Goal: Task Accomplishment & Management: Use online tool/utility

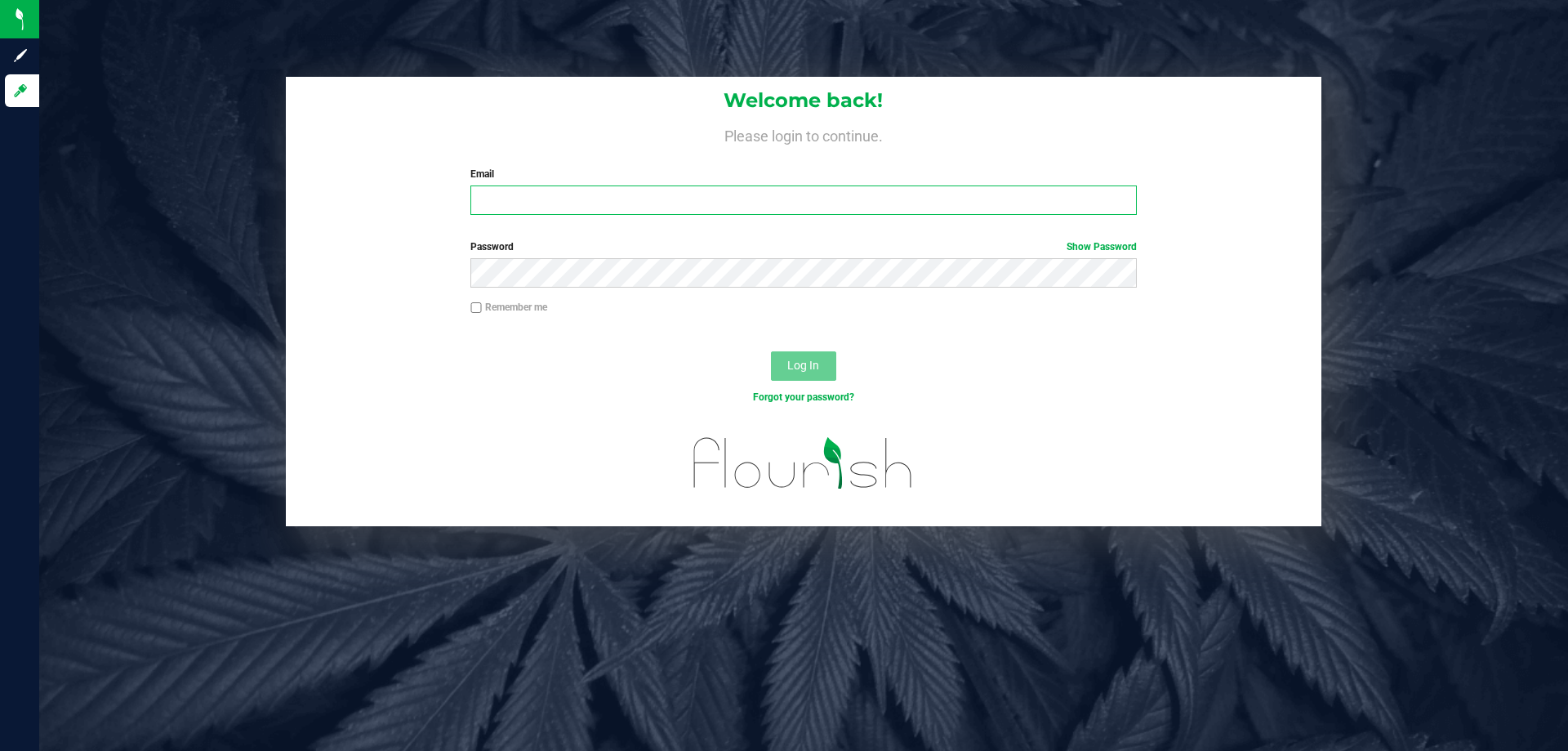
drag, startPoint x: 915, startPoint y: 201, endPoint x: 904, endPoint y: 199, distance: 11.2
click at [915, 201] on input "Email" at bounding box center [803, 200] width 666 height 30
type input "[EMAIL_ADDRESS][DOMAIN_NAME]"
click at [771, 351] on button "Log In" at bounding box center [804, 366] width 65 height 30
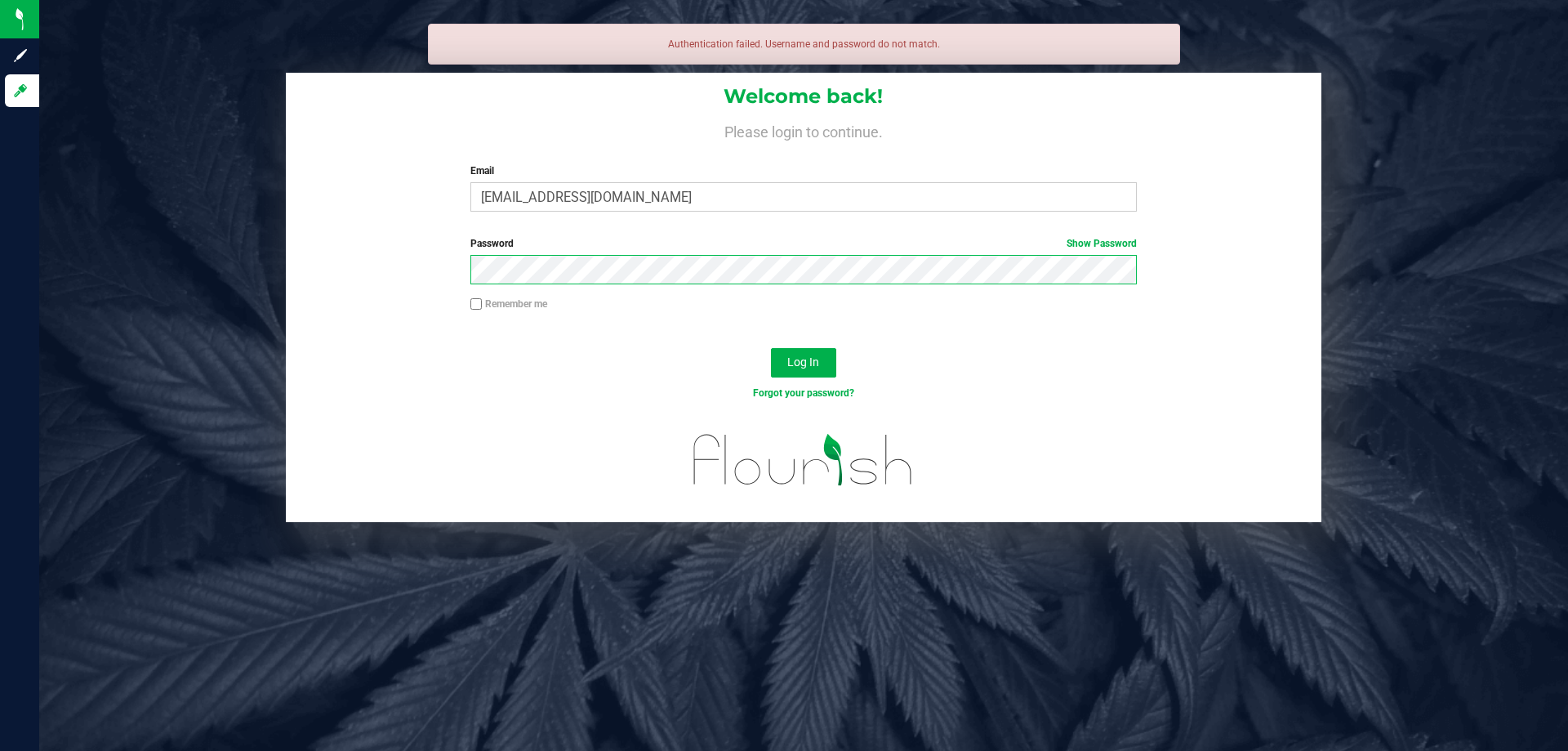
click at [771, 348] on button "Log In" at bounding box center [804, 363] width 65 height 30
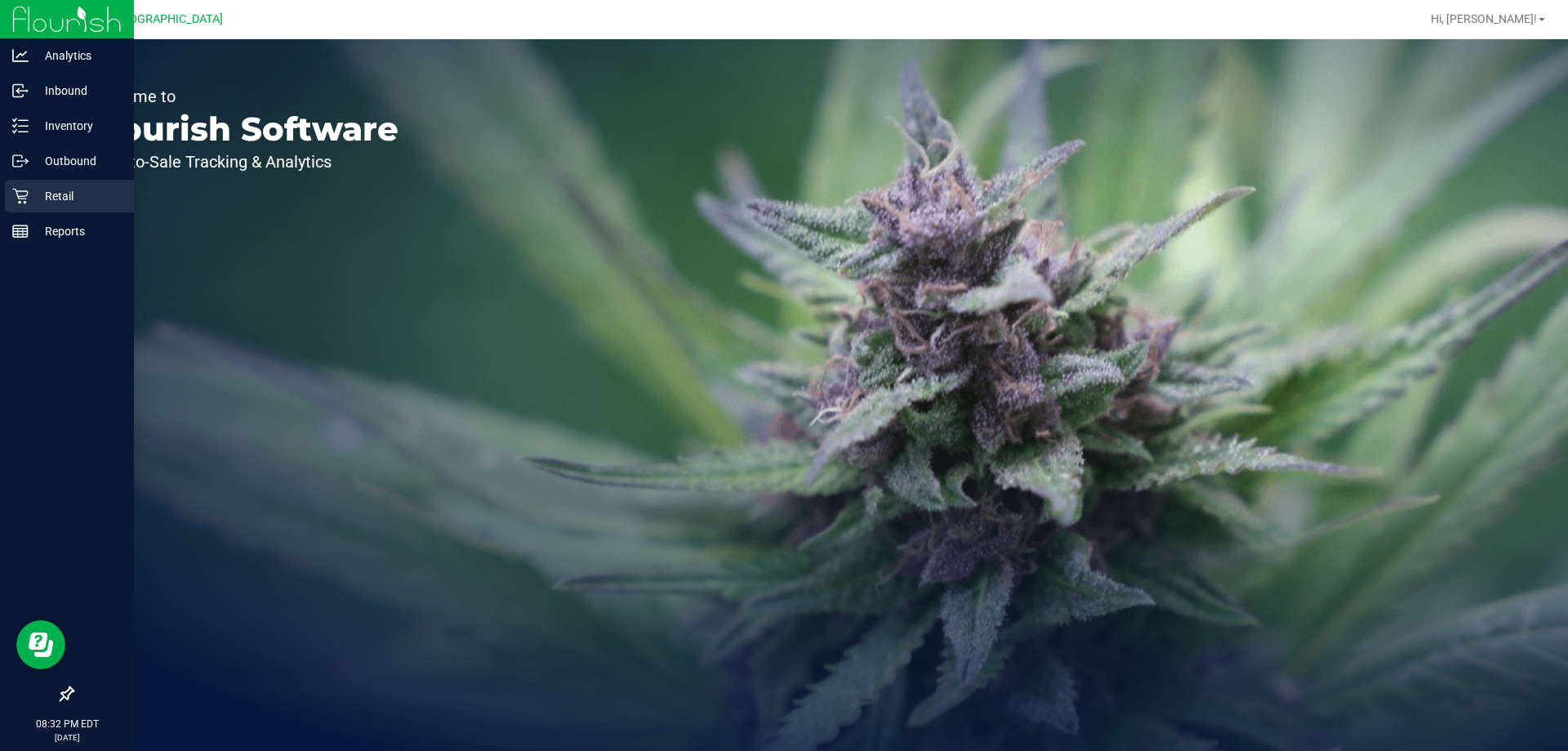
click at [44, 206] on div "Retail" at bounding box center [69, 196] width 129 height 32
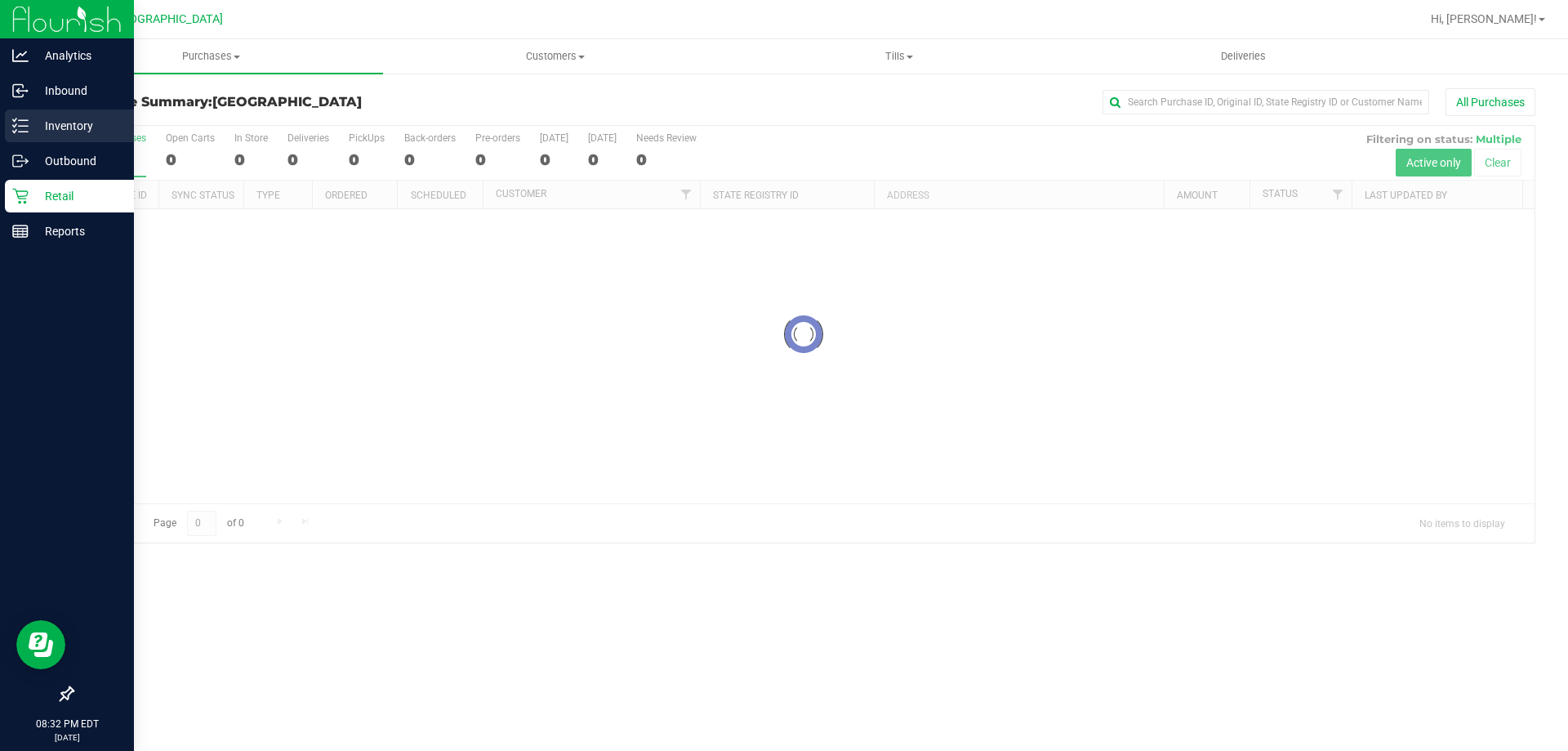
click at [55, 114] on div "Inventory" at bounding box center [69, 125] width 129 height 32
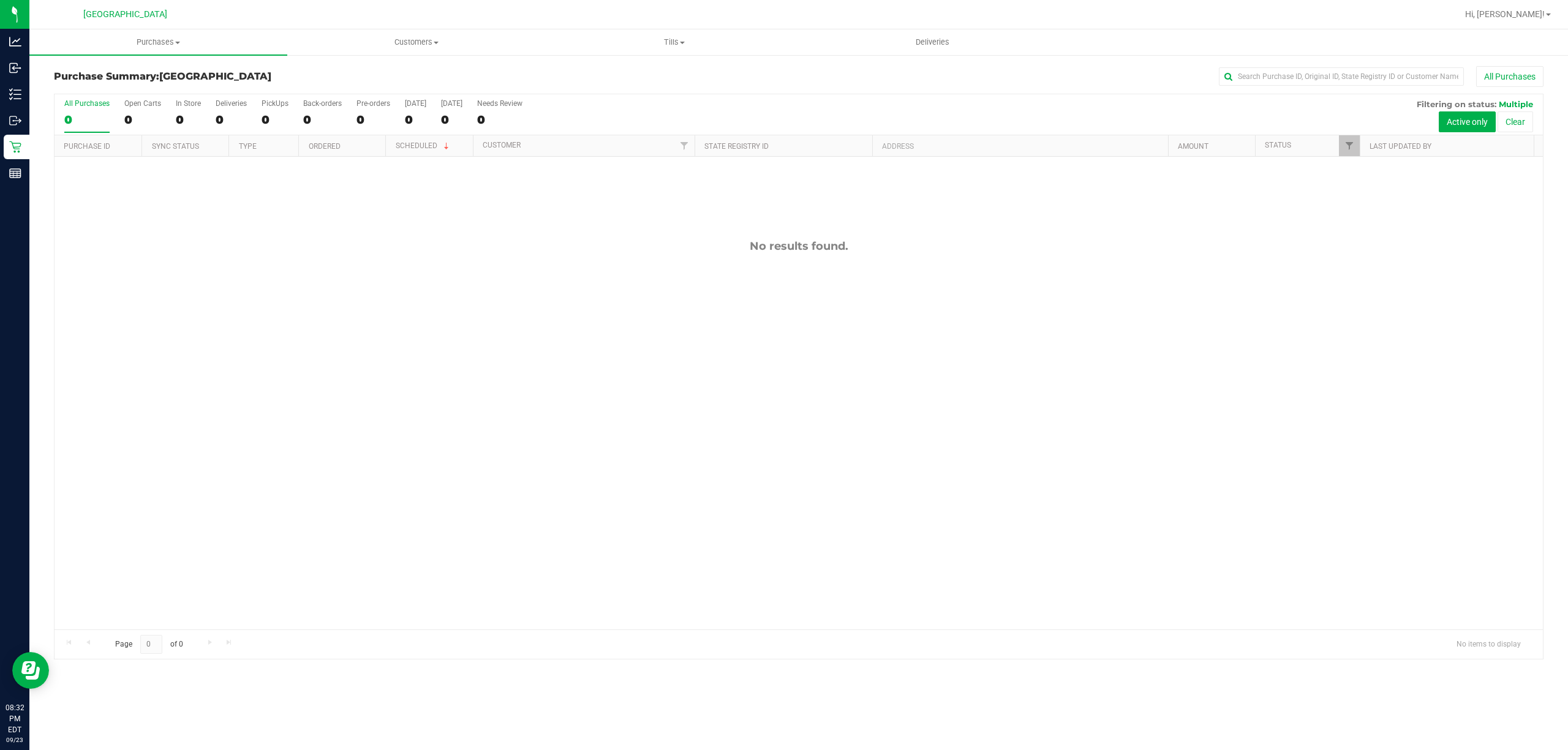
drag, startPoint x: 1148, startPoint y: 13, endPoint x: 741, endPoint y: 79, distance: 412.3
click at [742, 77] on div "All Purchases" at bounding box center [1047, 77] width 993 height 21
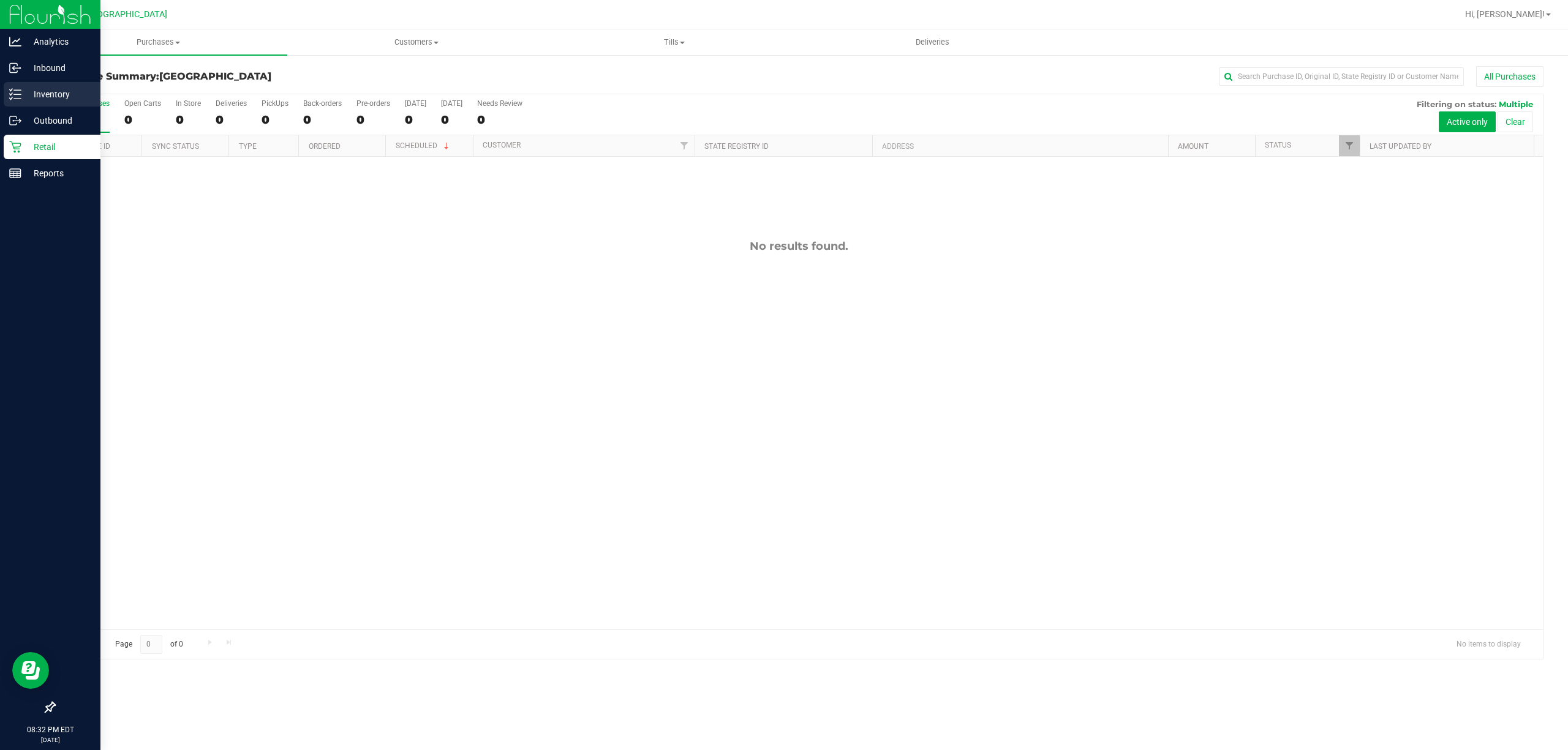
click at [52, 91] on p "Inventory" at bounding box center [58, 94] width 74 height 15
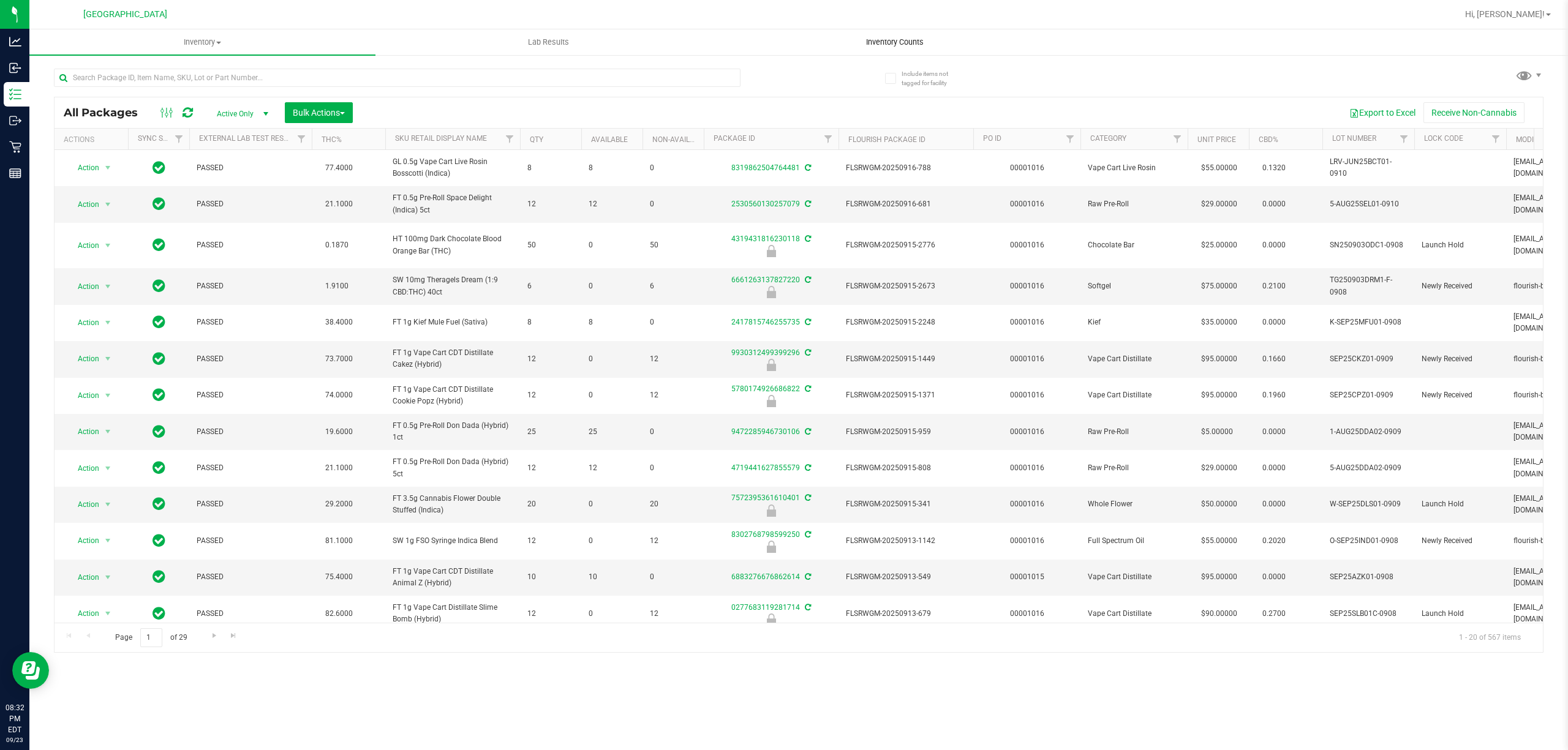
click at [892, 42] on span "Inventory Counts" at bounding box center [895, 42] width 91 height 11
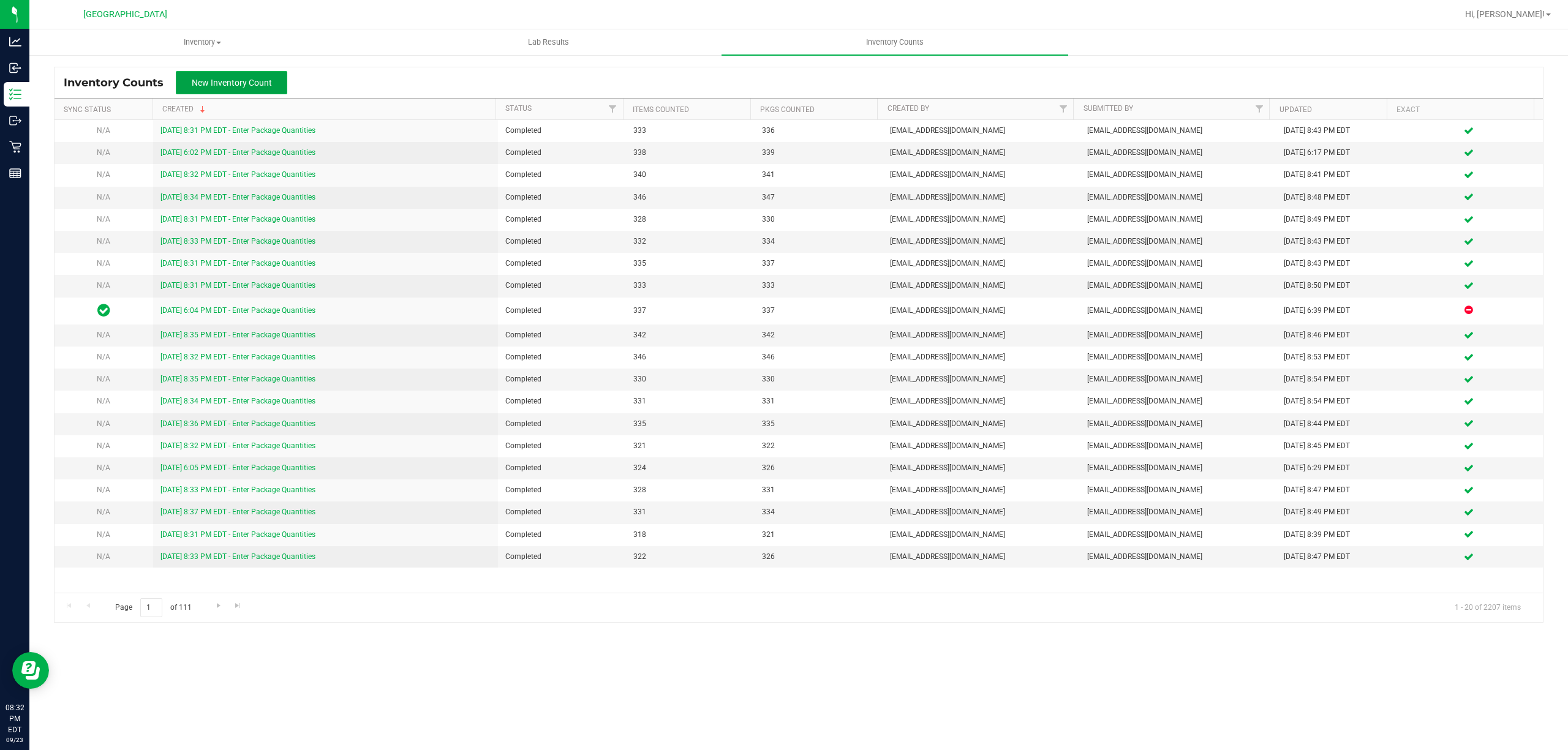
click at [257, 88] on button "New Inventory Count" at bounding box center [231, 83] width 111 height 24
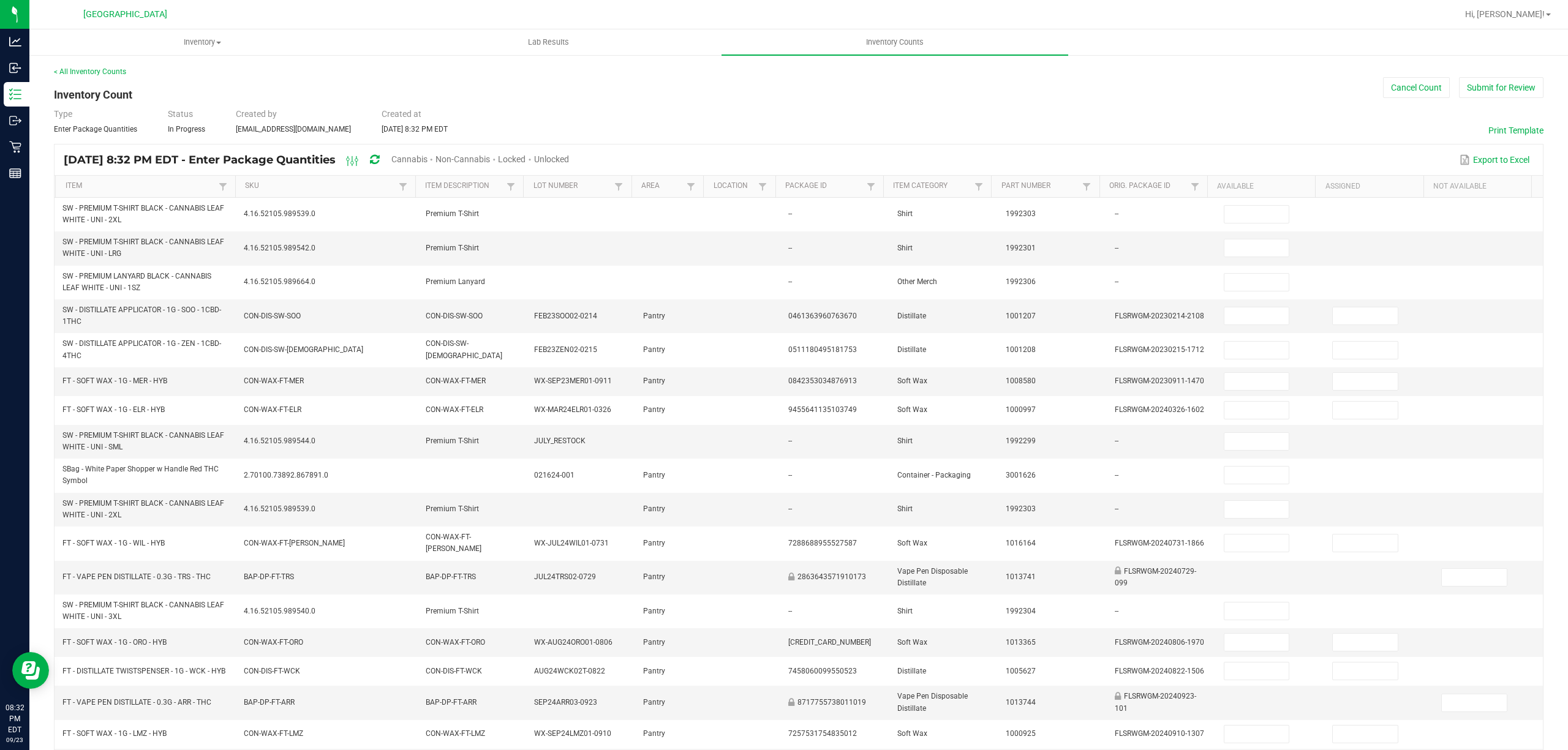
click at [569, 160] on span "Unlocked" at bounding box center [551, 159] width 35 height 10
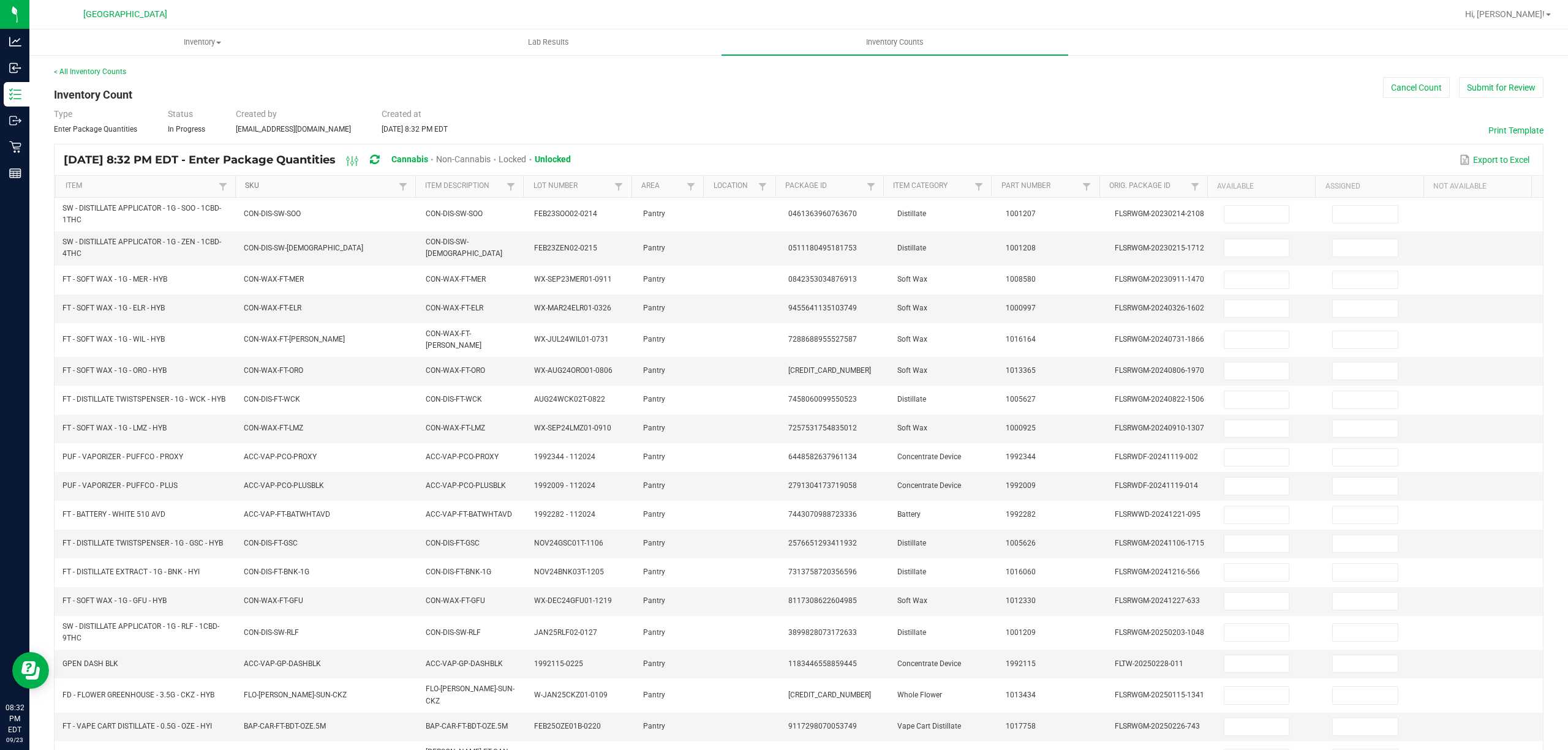
click at [358, 190] on link "SKU" at bounding box center [319, 186] width 150 height 10
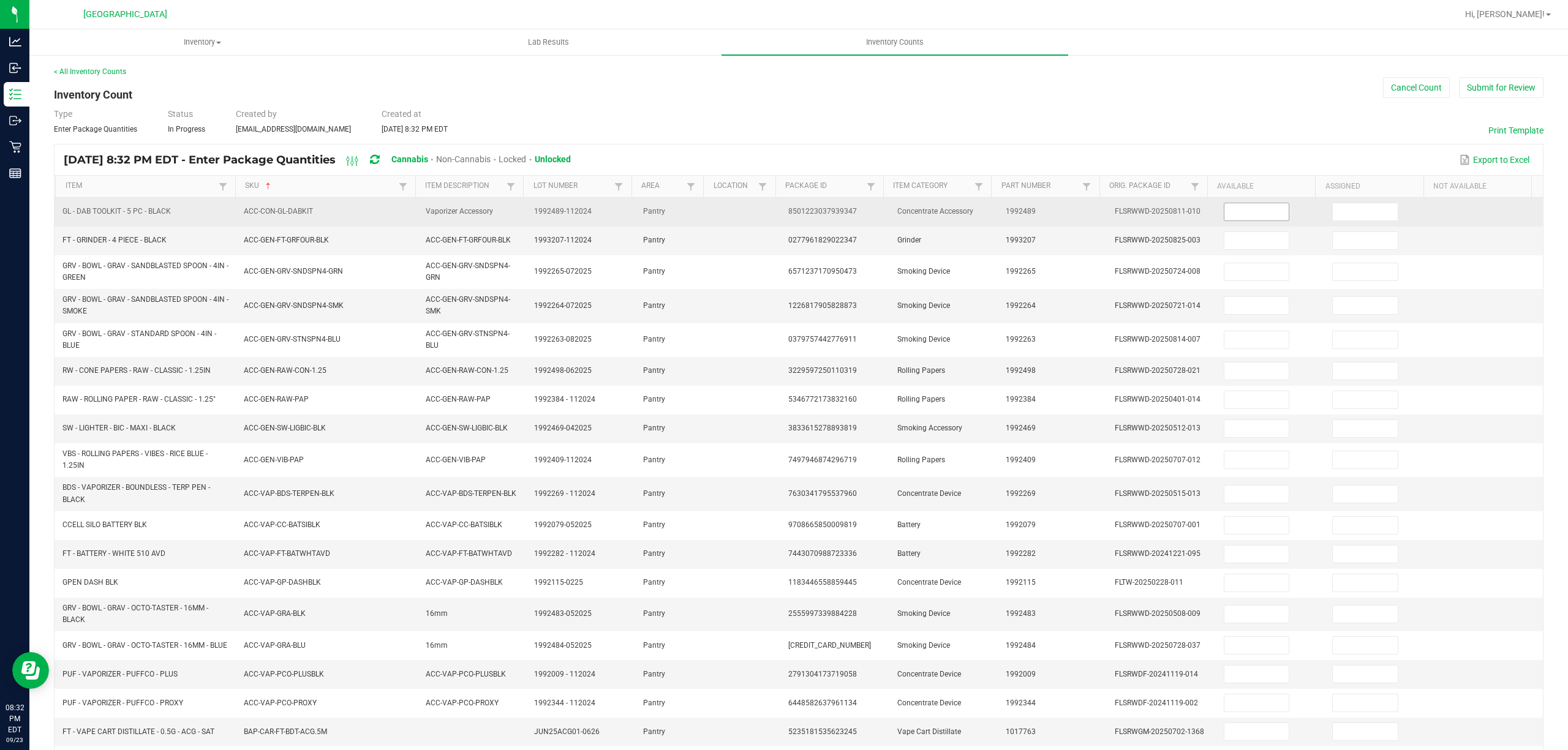
click at [1175, 212] on input at bounding box center [1257, 212] width 65 height 17
type input "4"
type input "0"
type input "8"
type input "0"
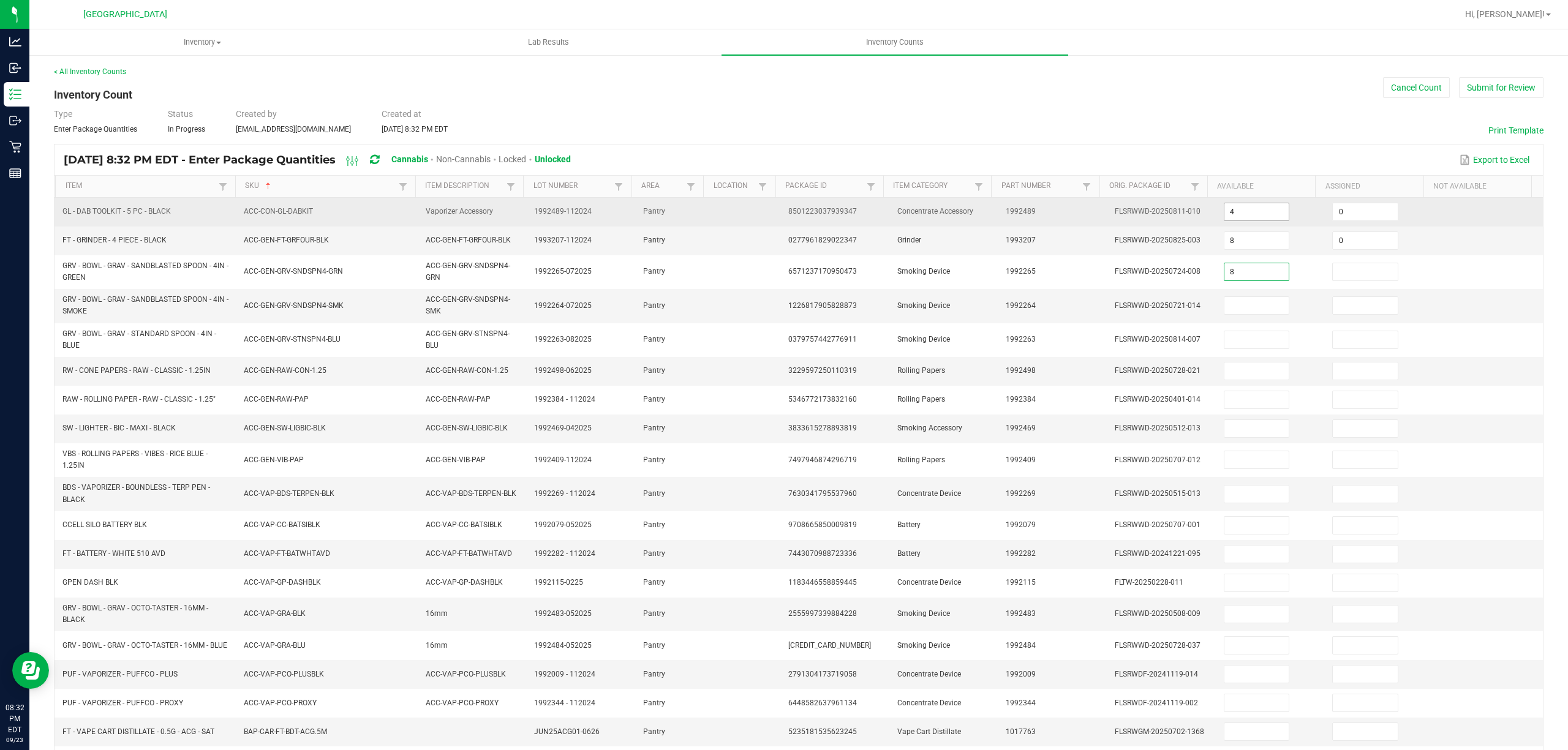
type input "8"
type input "0"
type input "1"
type input "0"
type input "9"
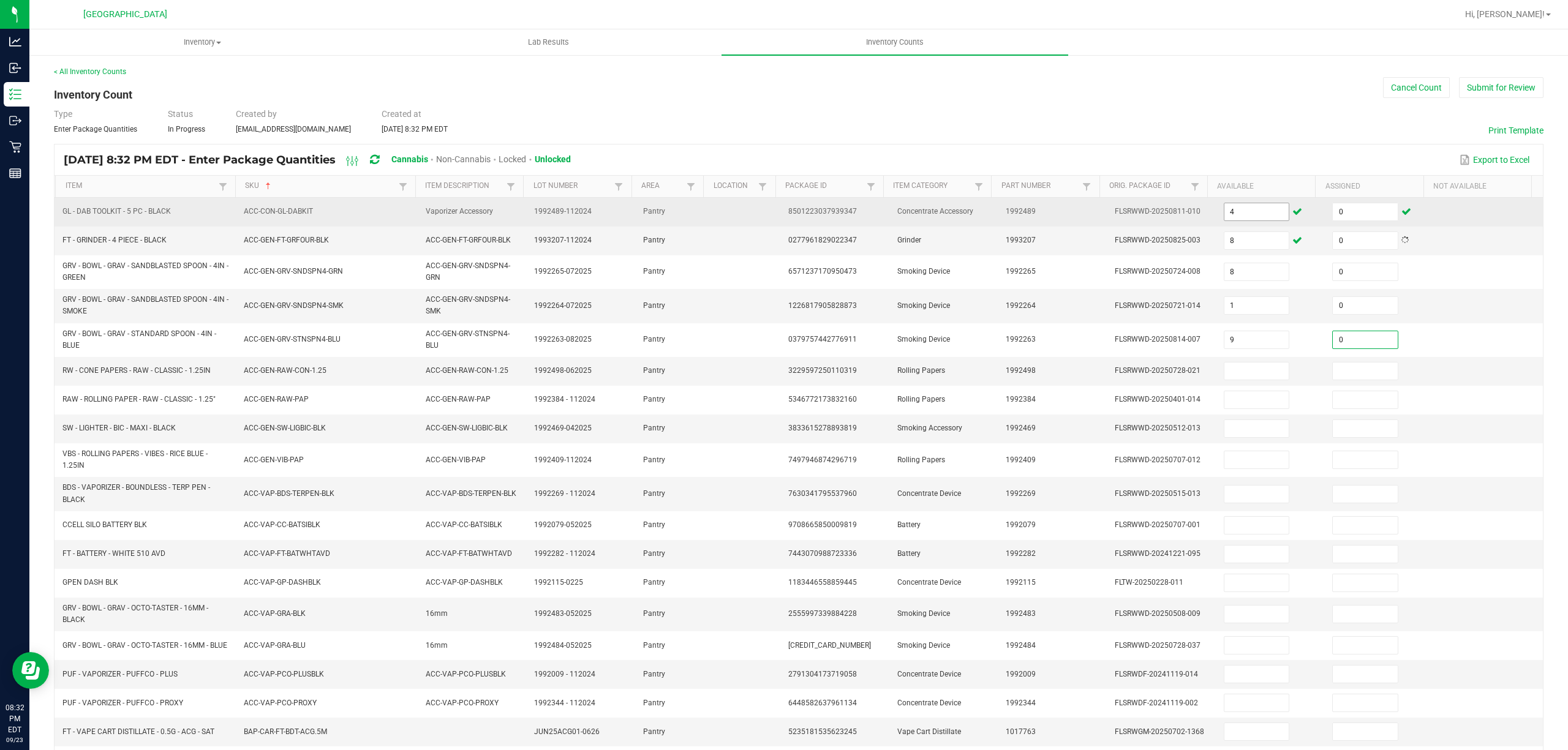
type input "0"
type input "27"
type input "0"
type input "13"
type input "0"
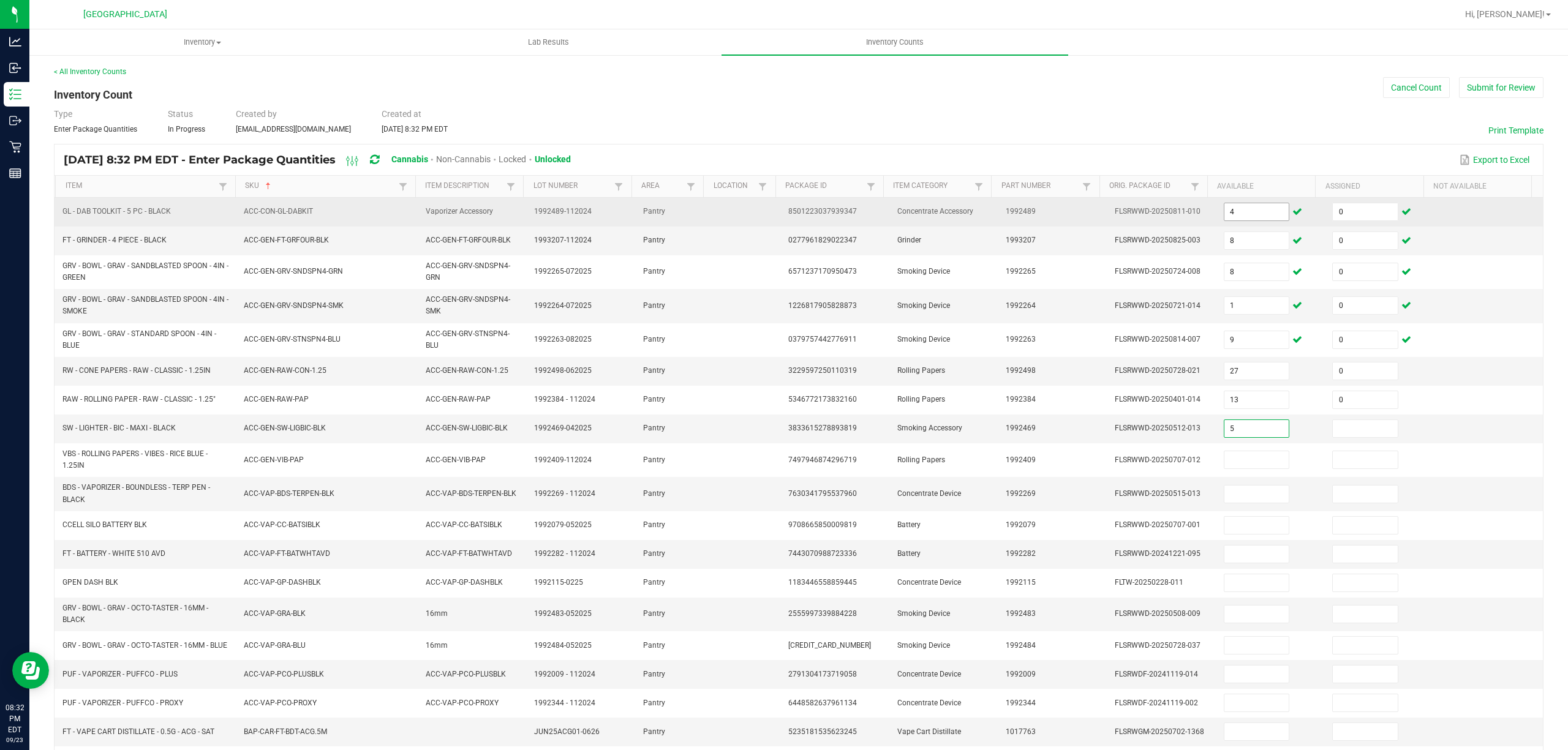
type input "5"
type input "0"
type input "43"
type input "0"
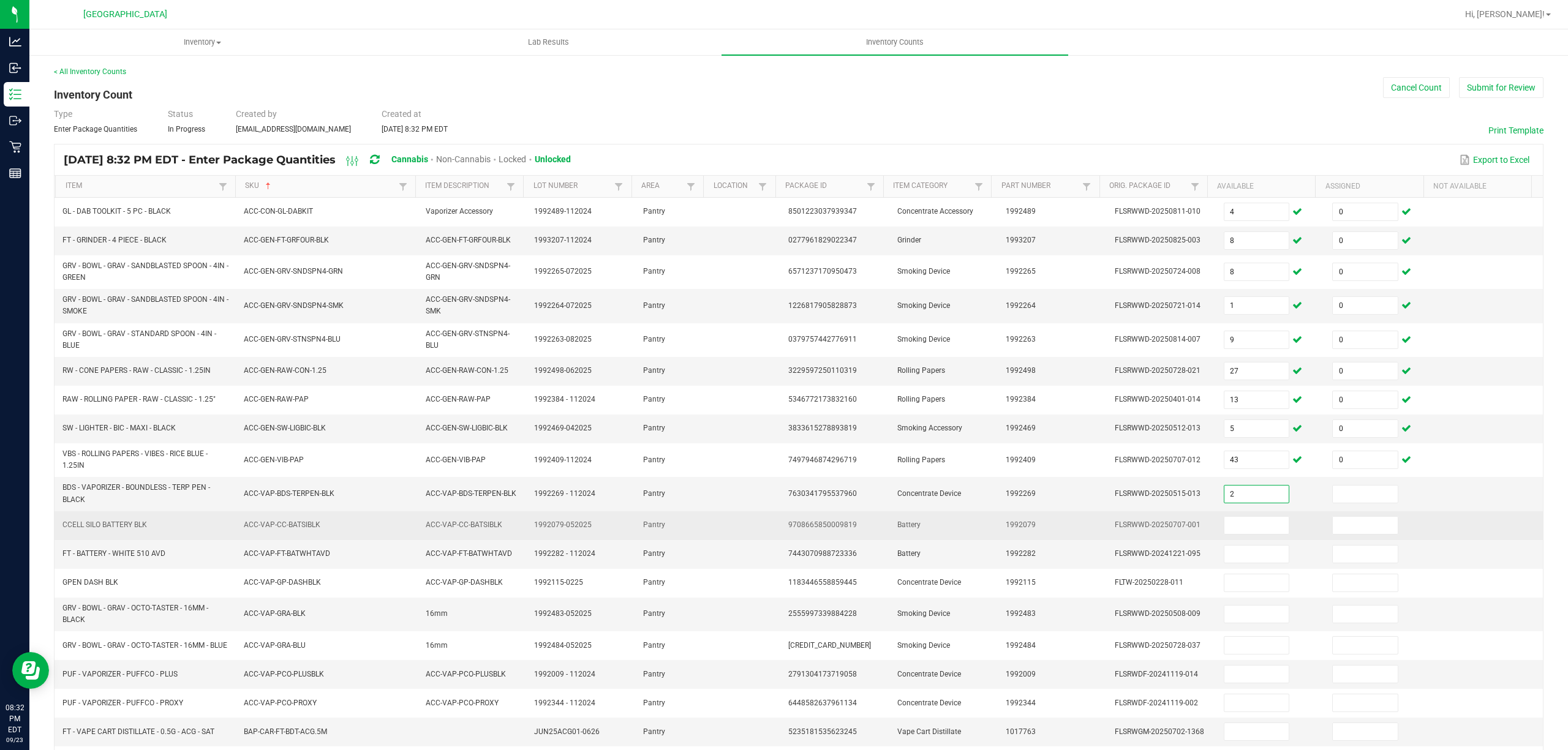
type input "2"
type input "0"
type input "8"
type input "0"
type input "20"
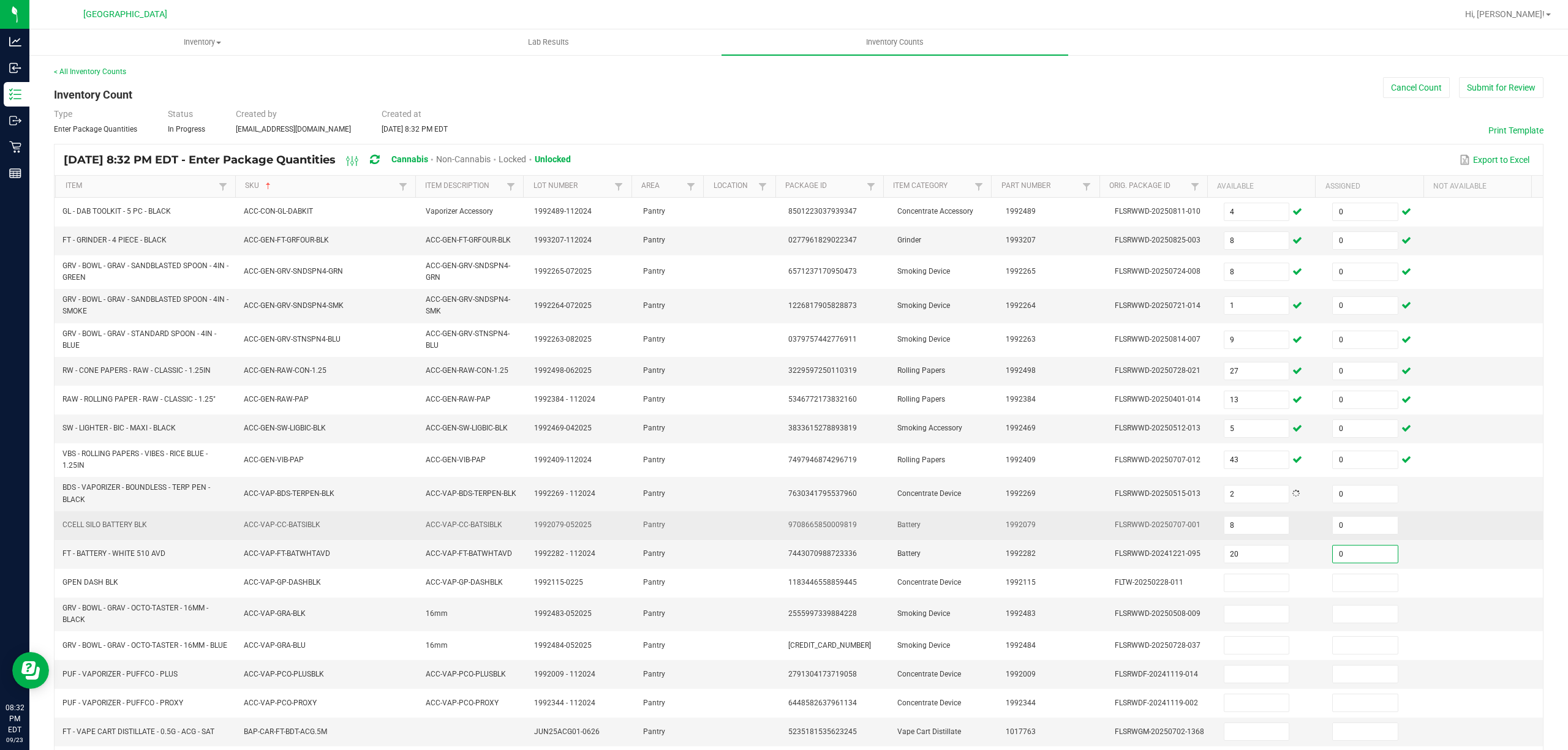
type input "0"
type input "4"
type input "0"
type input "1"
type input "0"
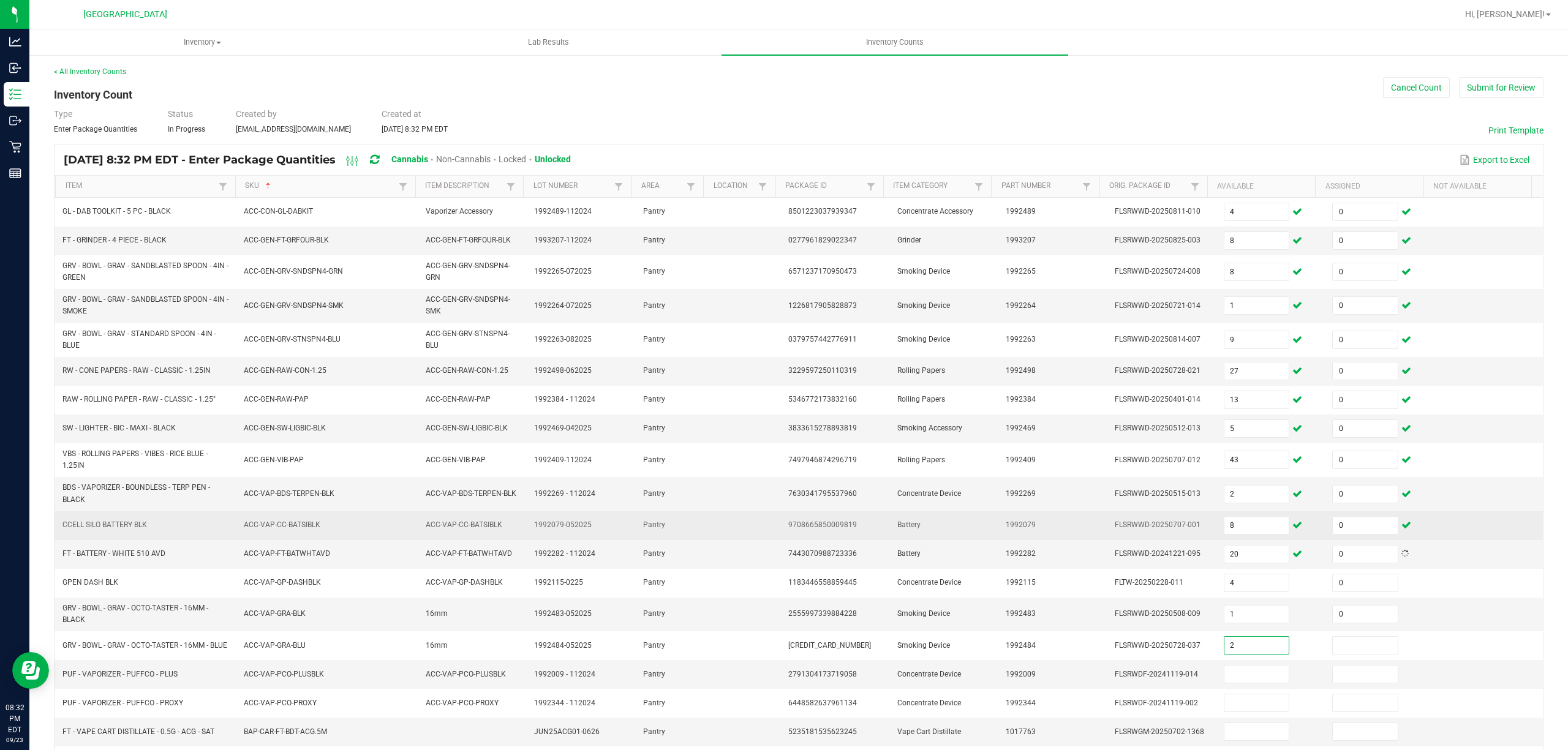
type input "2"
type input "0"
type input "5"
type input "0"
type input "10"
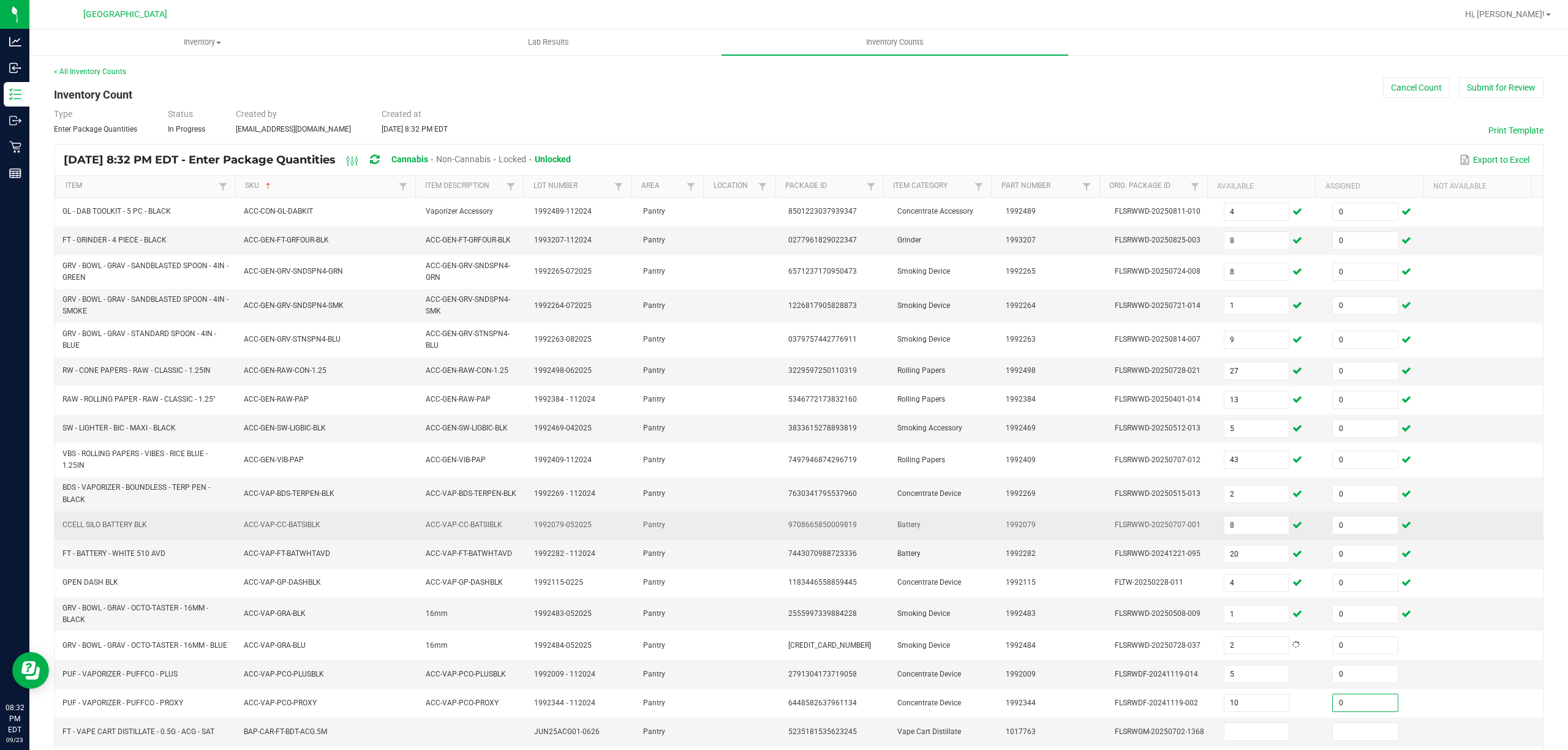
type input "0"
type input "12"
type input "0"
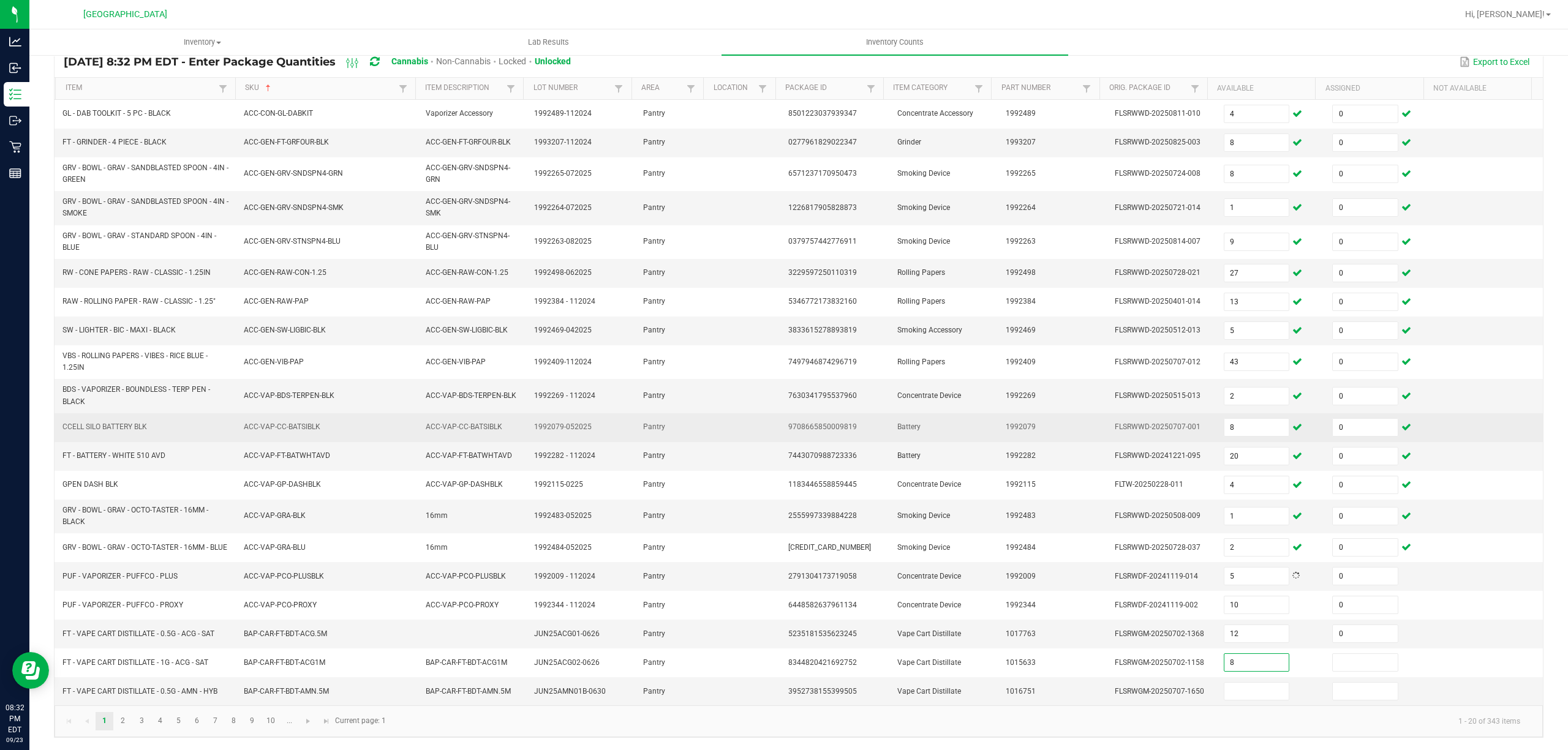
type input "8"
type input "0"
type input "5"
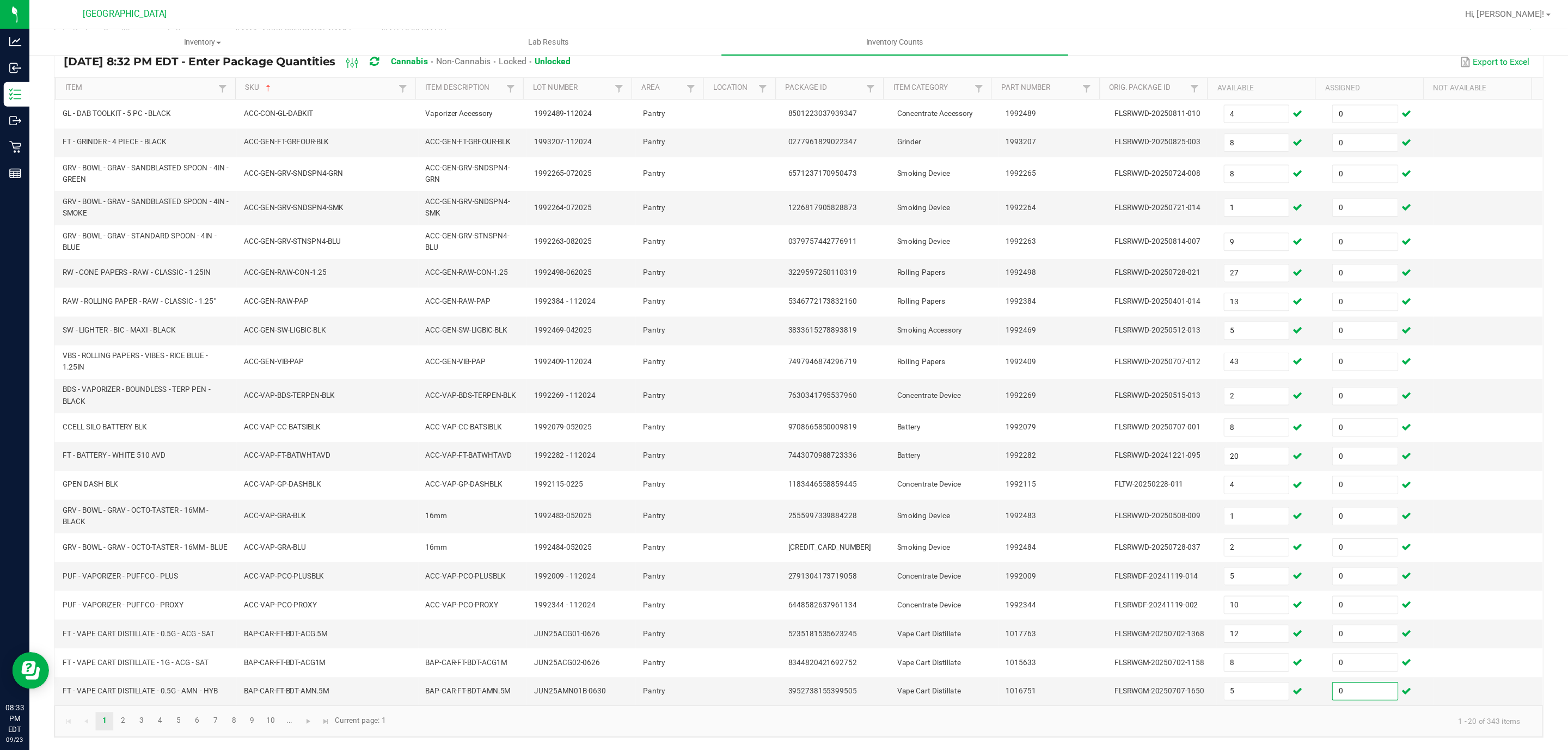
scroll to position [1, 0]
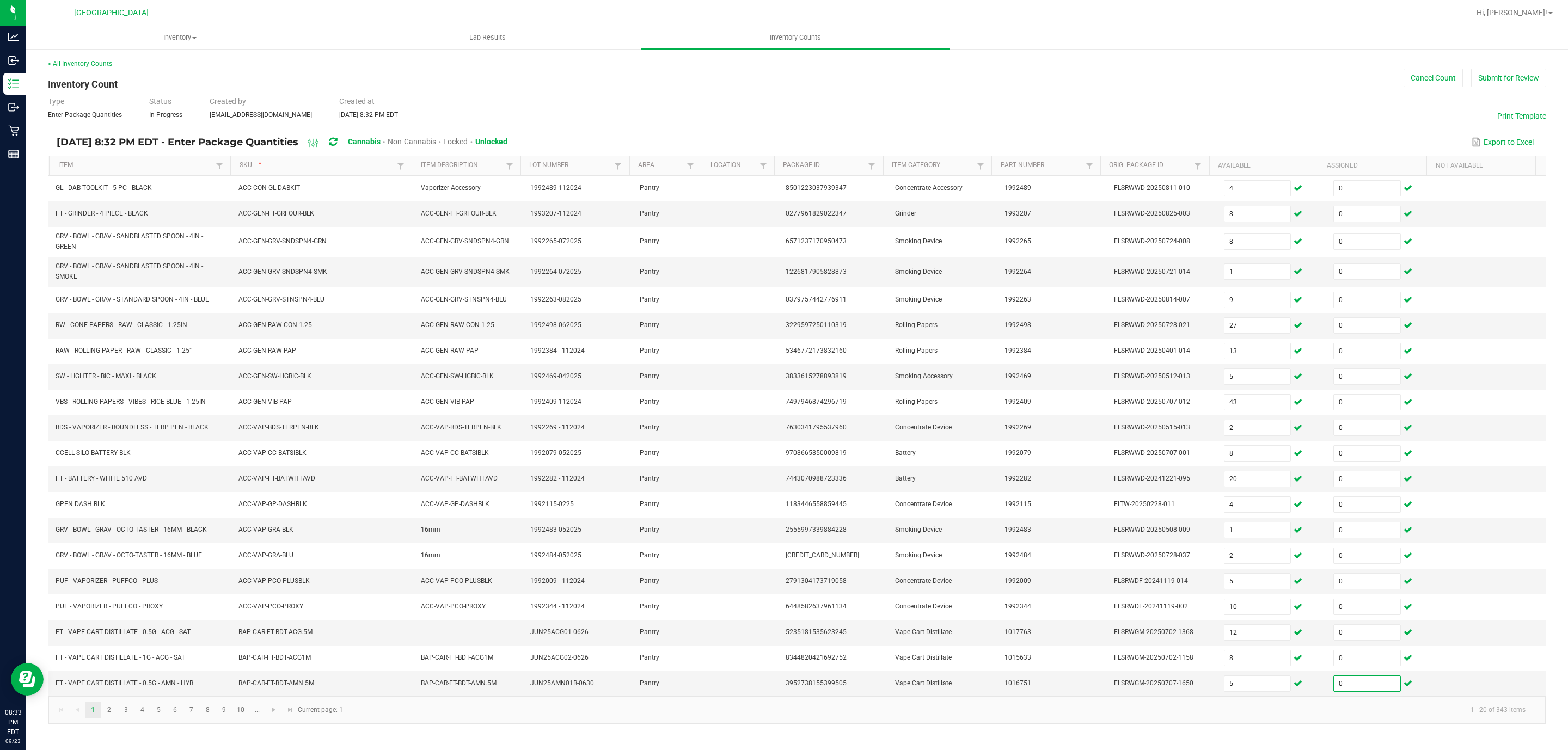
type input "0"
drag, startPoint x: 1383, startPoint y: 5, endPoint x: 1069, endPoint y: 93, distance: 326.1
click at [1045, 85] on div "< All Inventory Counts Inventory Count Cancel Count Submit for Review Type Ente…" at bounding box center [797, 391] width 1498 height 665
click at [271, 500] on span "Go to the next page" at bounding box center [273, 709] width 9 height 9
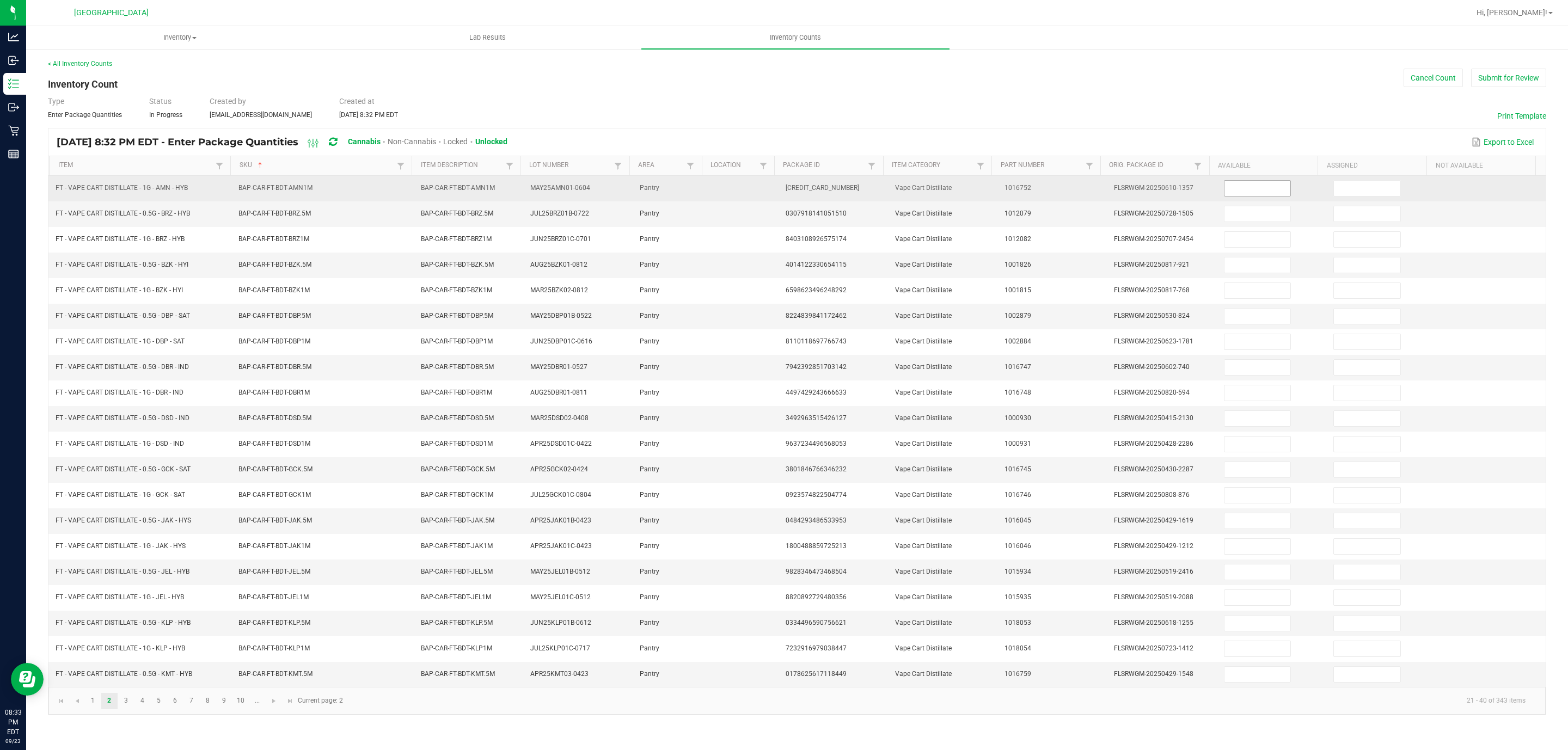
click at [1045, 196] on input at bounding box center [1257, 188] width 66 height 15
type input "1"
type input "0"
type input "3"
type input "0"
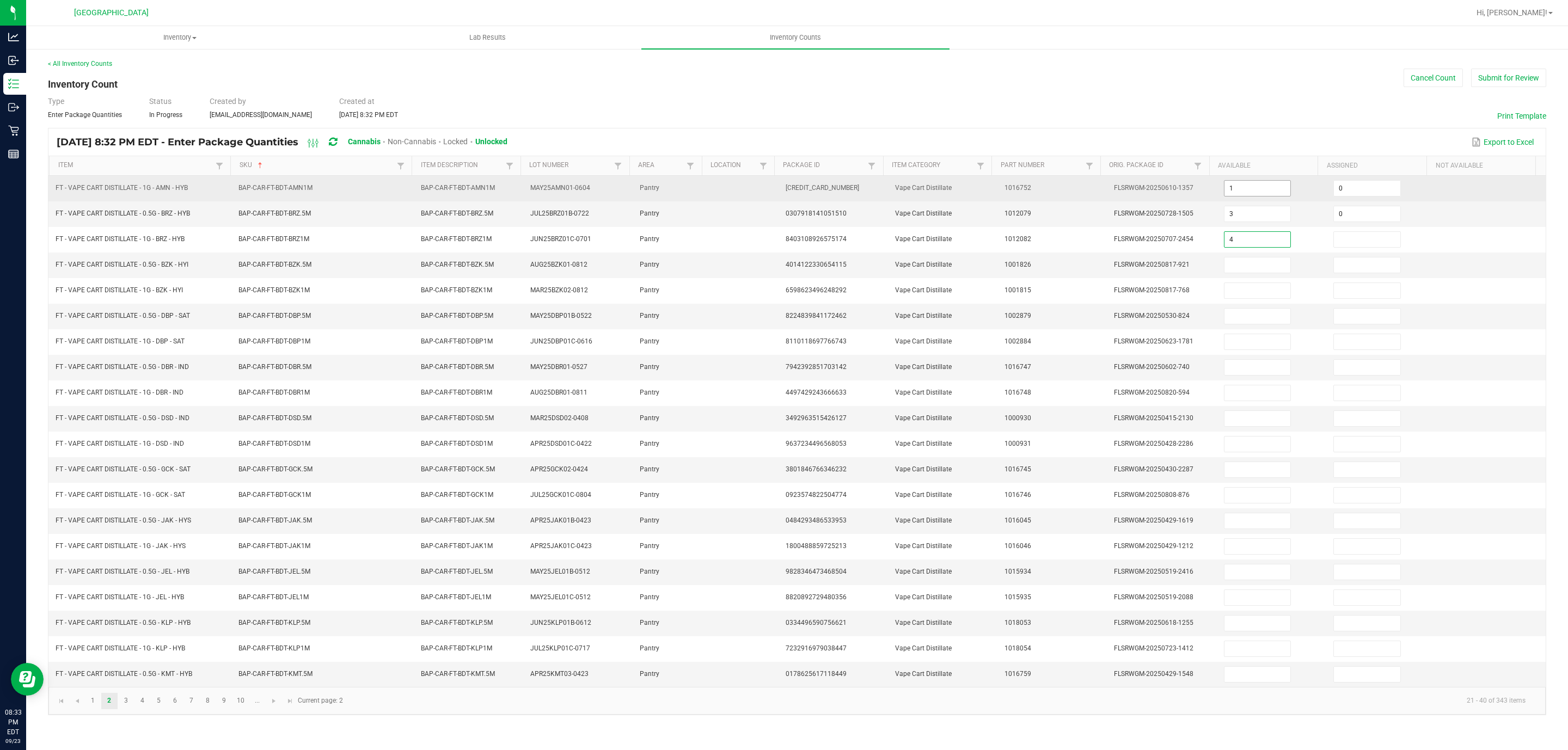
type input "4"
type input "0"
type input "9"
type input "0"
type input "9"
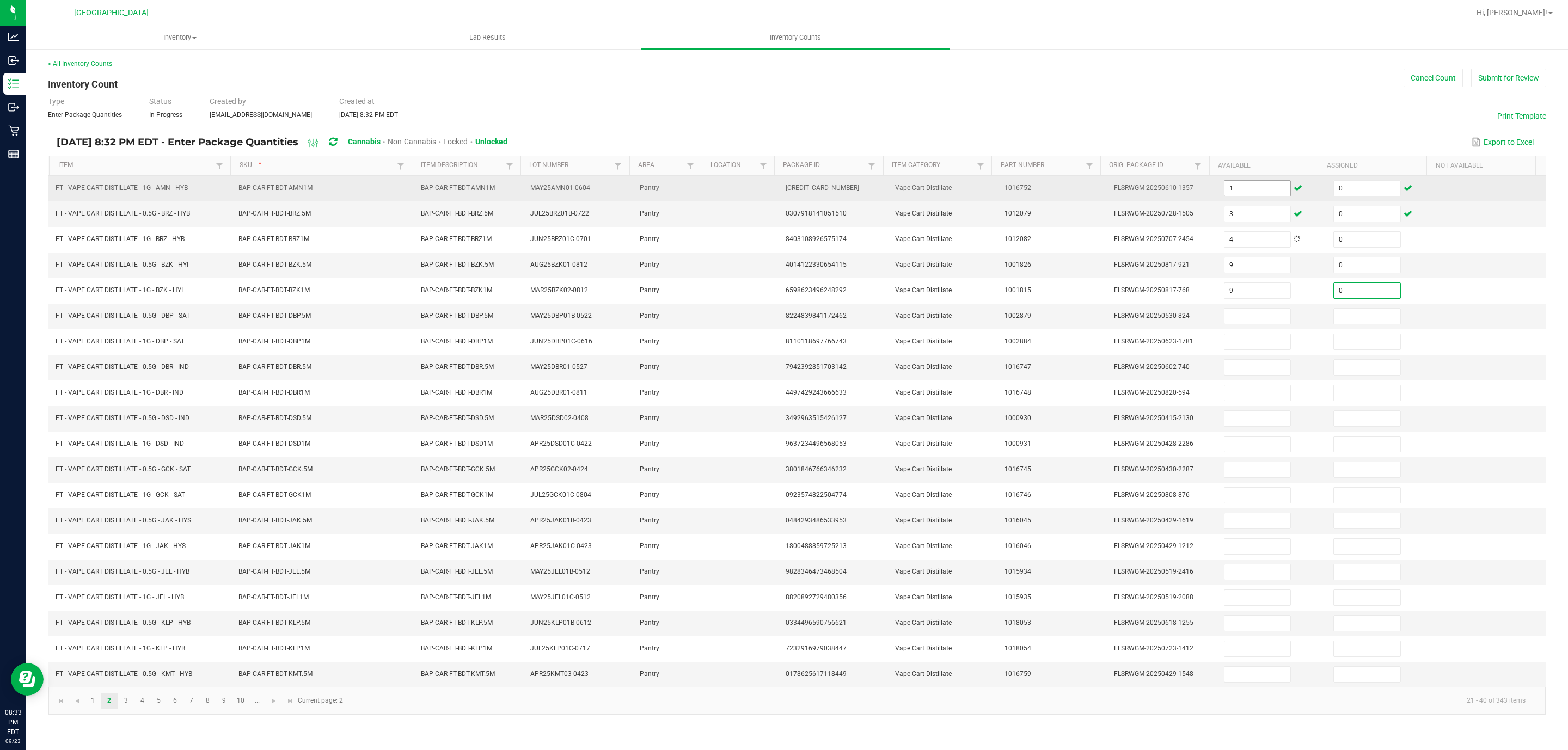
type input "0"
type input "1"
type input "0"
type input "7"
type input "0"
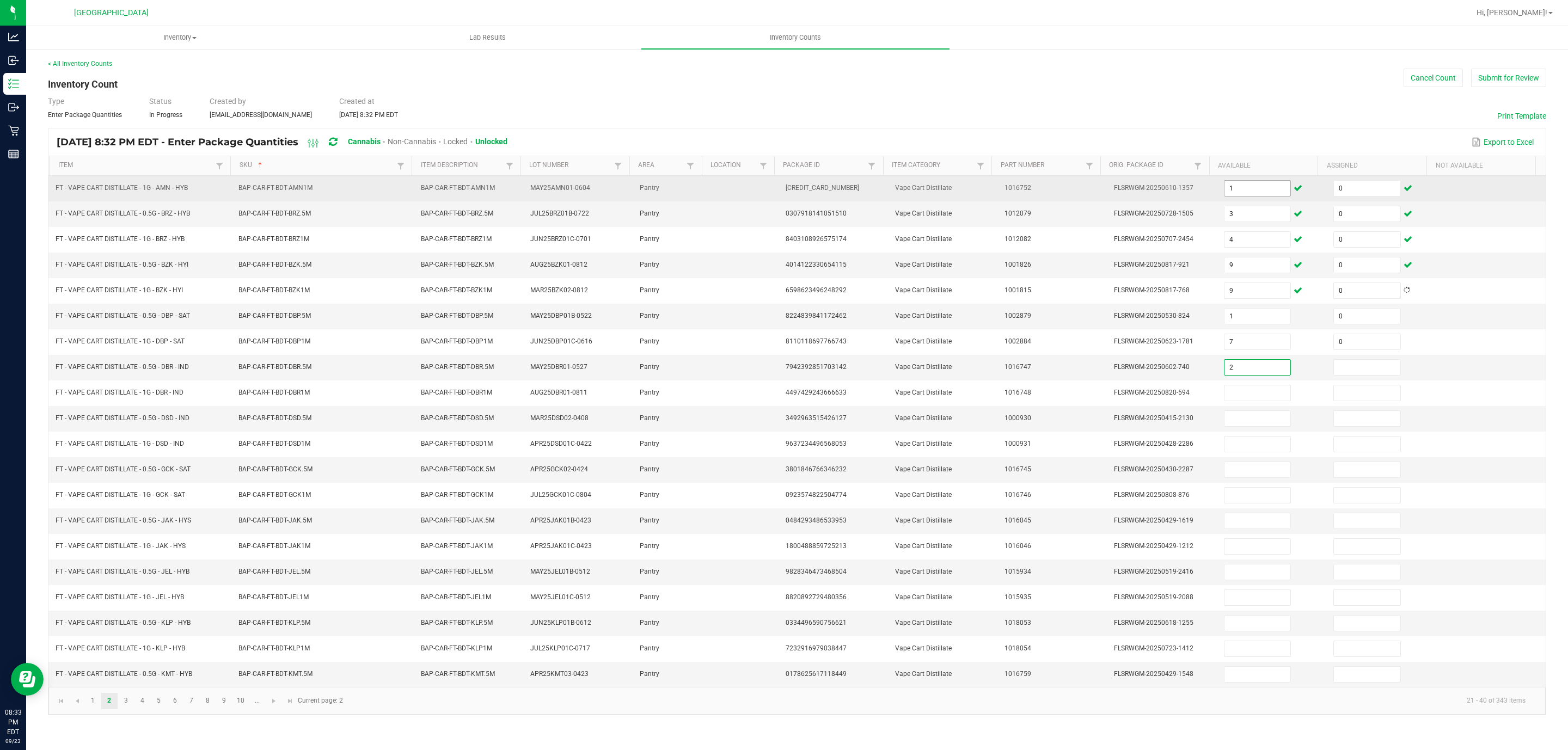
type input "2"
type input "0"
type input "2"
type input "10"
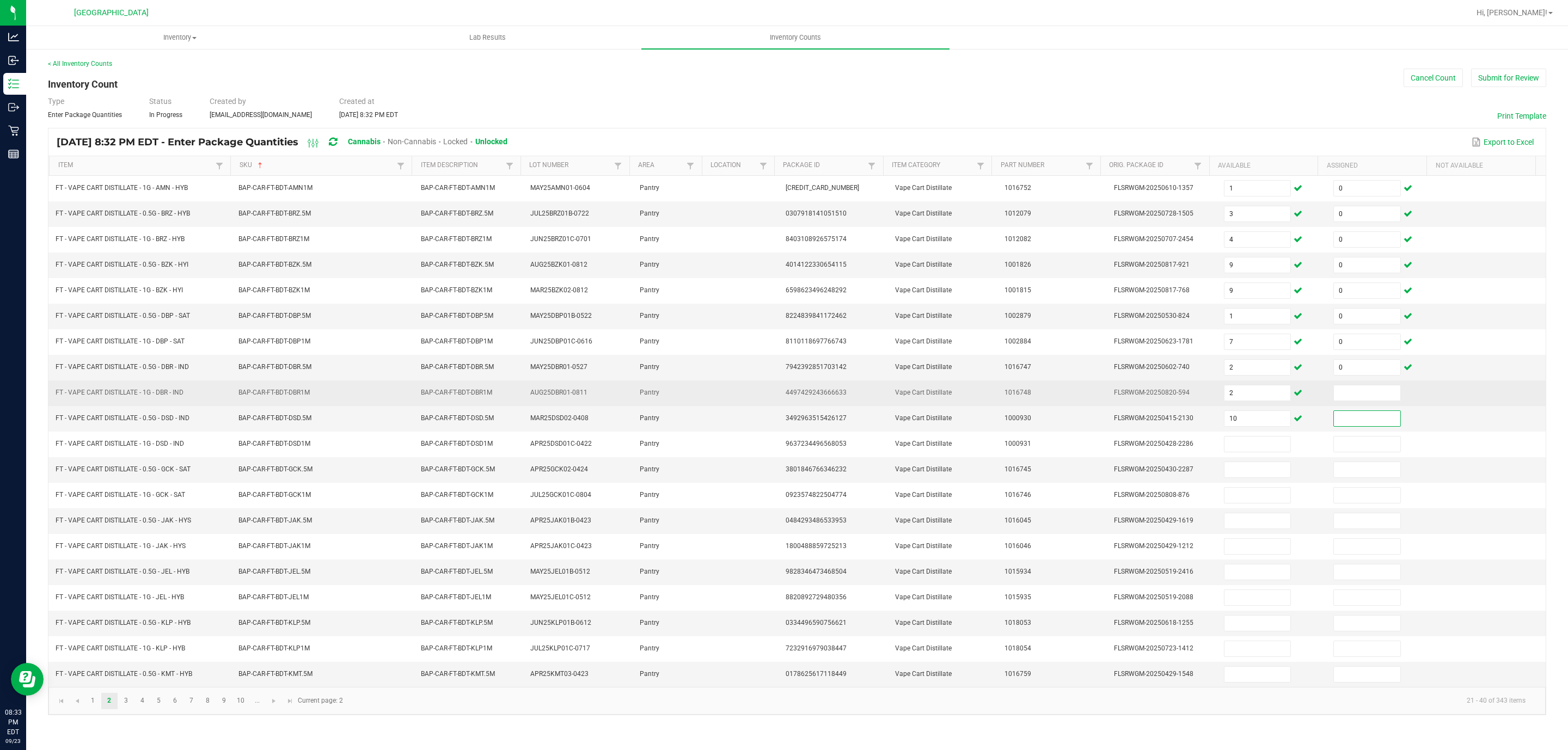
click at [1045, 406] on td at bounding box center [1382, 393] width 110 height 26
click at [1045, 401] on span at bounding box center [1367, 393] width 68 height 16
click at [1045, 397] on input at bounding box center [1367, 393] width 66 height 15
type input "0"
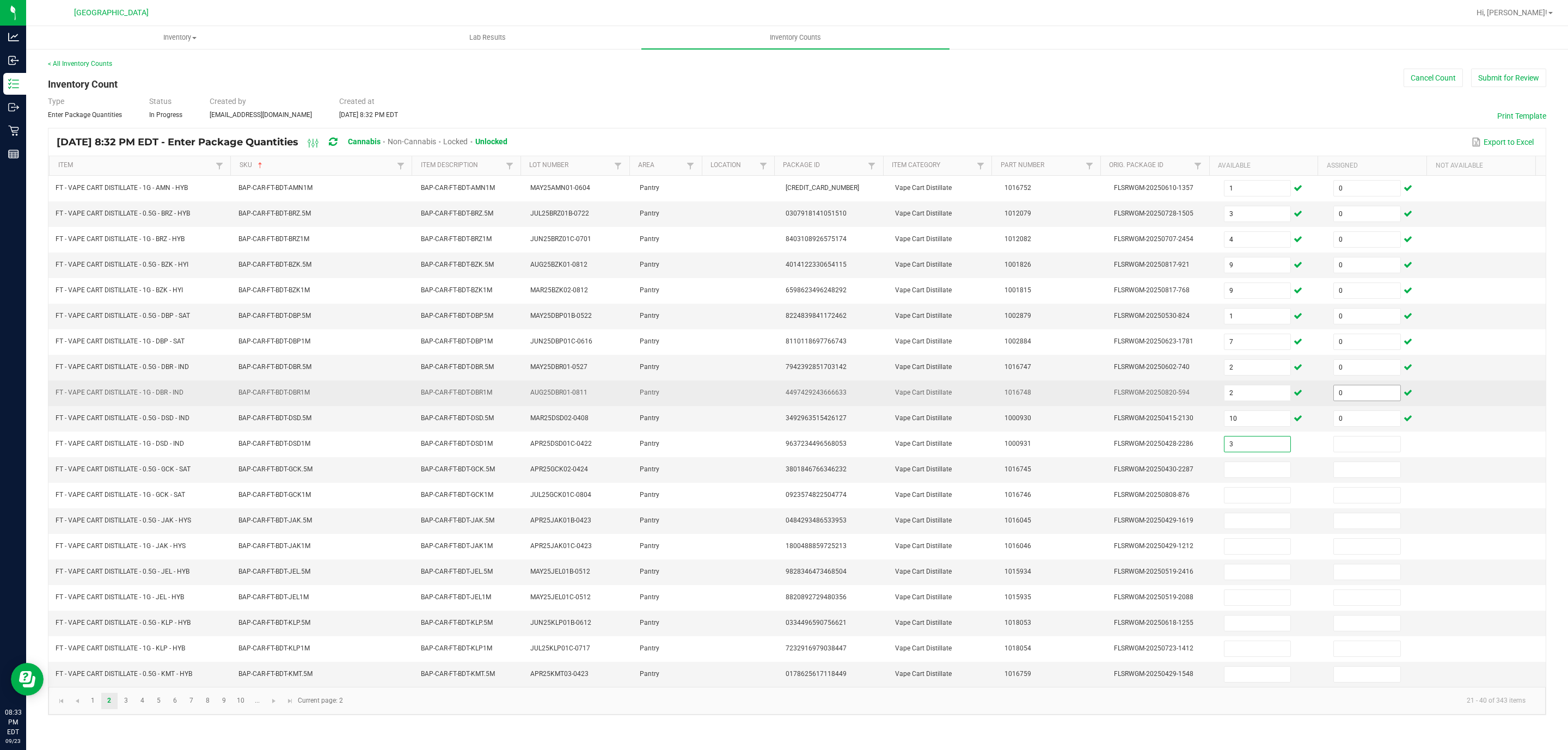
type input "3"
type input "0"
type input "12"
type input "0"
type input "12"
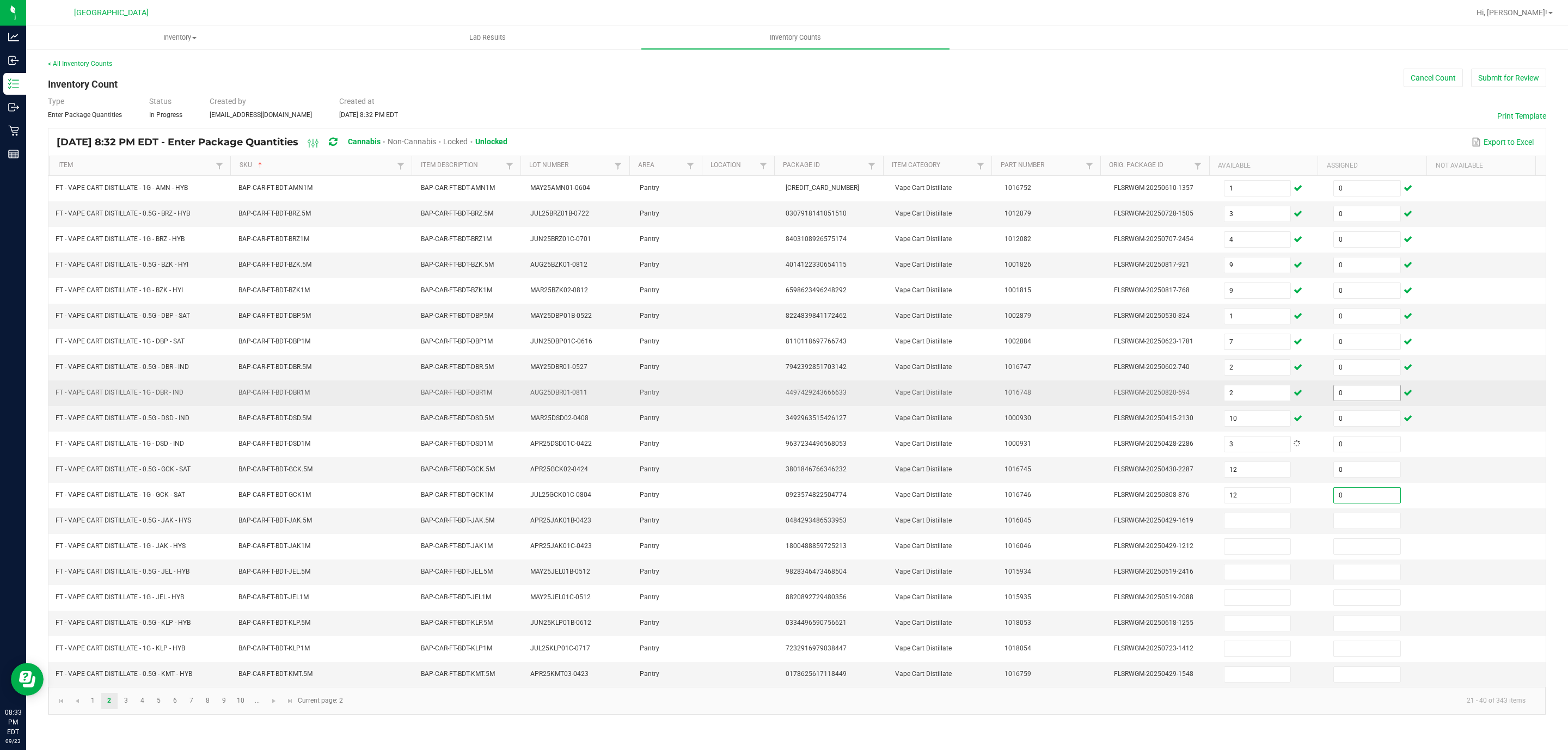
type input "0"
type input "6"
type input "0"
type input "8"
type input "0"
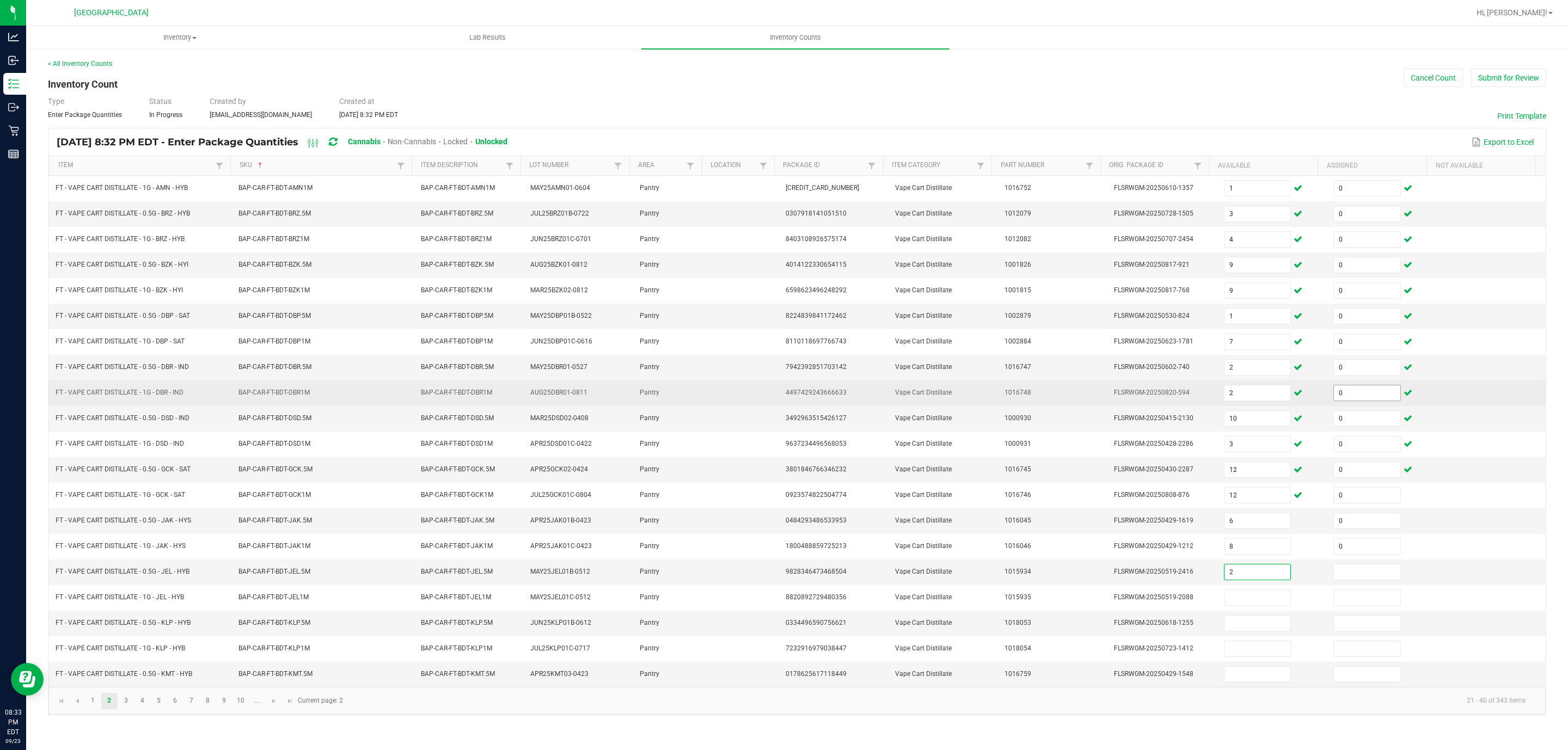
type input "2"
type input "0"
type input "3"
type input "0"
type input "11"
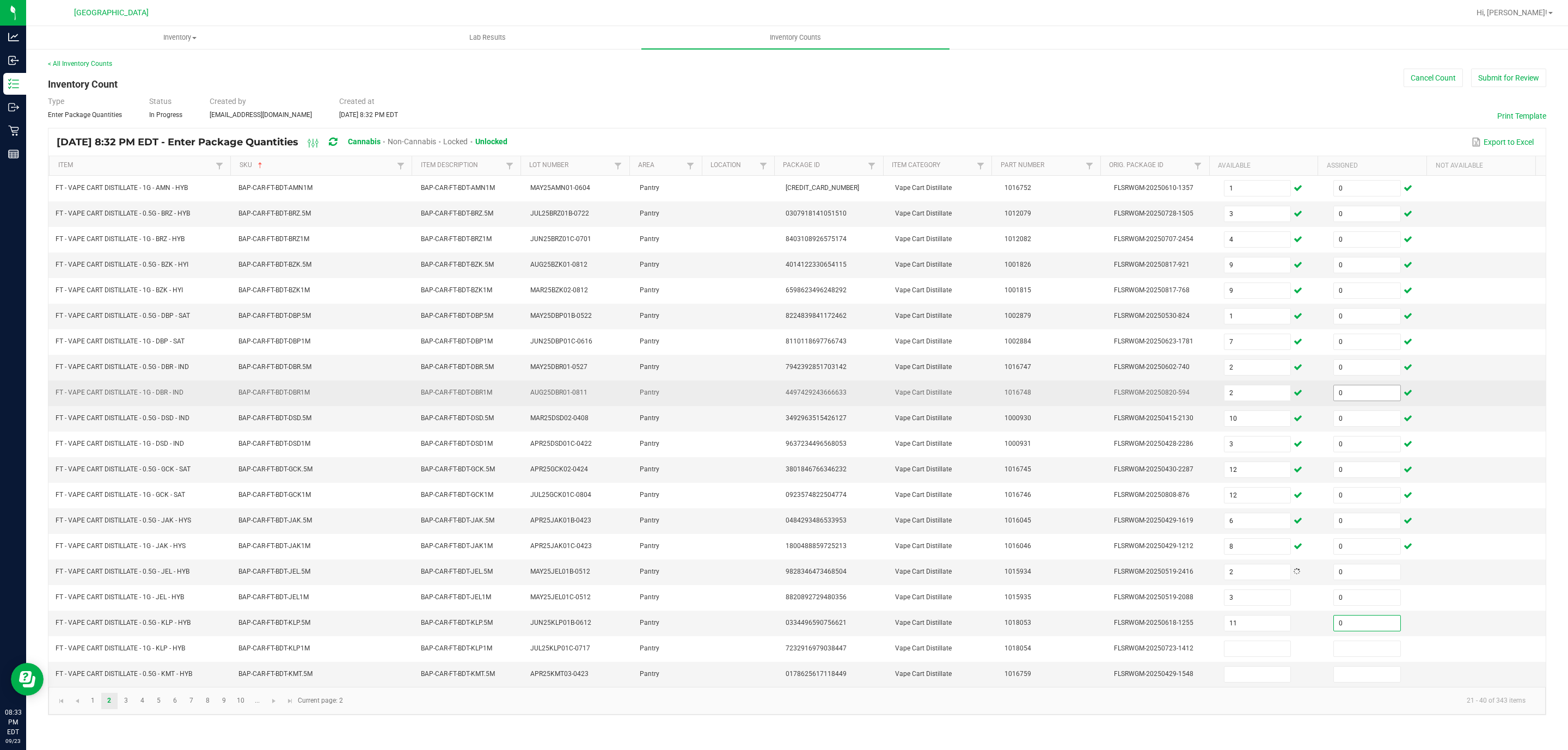
type input "0"
type input "5"
type input "0"
type input "8"
type input "0"
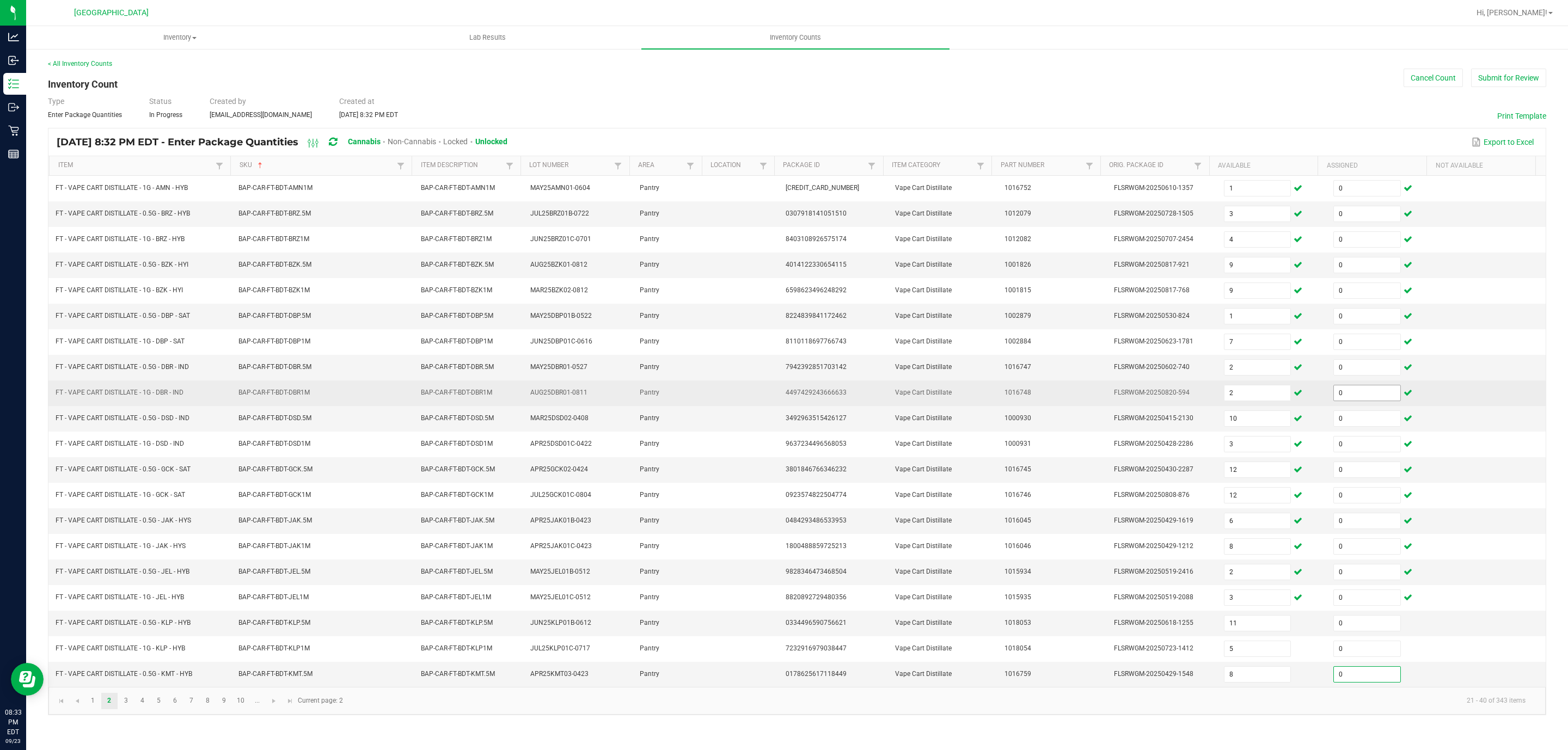
type input "0"
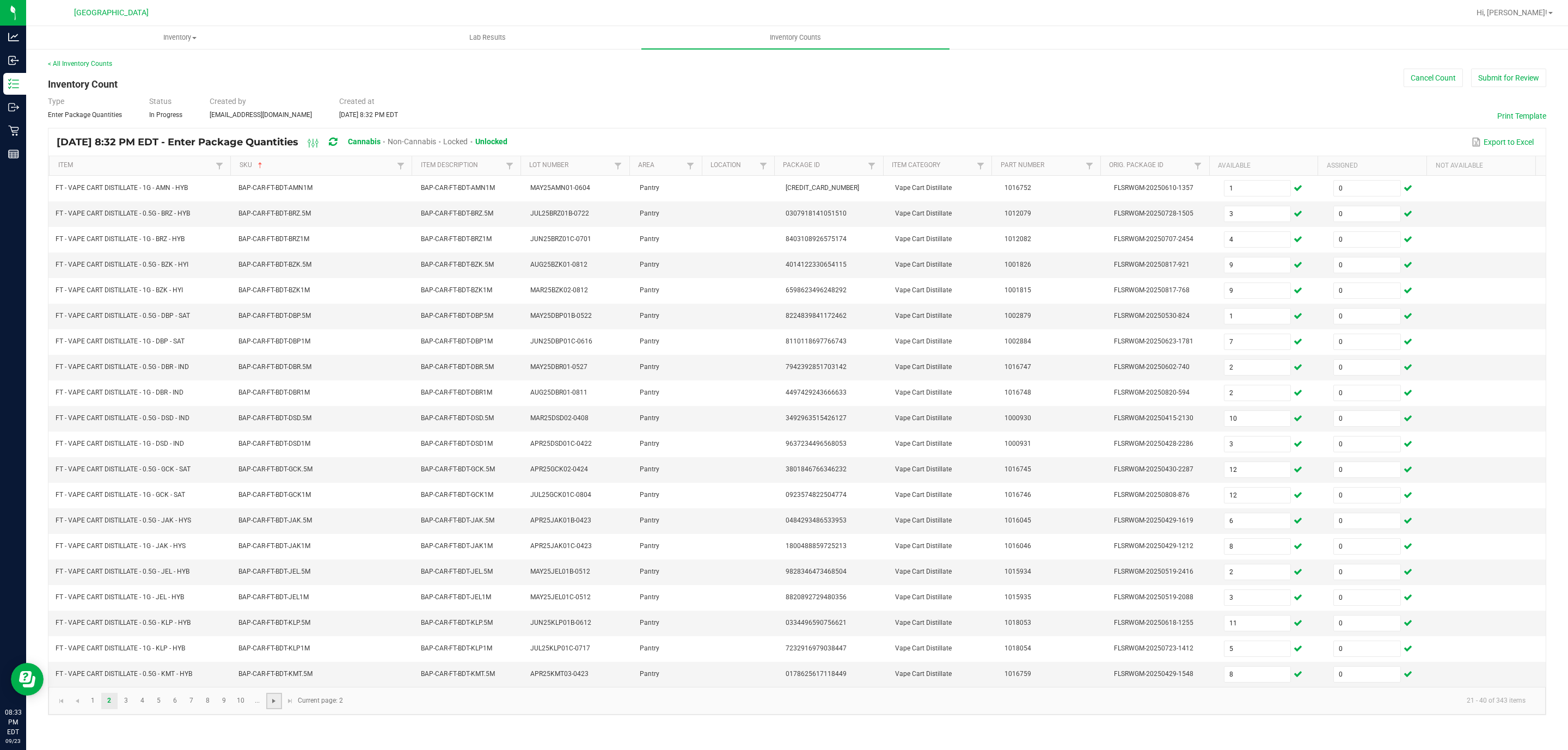
click at [273, 500] on span "Go to the next page" at bounding box center [273, 701] width 9 height 9
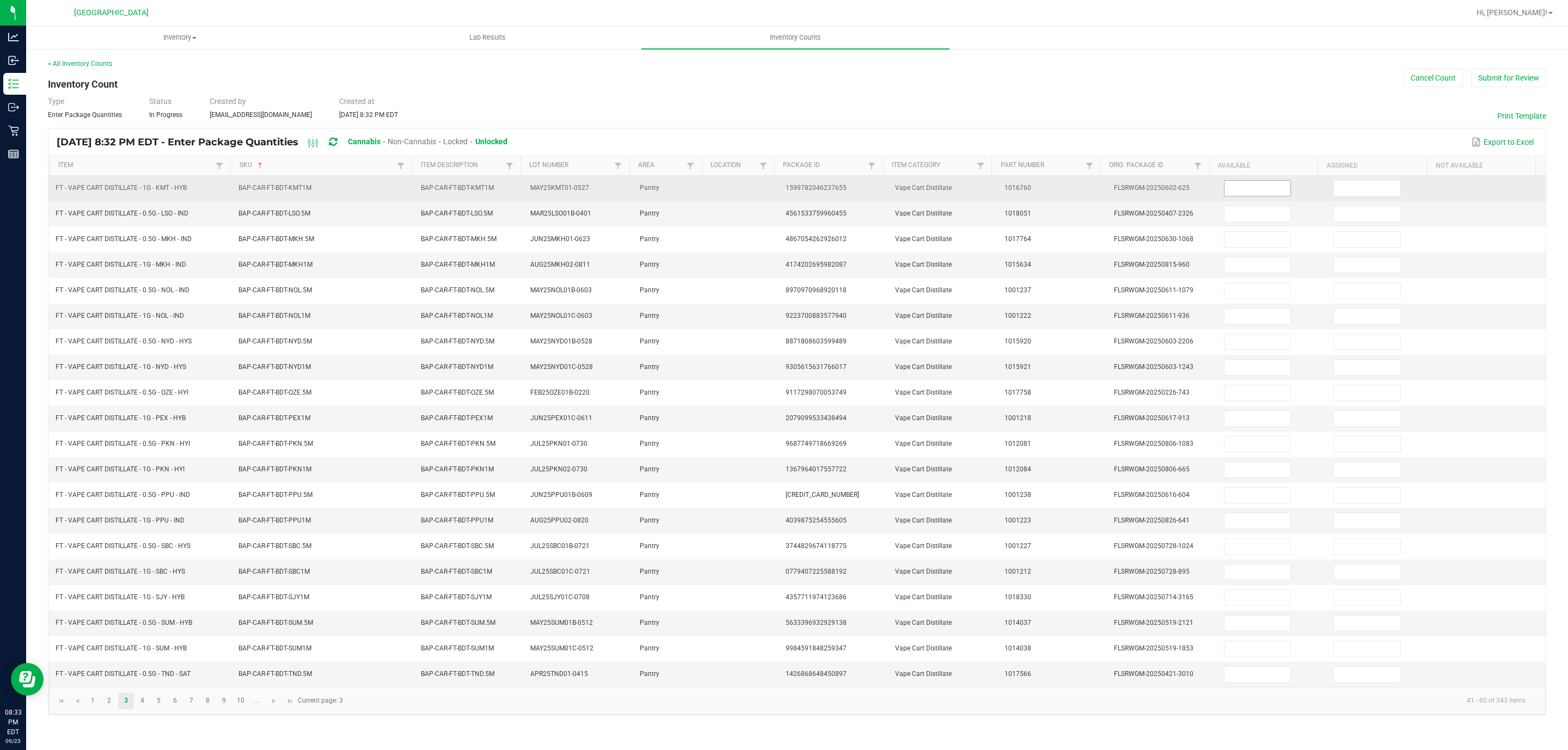
click at [1045, 196] on input at bounding box center [1257, 188] width 66 height 15
type input "6"
type input "0"
type input "4"
type input "0"
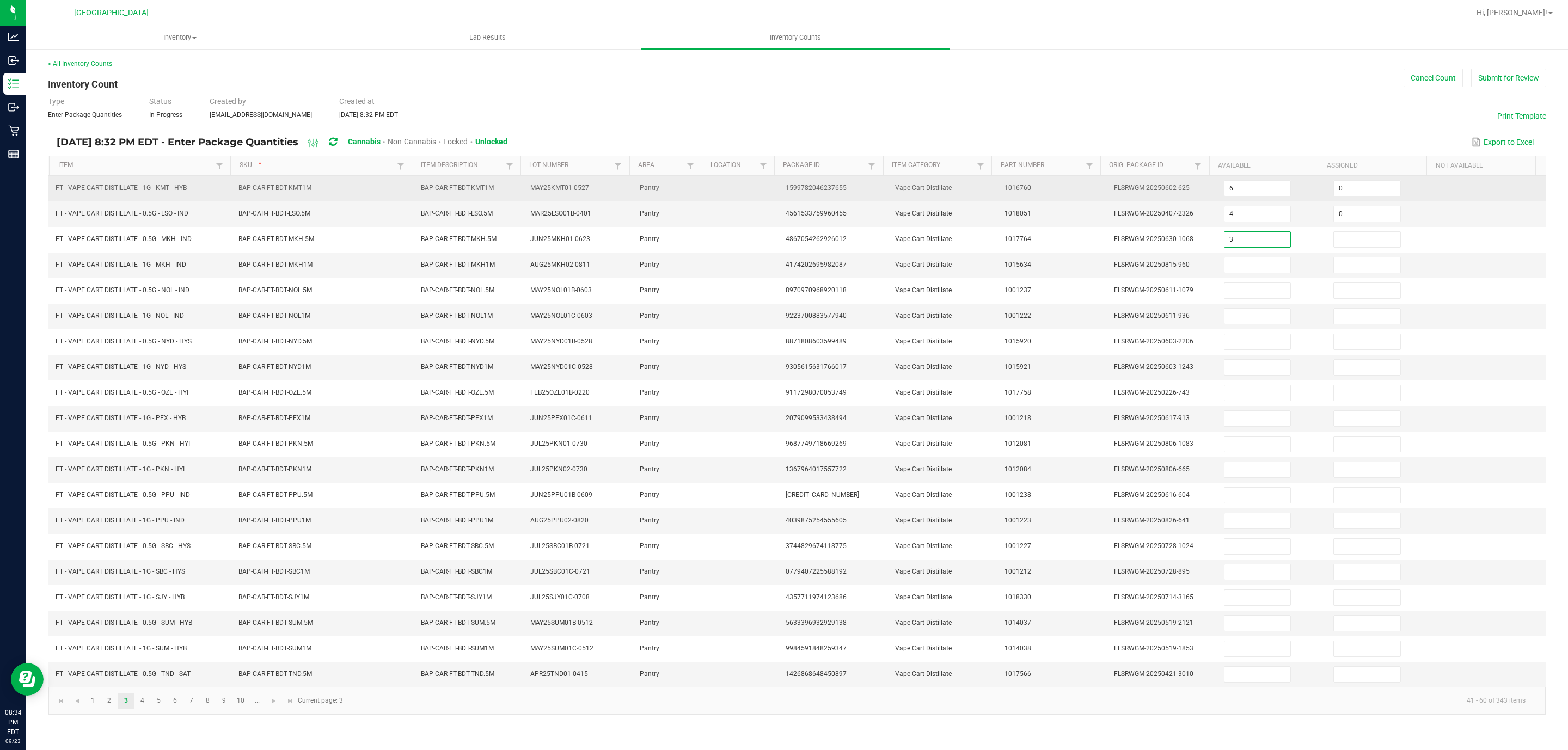
type input "3"
type input "0"
type input "10"
type input "0"
type input "5"
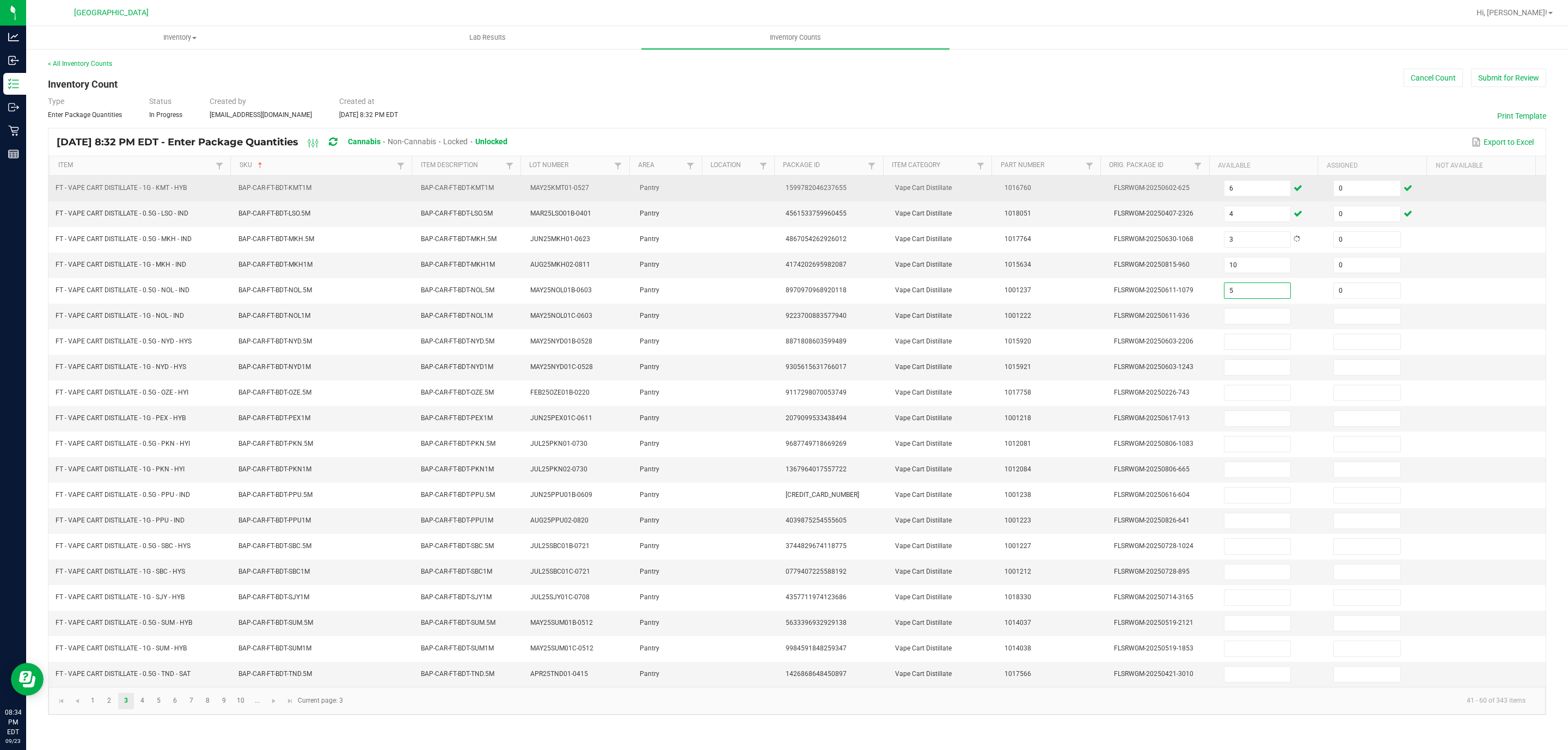
type input "0"
type input "5"
type input "0"
type input "2"
type input "0"
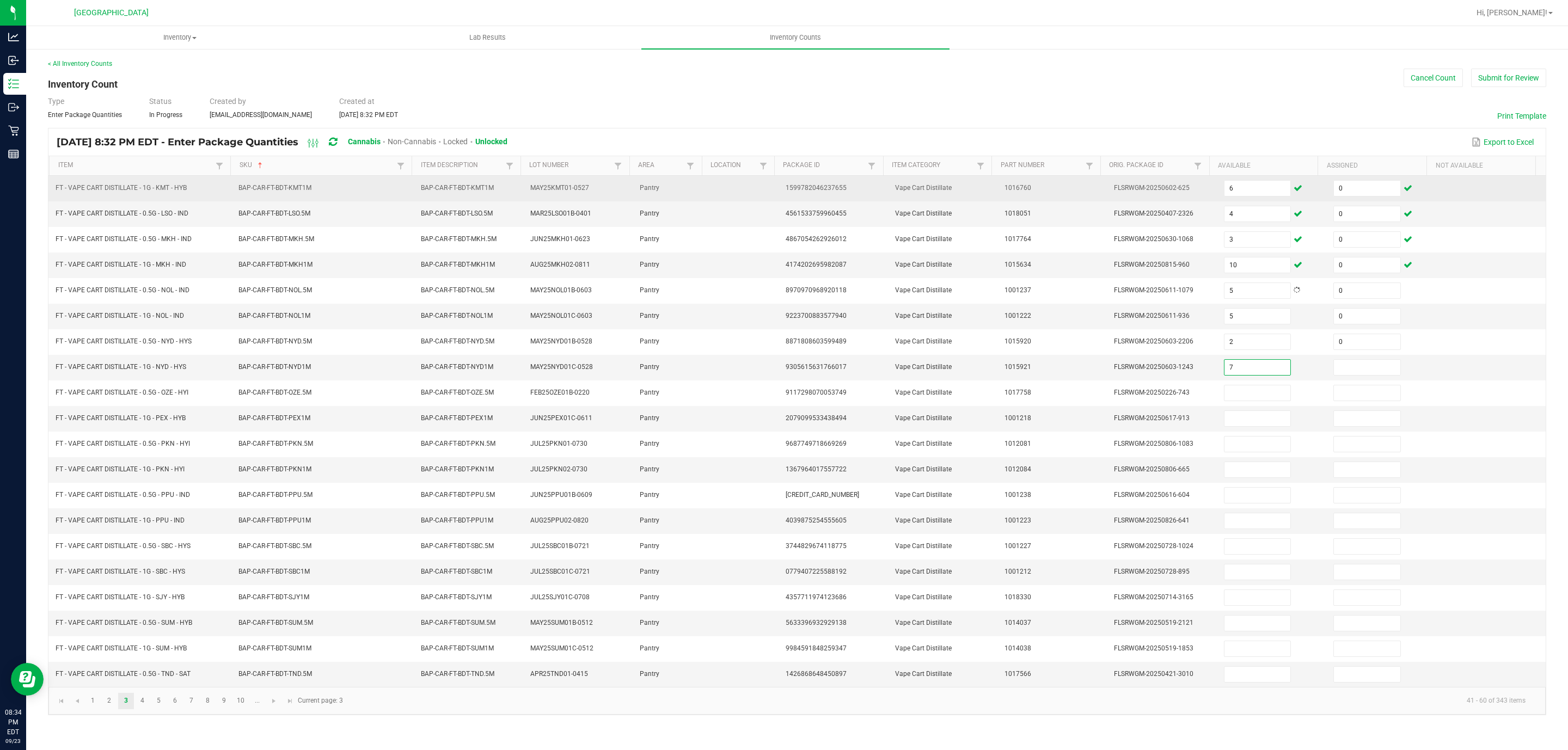
type input "7"
type input "0"
type input "4"
type input "0"
type input "7"
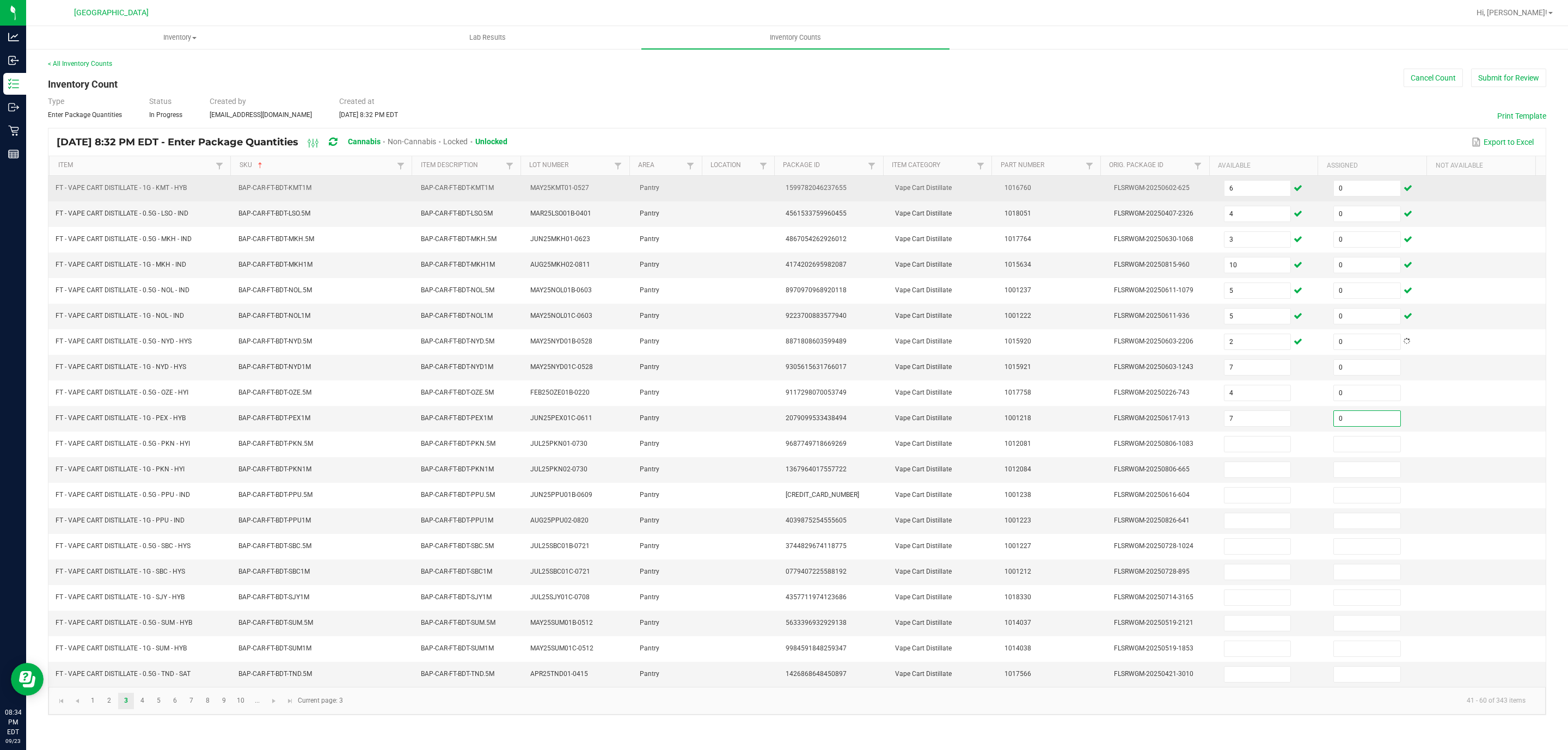
type input "0"
type input "9"
type input "0"
type input "2"
type input "0"
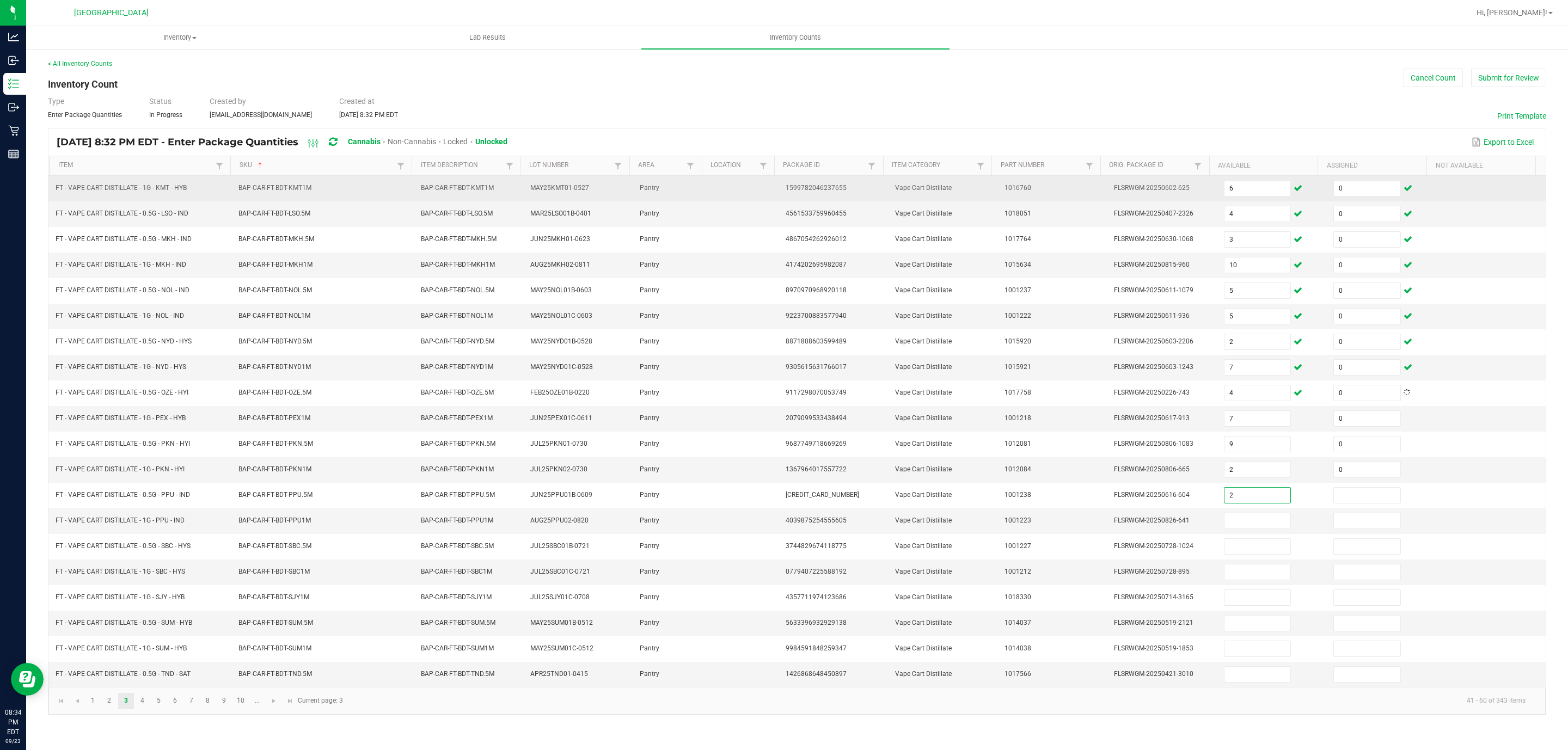
type input "2"
type input "0"
type input "11"
type input "0"
type input "7"
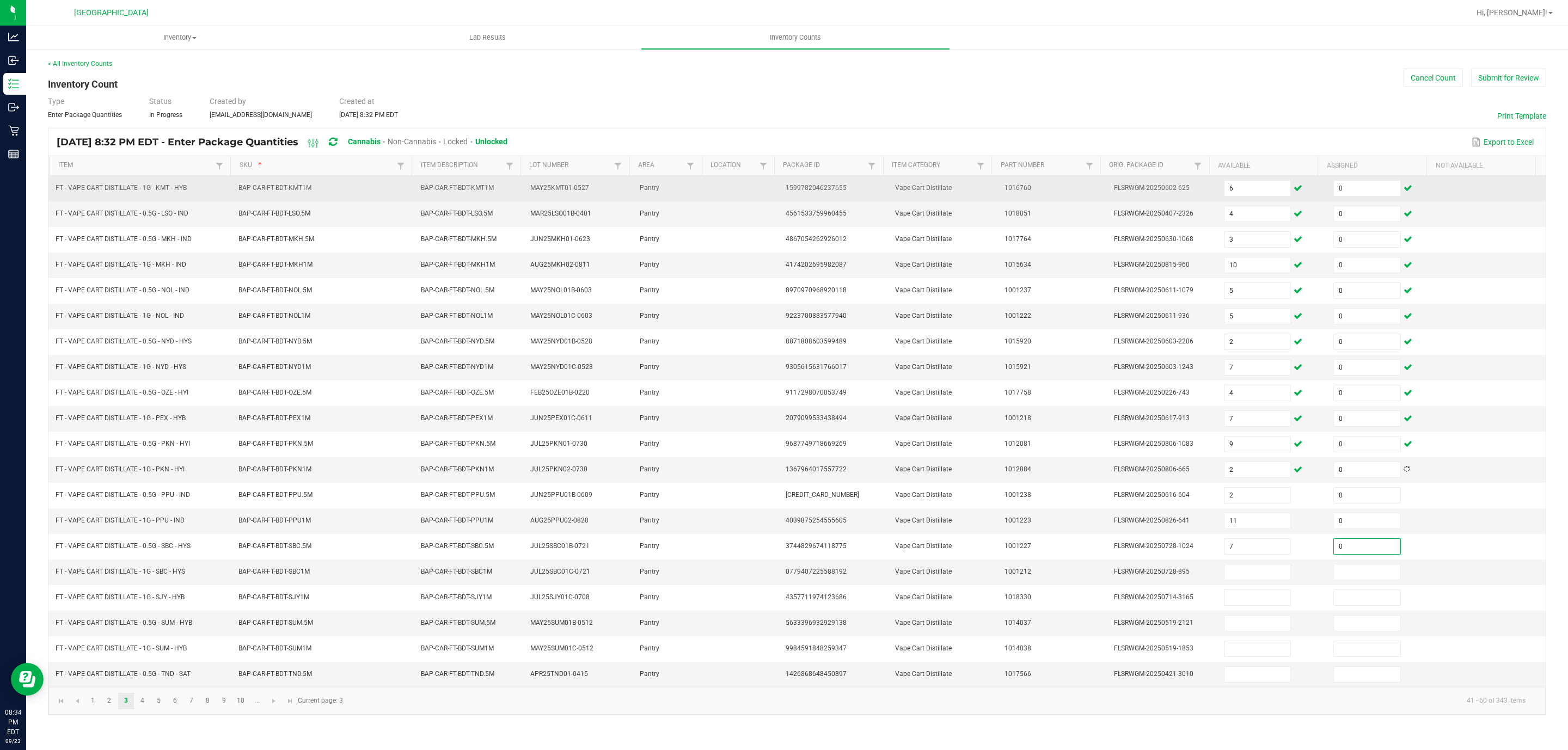
type input "0"
type input "10"
type input "0"
type input "1"
type input "0"
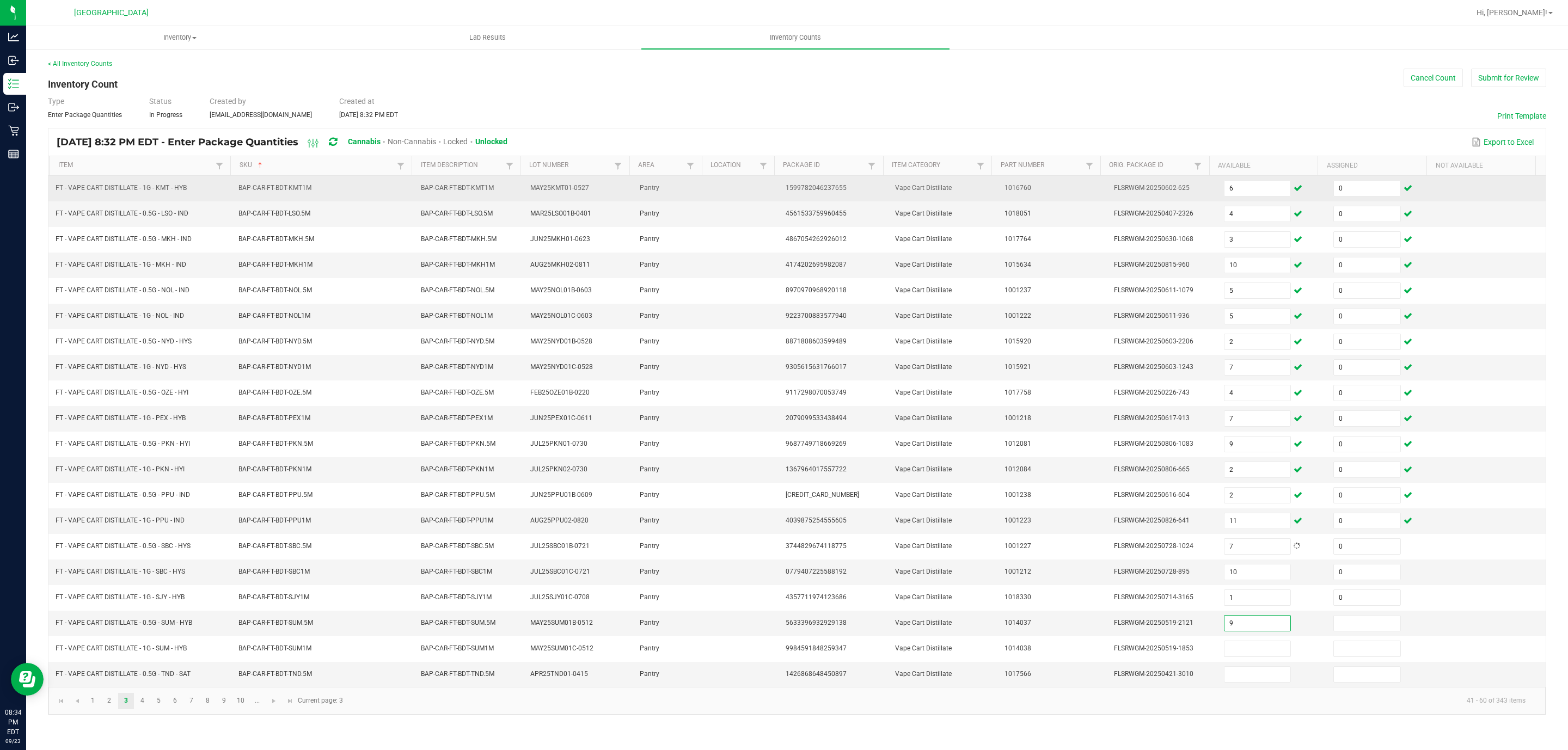
type input "9"
type input "0"
type input "3"
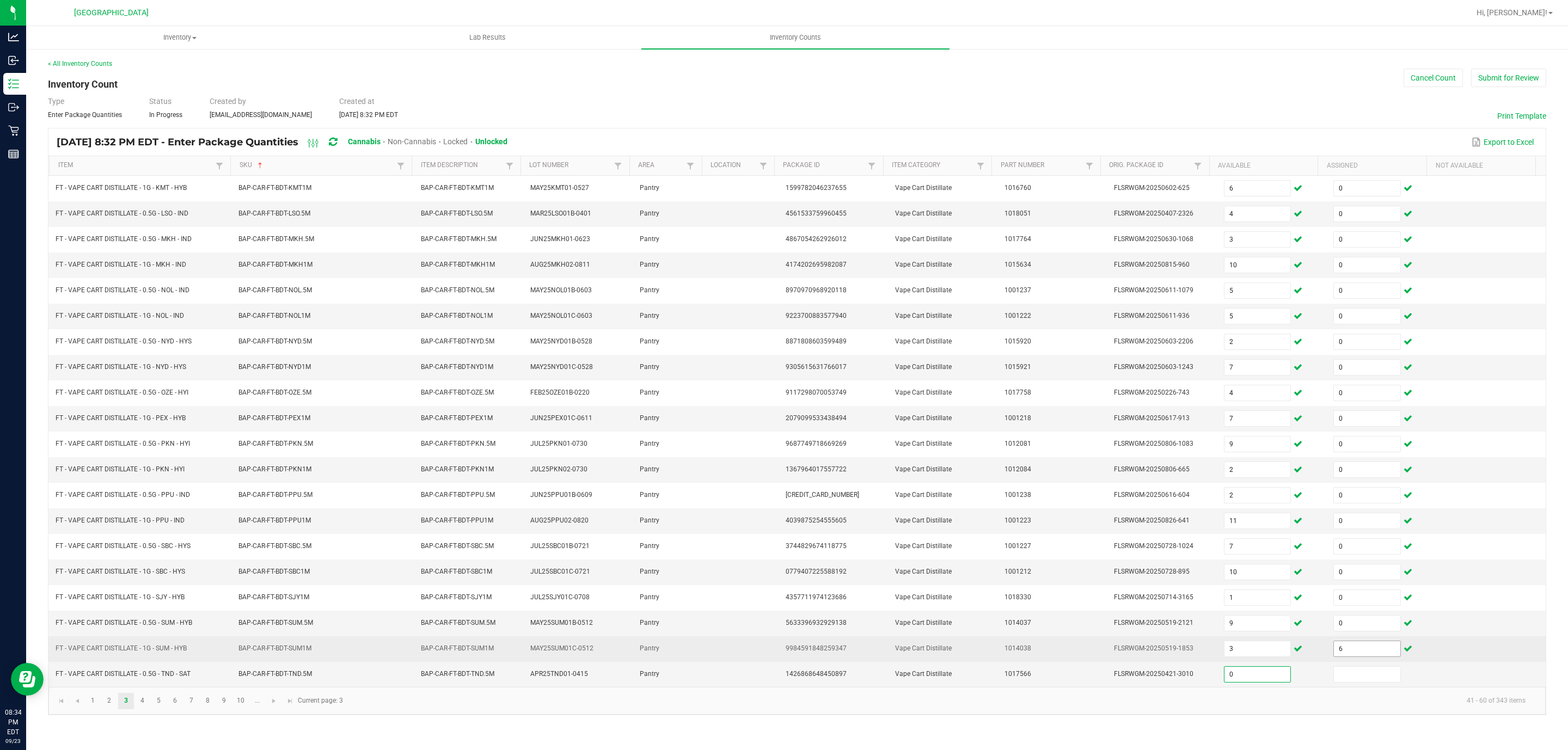
click at [1045, 500] on input "6" at bounding box center [1367, 648] width 66 height 15
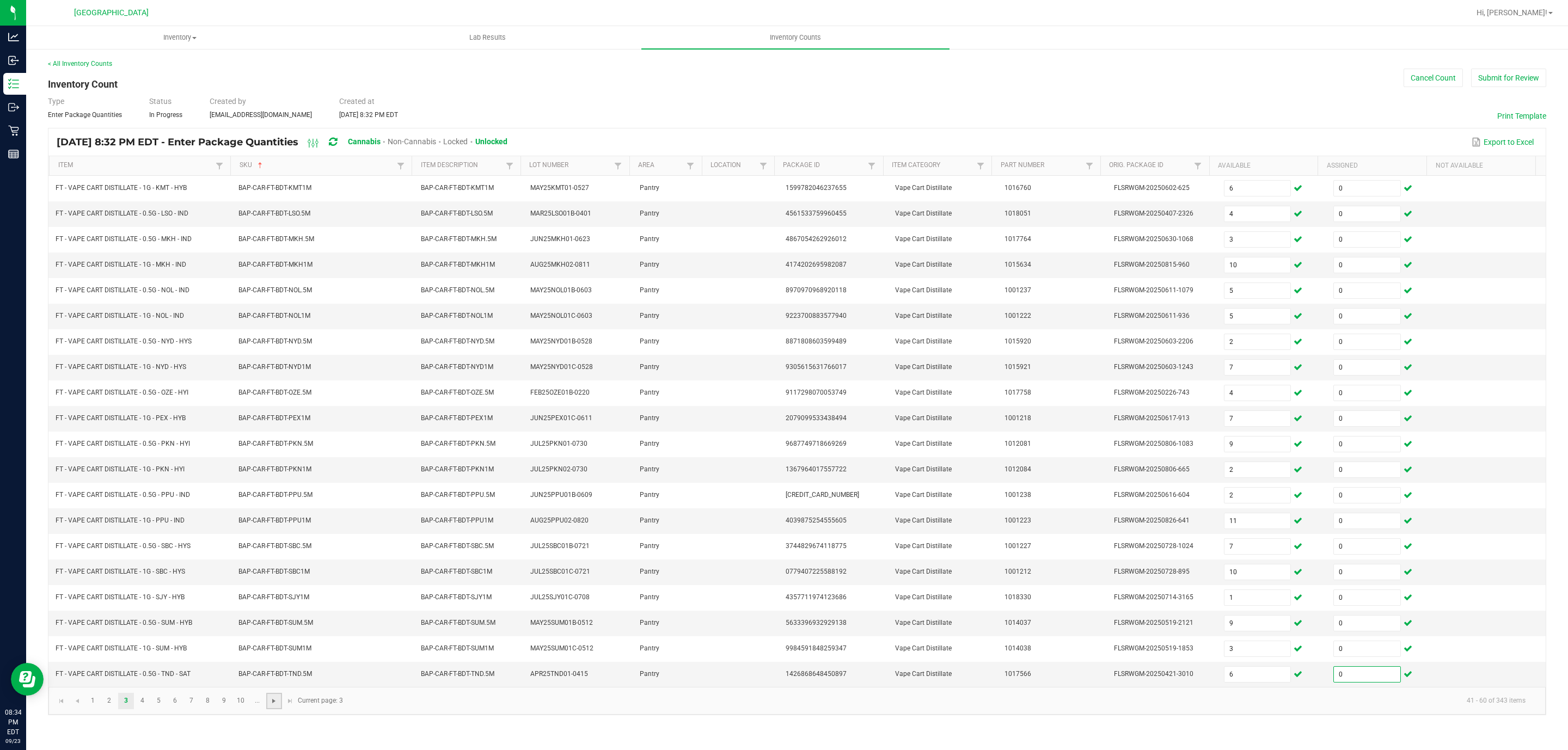
click at [271, 500] on span "Go to the next page" at bounding box center [273, 701] width 9 height 9
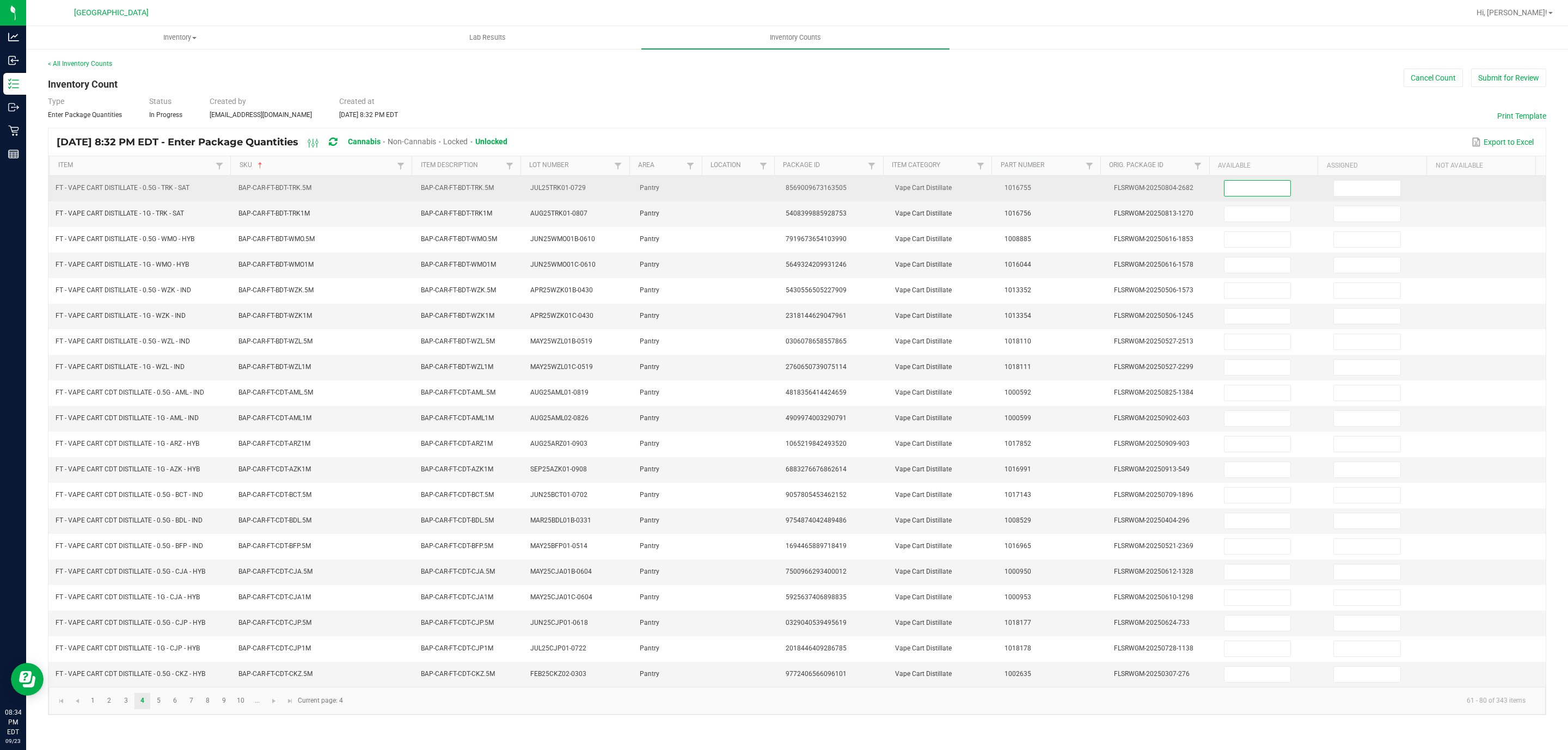
click at [1045, 188] on input at bounding box center [1257, 188] width 66 height 15
click at [1045, 199] on td "9" at bounding box center [1272, 188] width 110 height 26
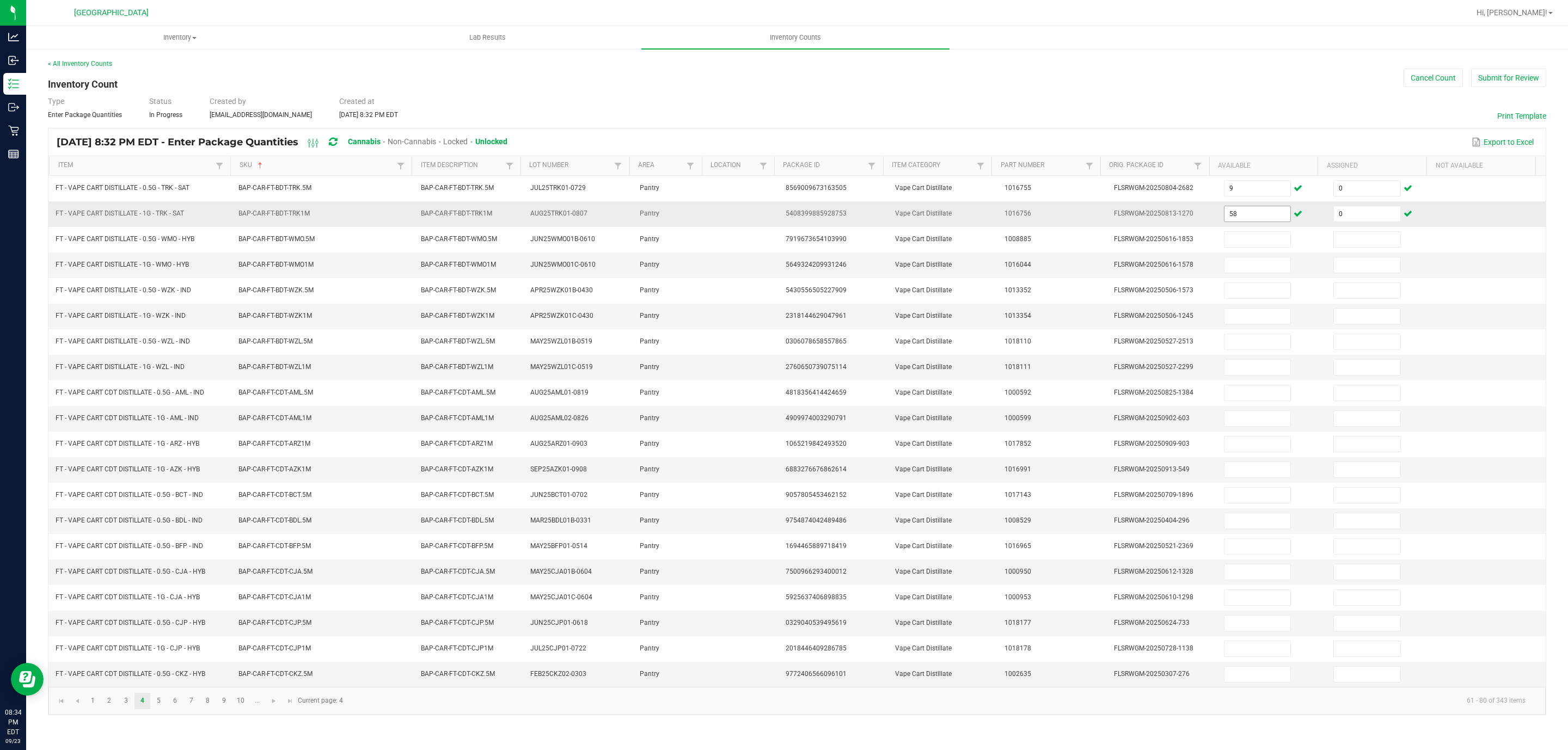
click at [1045, 210] on input "58" at bounding box center [1257, 214] width 66 height 15
click at [279, 500] on link at bounding box center [274, 701] width 16 height 16
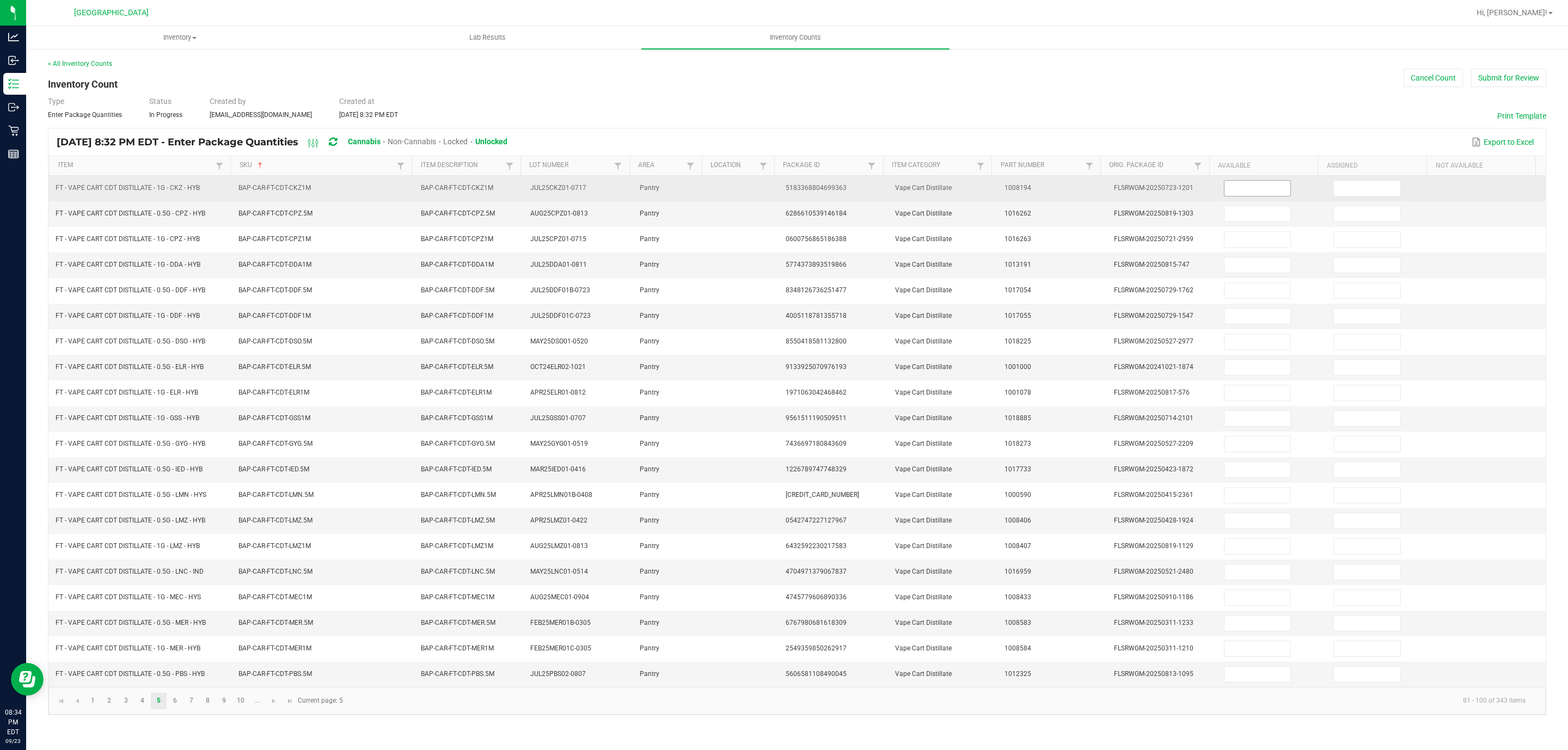
click at [1045, 193] on input at bounding box center [1257, 188] width 66 height 15
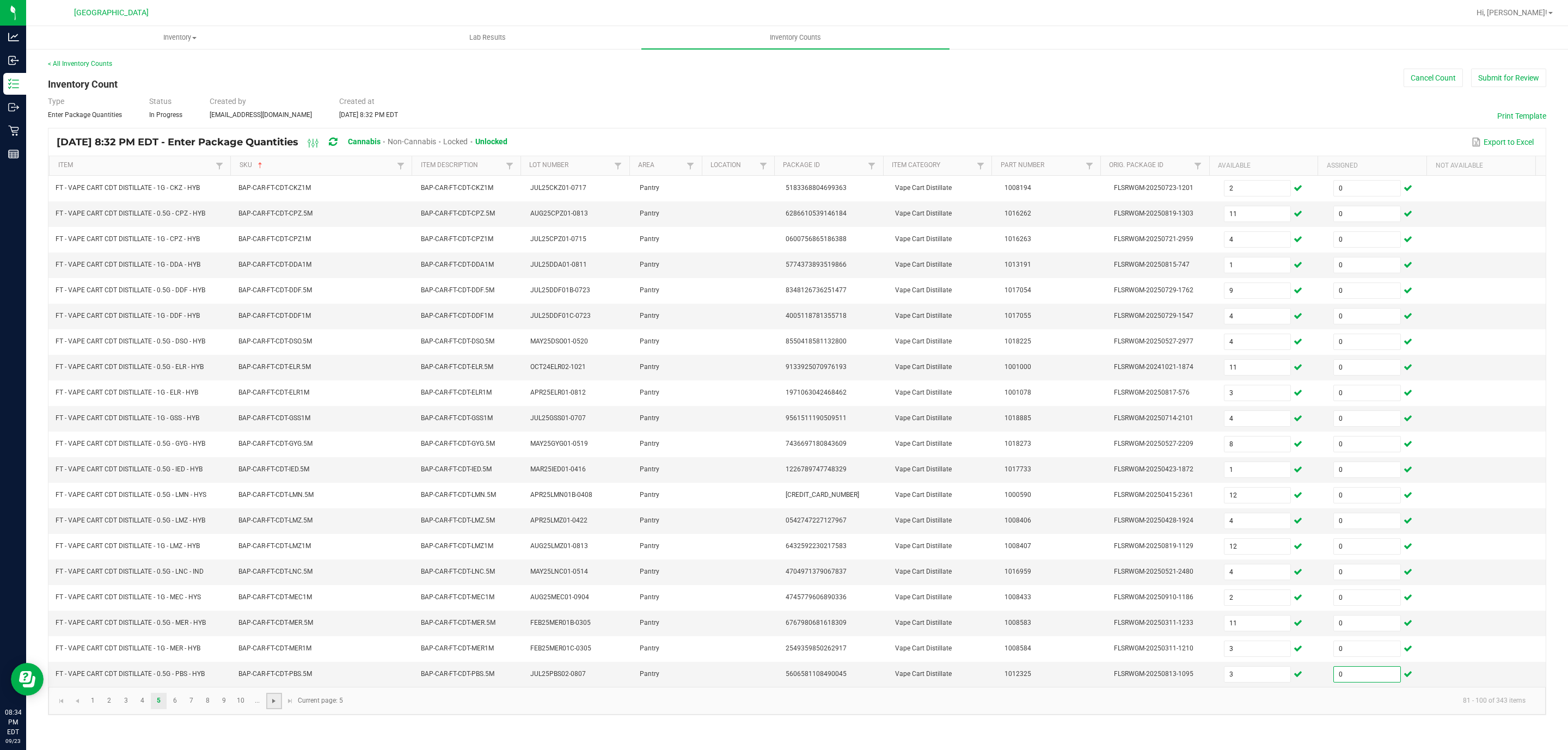
click at [273, 500] on span "Go to the next page" at bounding box center [273, 701] width 9 height 9
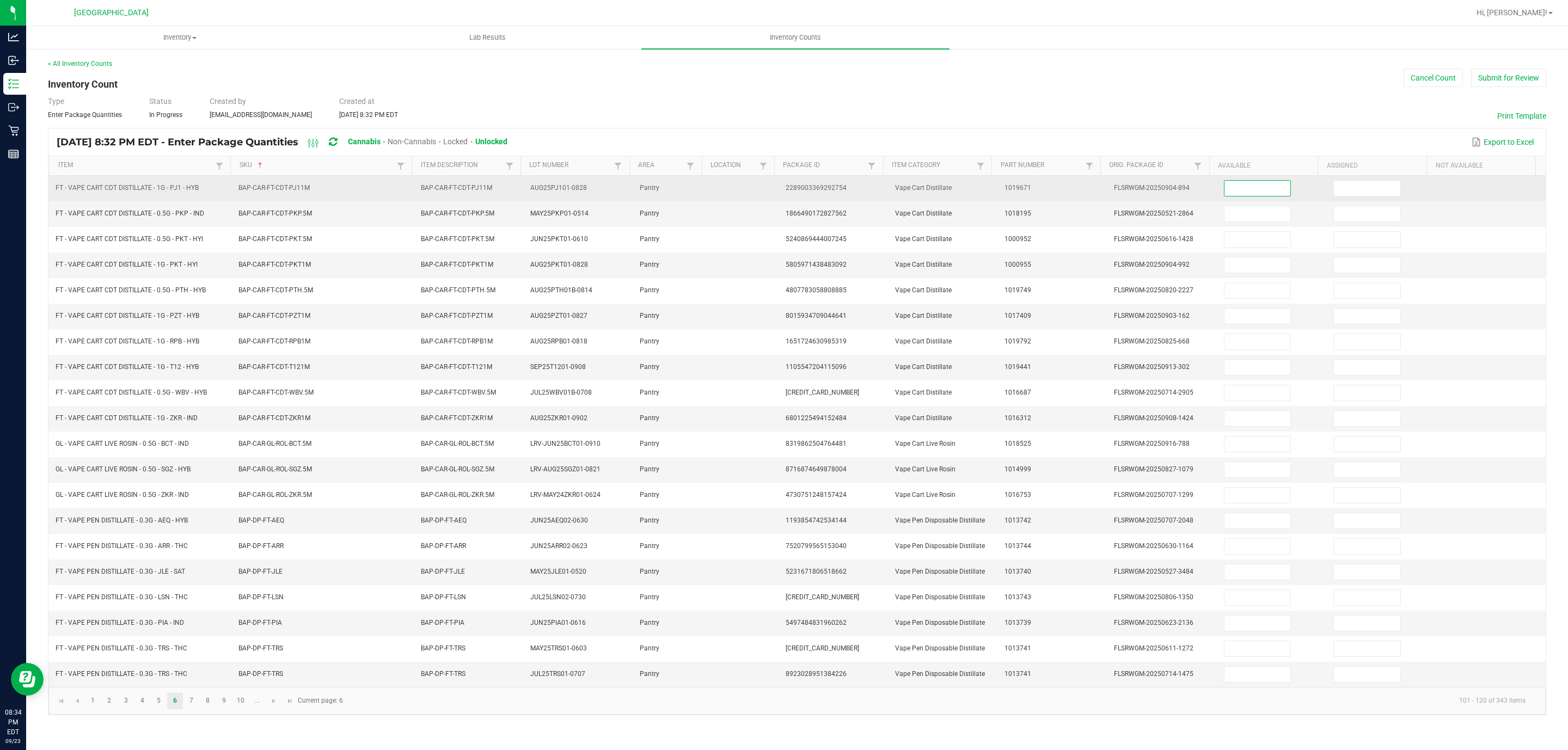
click at [1045, 185] on input at bounding box center [1257, 188] width 66 height 15
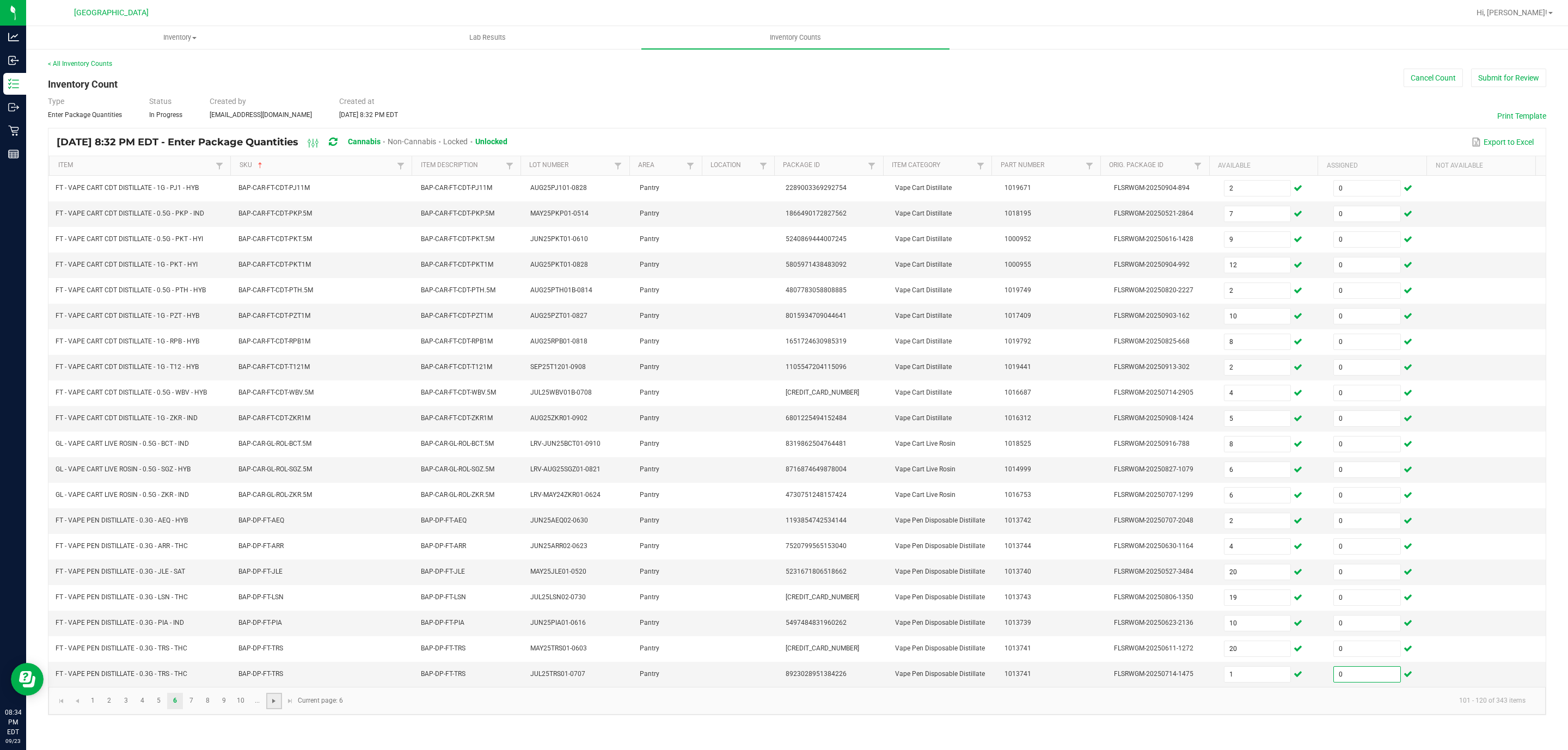
click at [270, 500] on span "Go to the next page" at bounding box center [273, 701] width 9 height 9
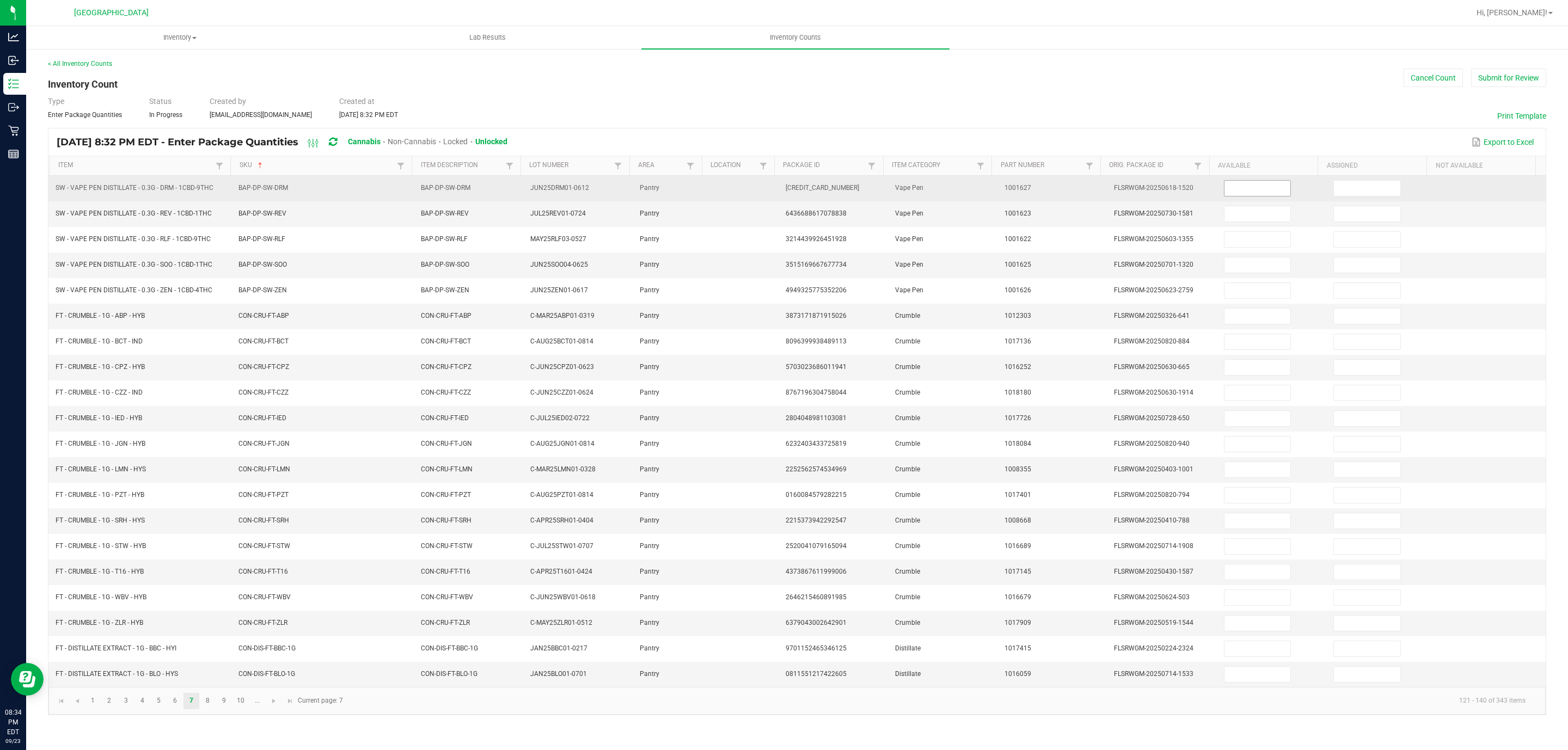
click at [1045, 189] on input at bounding box center [1257, 188] width 66 height 15
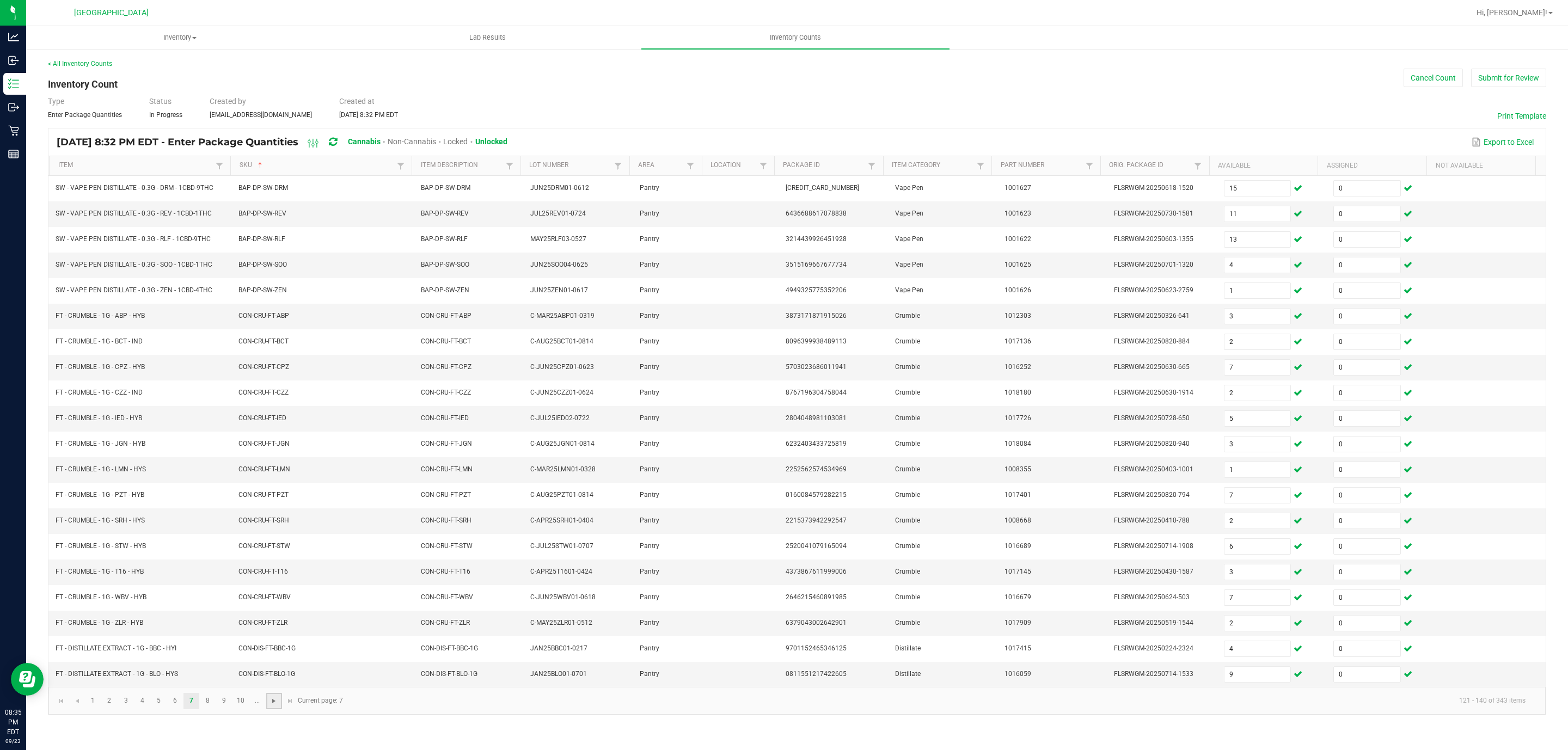
click at [277, 500] on span "Go to the next page" at bounding box center [273, 701] width 9 height 9
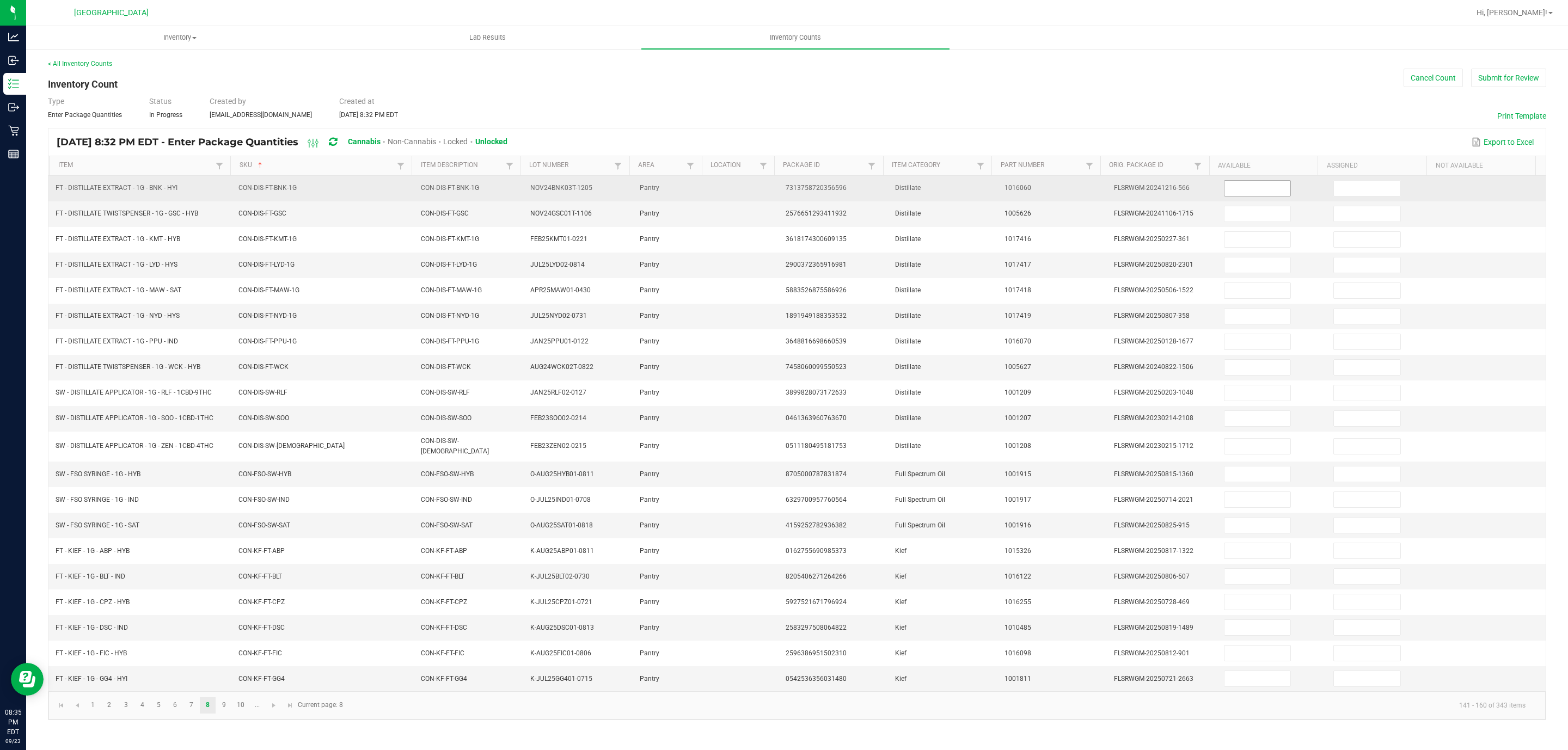
click at [1045, 191] on input at bounding box center [1257, 188] width 66 height 15
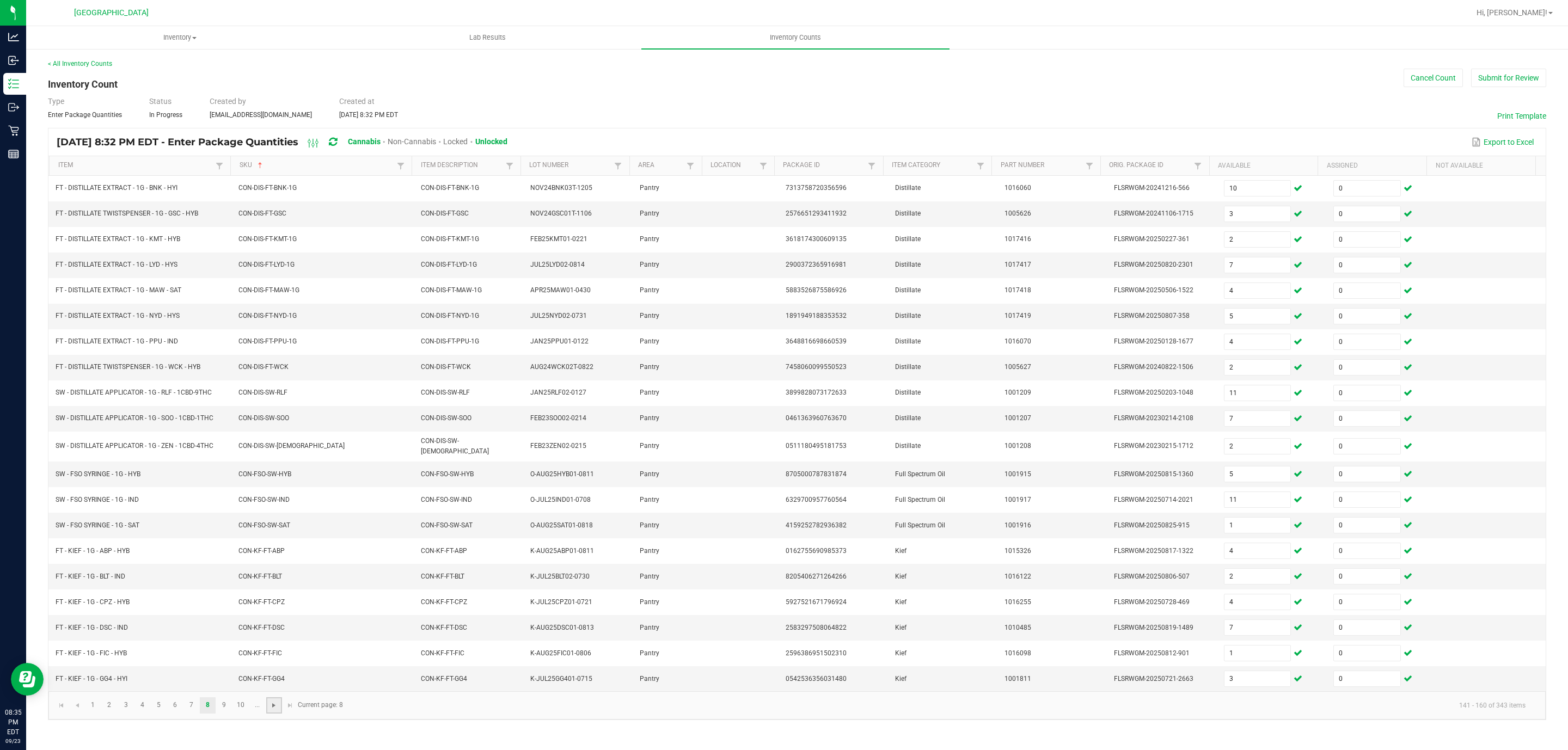
click at [270, 500] on span "Go to the next page" at bounding box center [273, 705] width 9 height 9
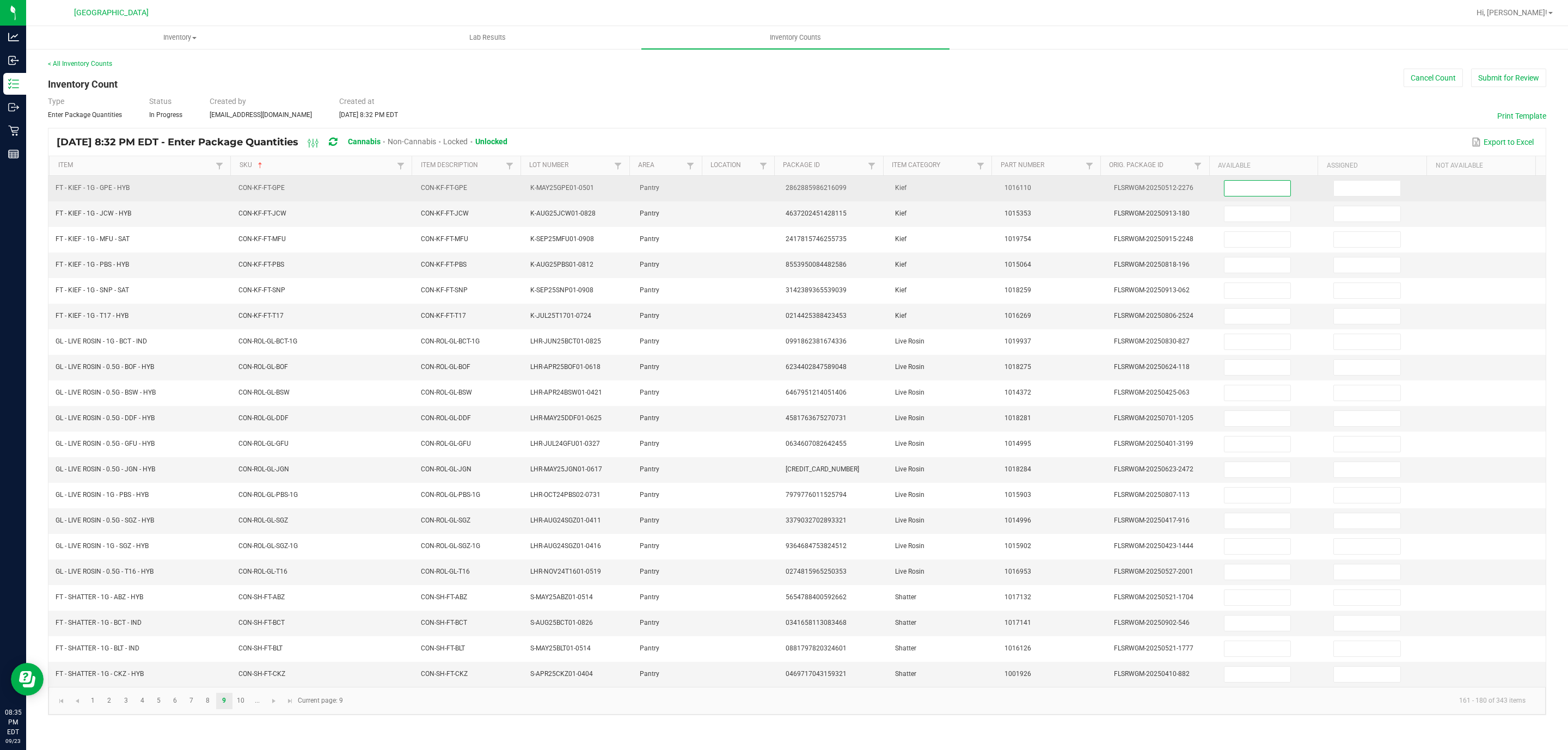
click at [1045, 188] on input at bounding box center [1257, 188] width 66 height 15
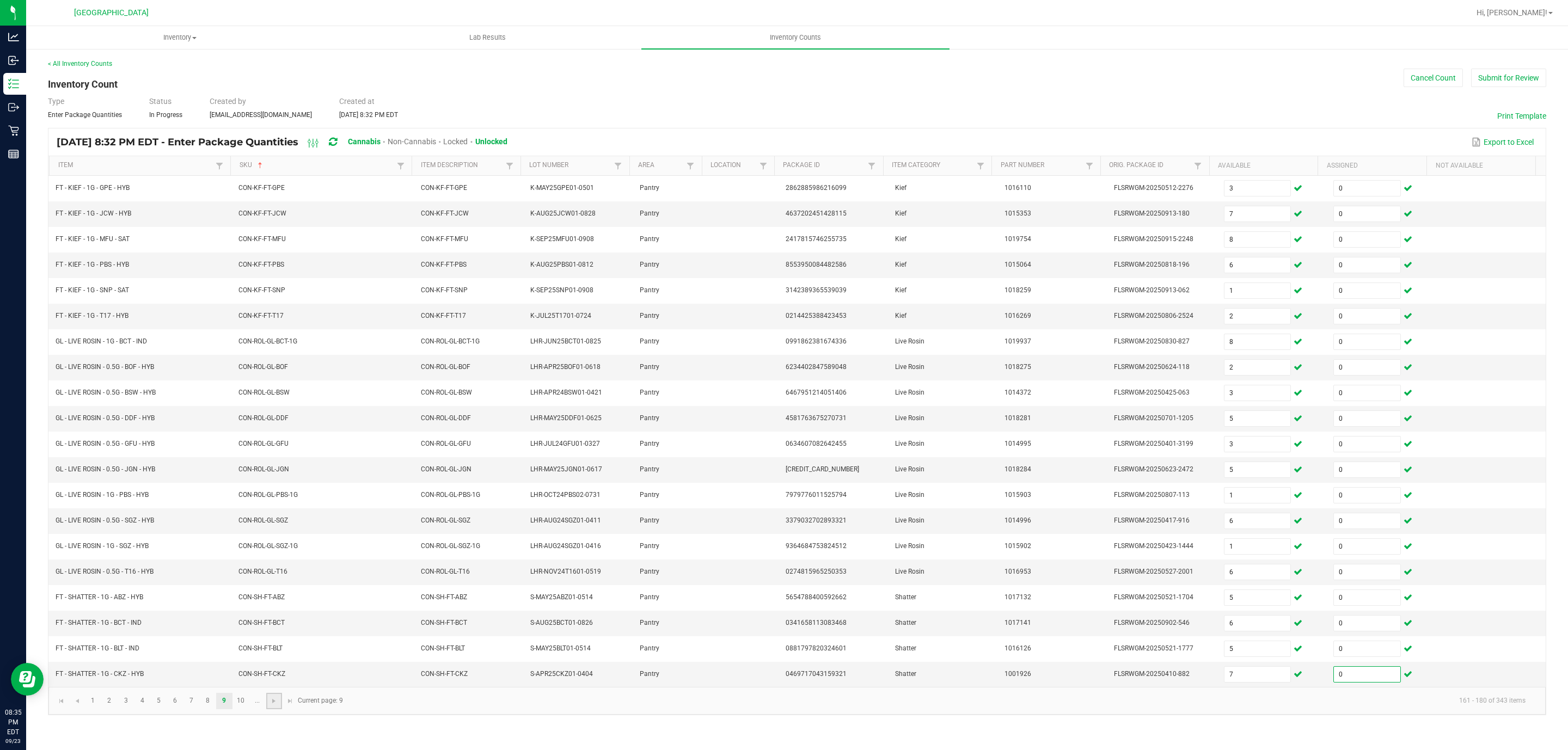
click at [273, 500] on link at bounding box center [274, 701] width 16 height 16
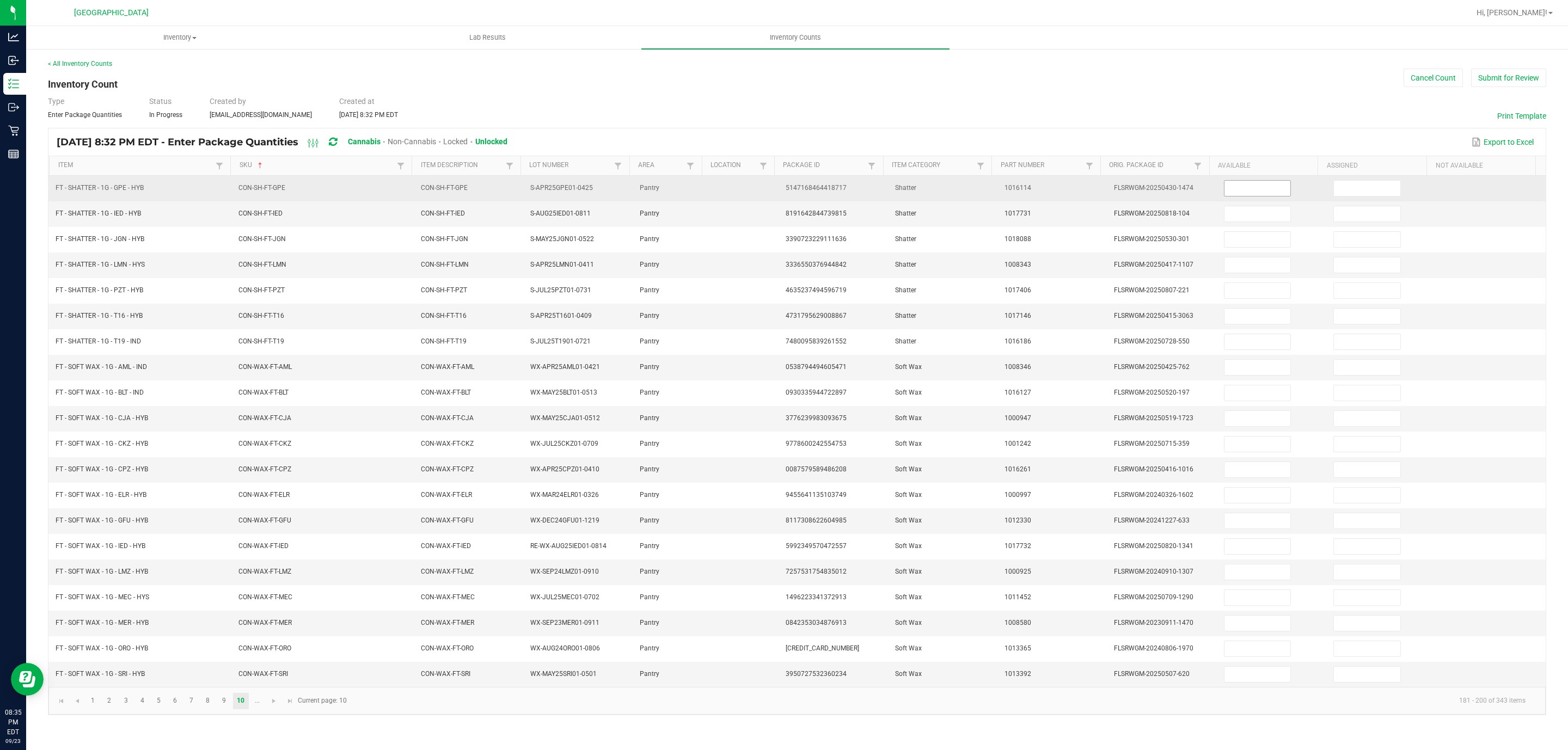
click at [1045, 188] on input at bounding box center [1257, 188] width 66 height 15
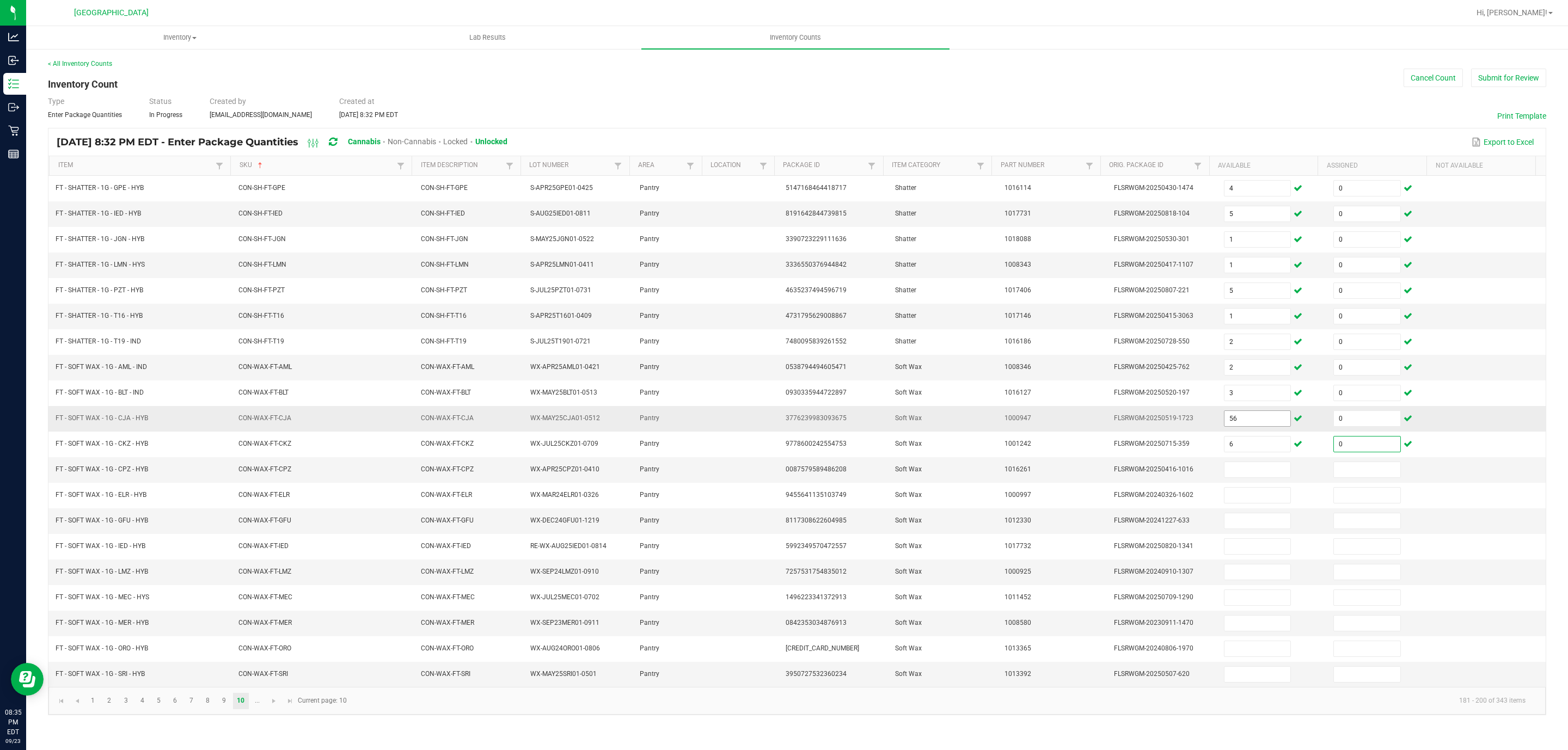
click at [1045, 426] on input "56" at bounding box center [1257, 418] width 66 height 15
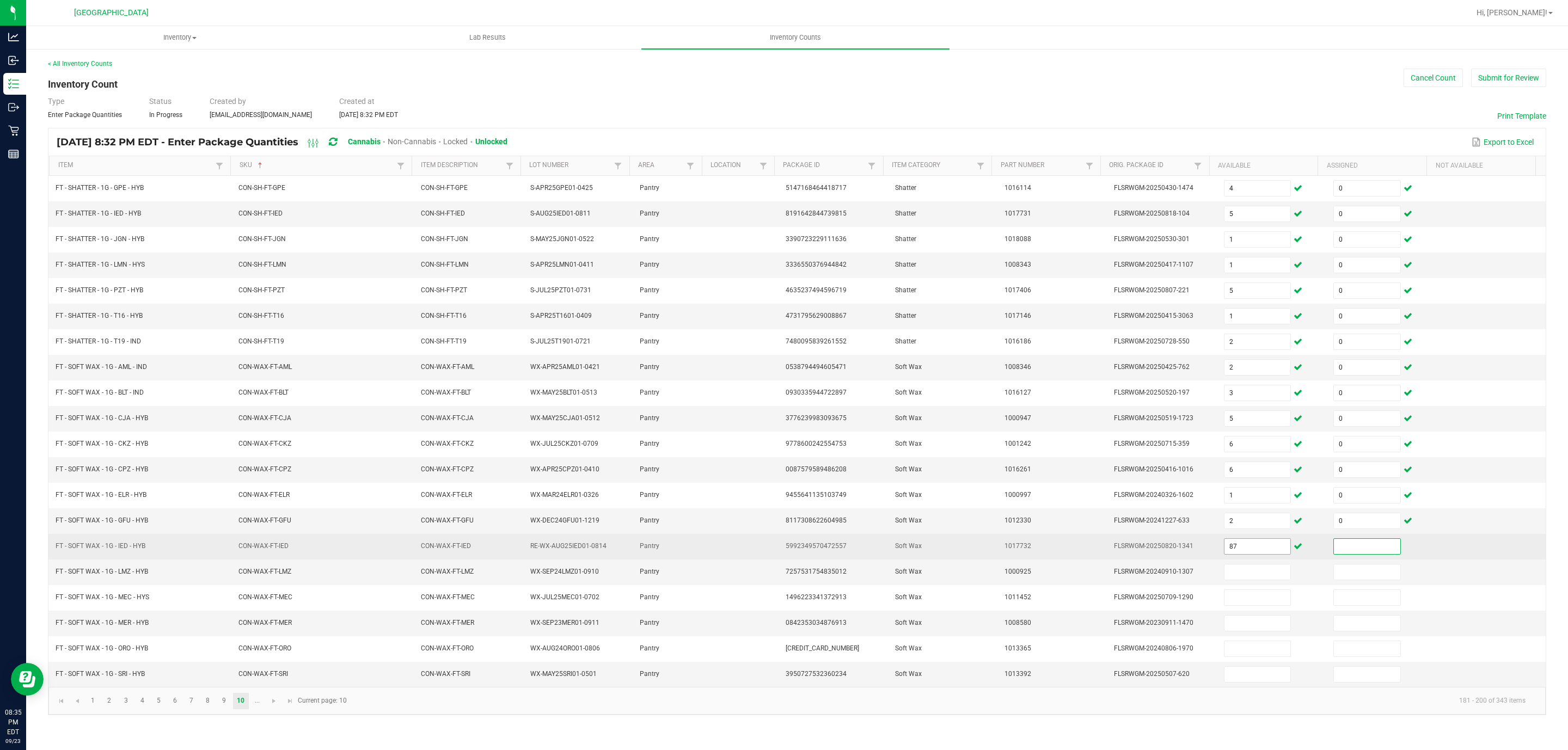
click at [1045, 500] on input "87" at bounding box center [1257, 546] width 66 height 15
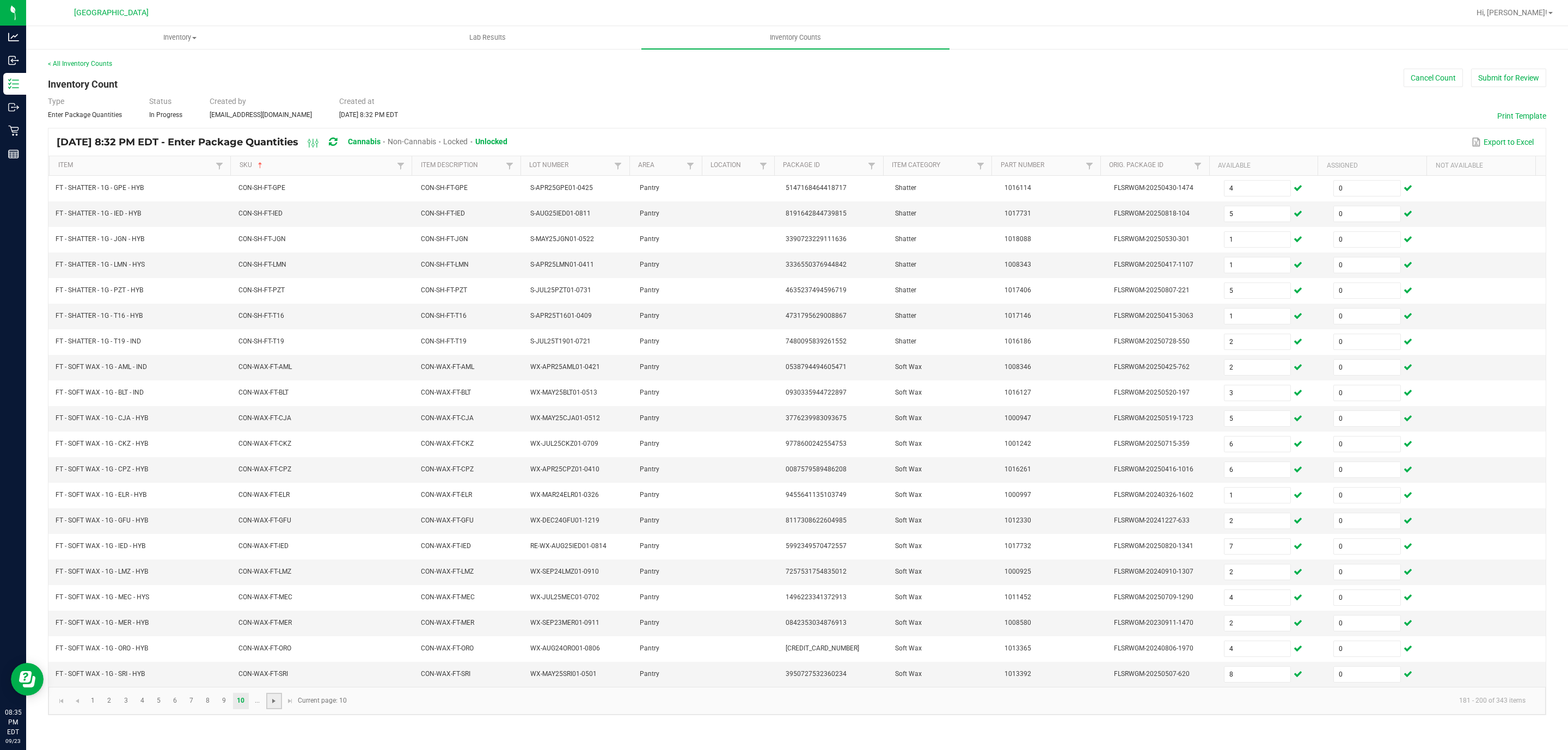
click at [274, 500] on span "Go to the next page" at bounding box center [273, 701] width 9 height 9
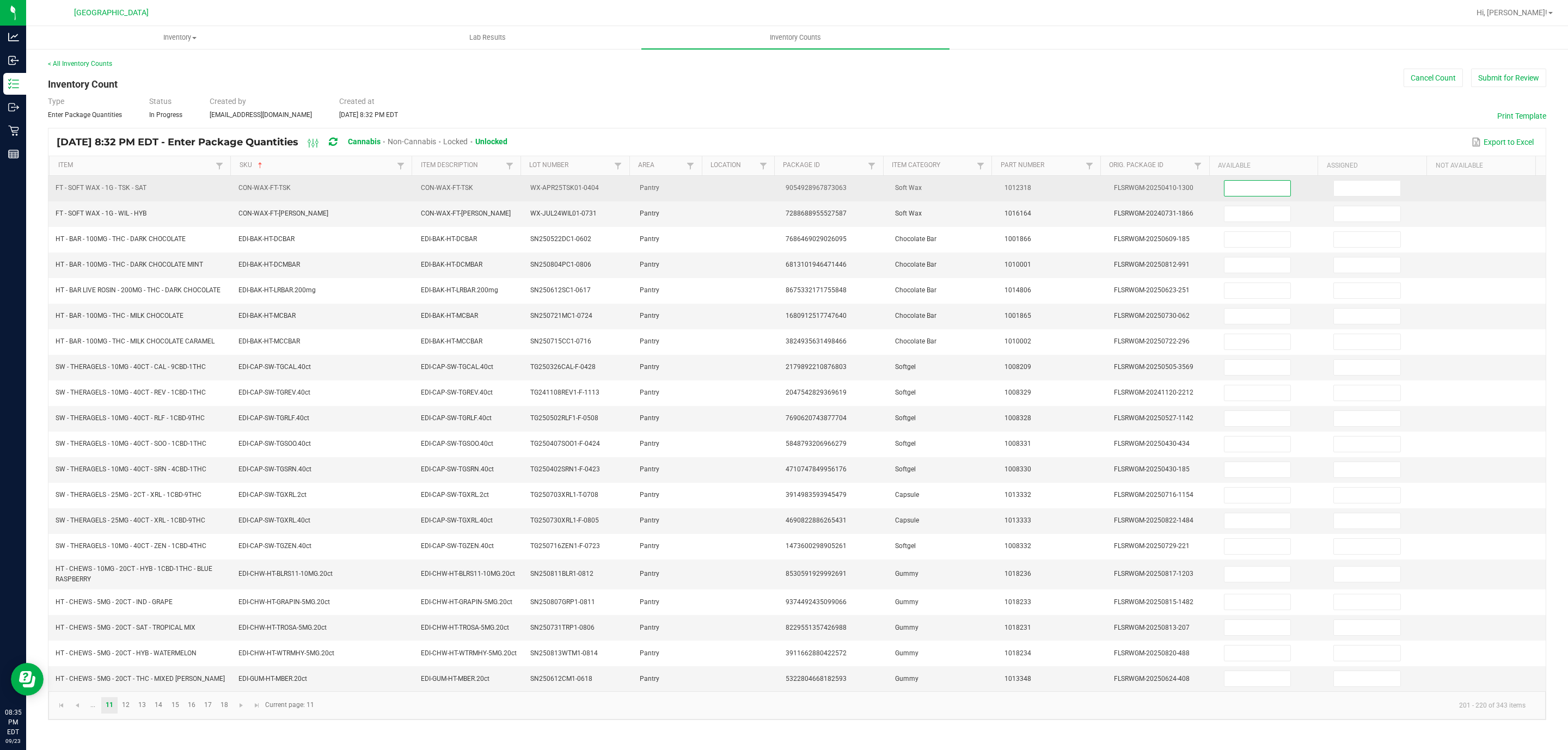
click at [1045, 196] on input at bounding box center [1257, 188] width 66 height 15
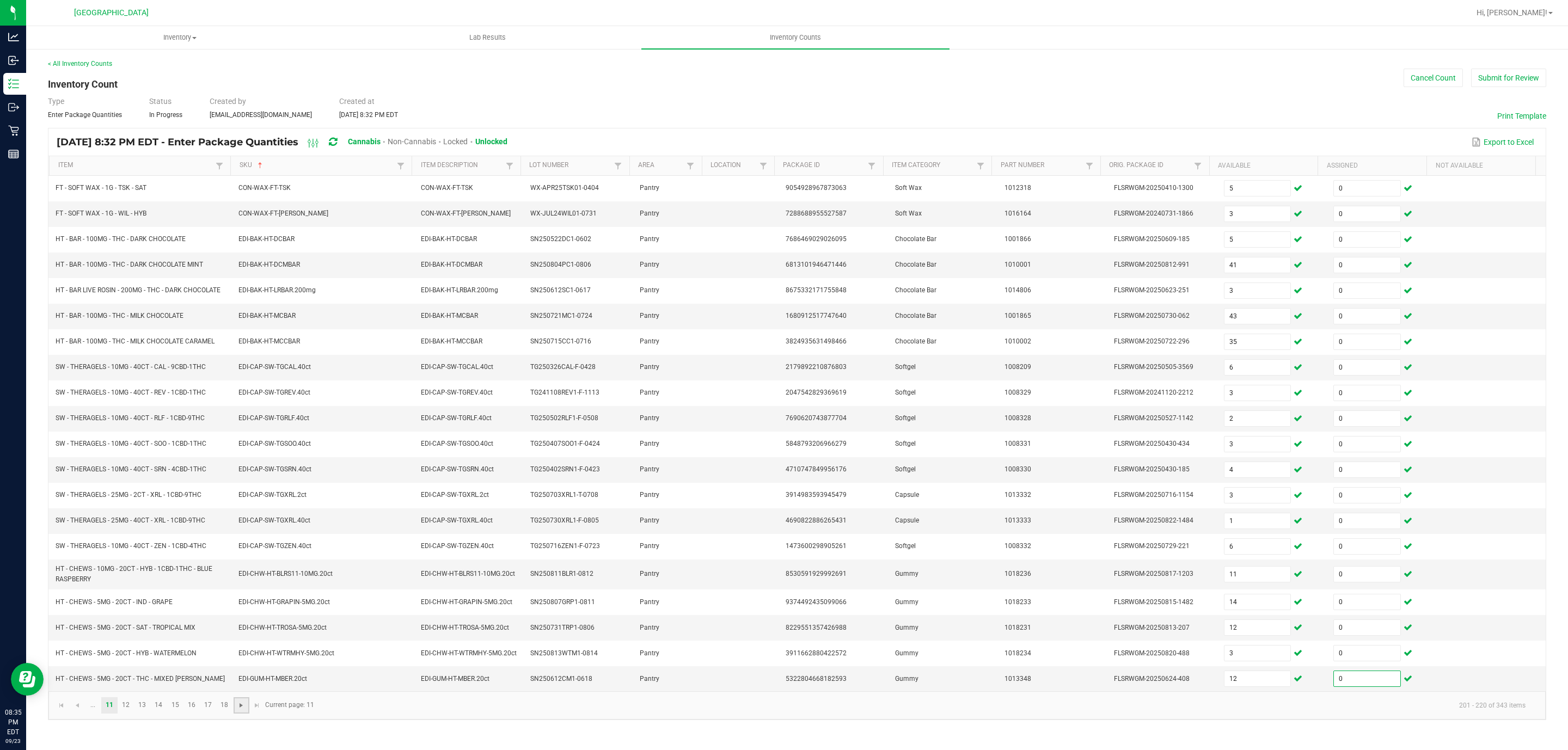
click at [241, 500] on span "Go to the next page" at bounding box center [241, 705] width 9 height 9
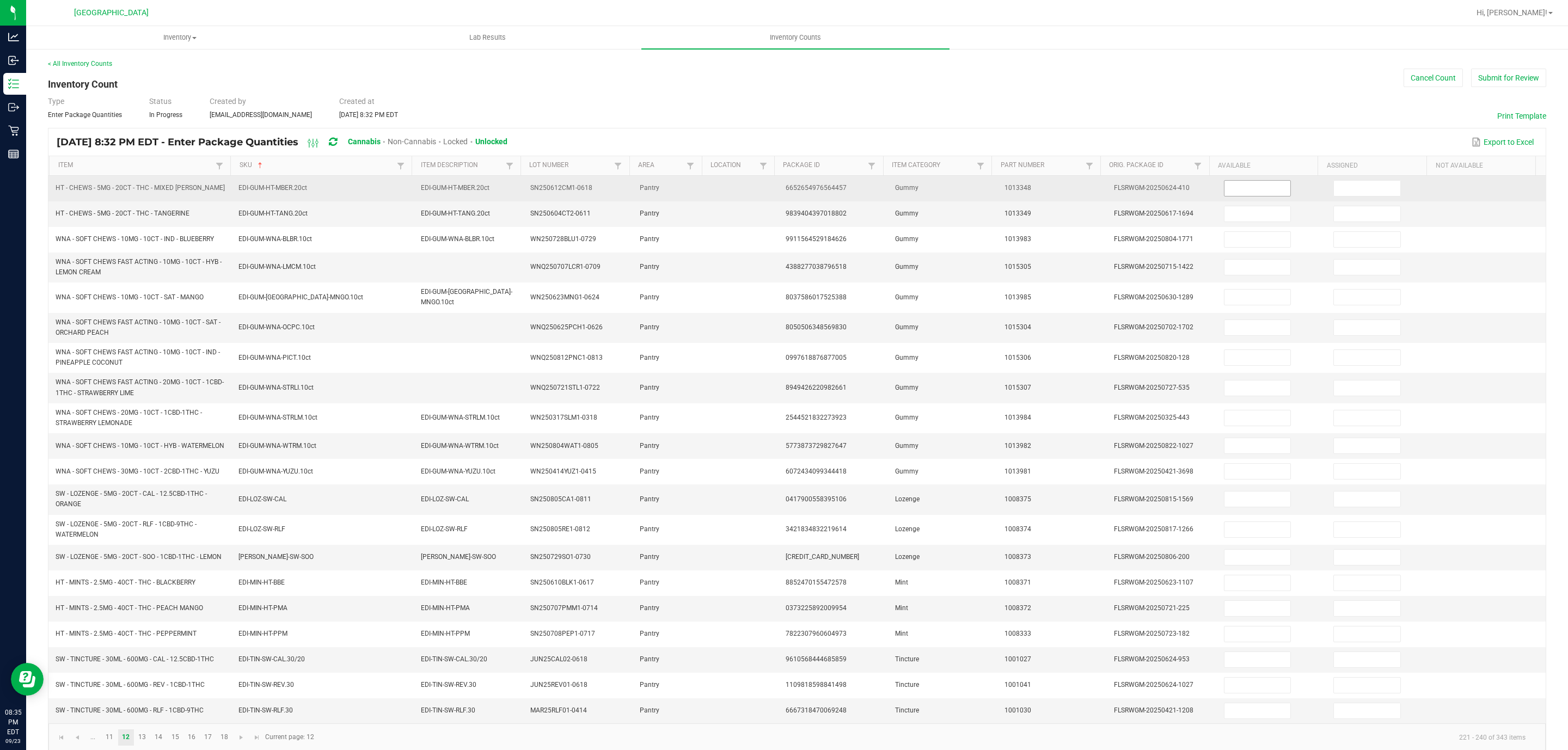
click at [1045, 193] on input at bounding box center [1257, 188] width 66 height 15
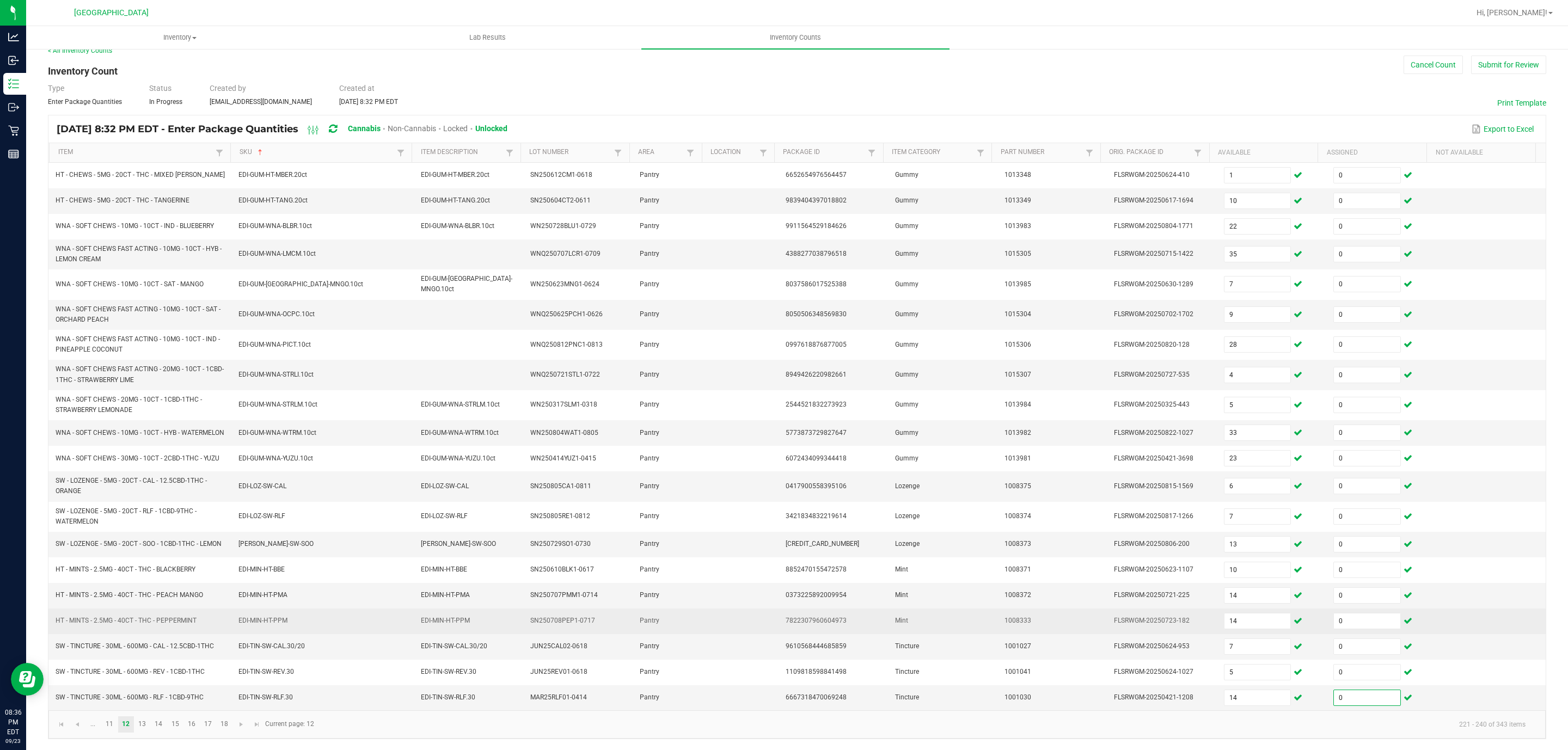
scroll to position [30, 0]
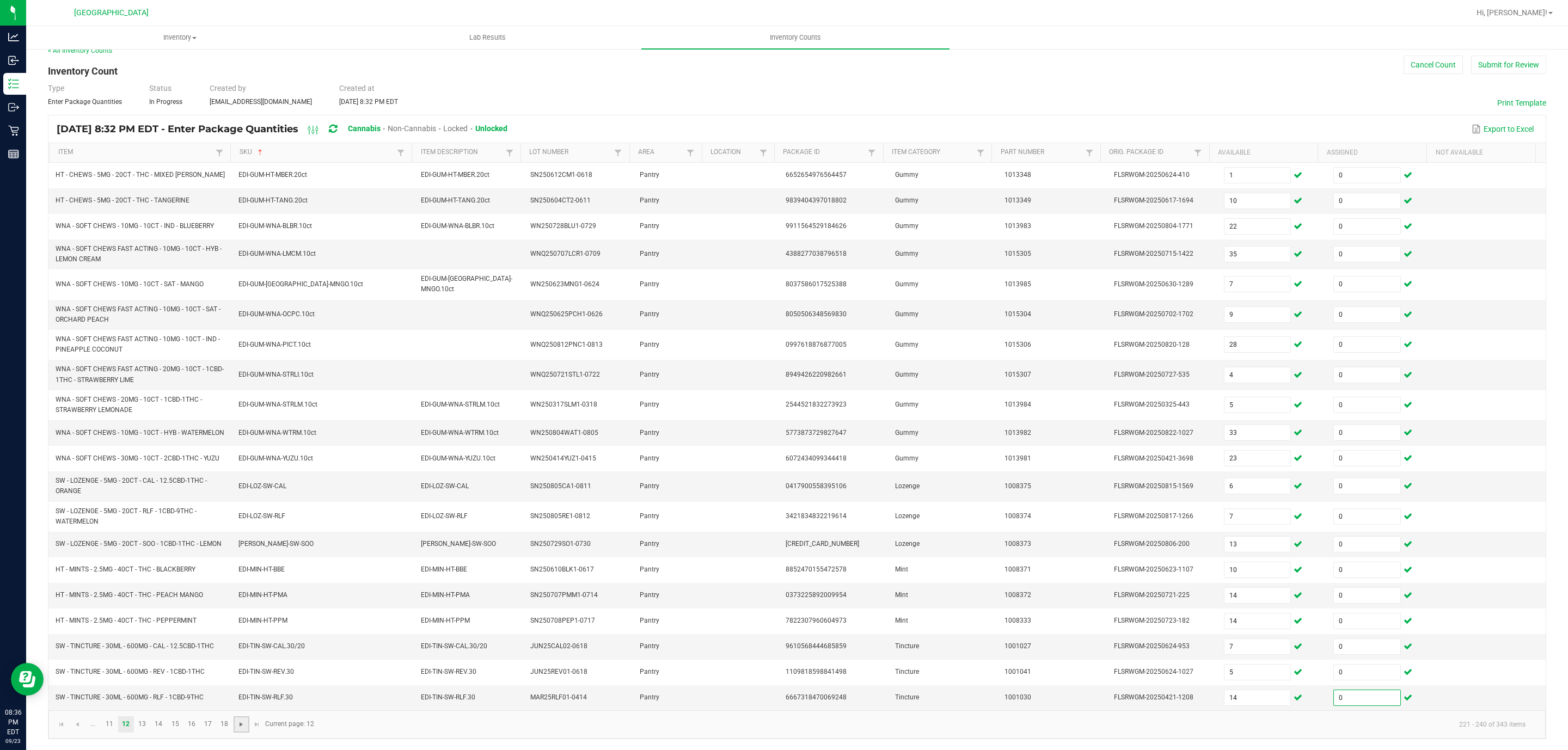
click at [245, 500] on span "Go to the next page" at bounding box center [241, 724] width 9 height 9
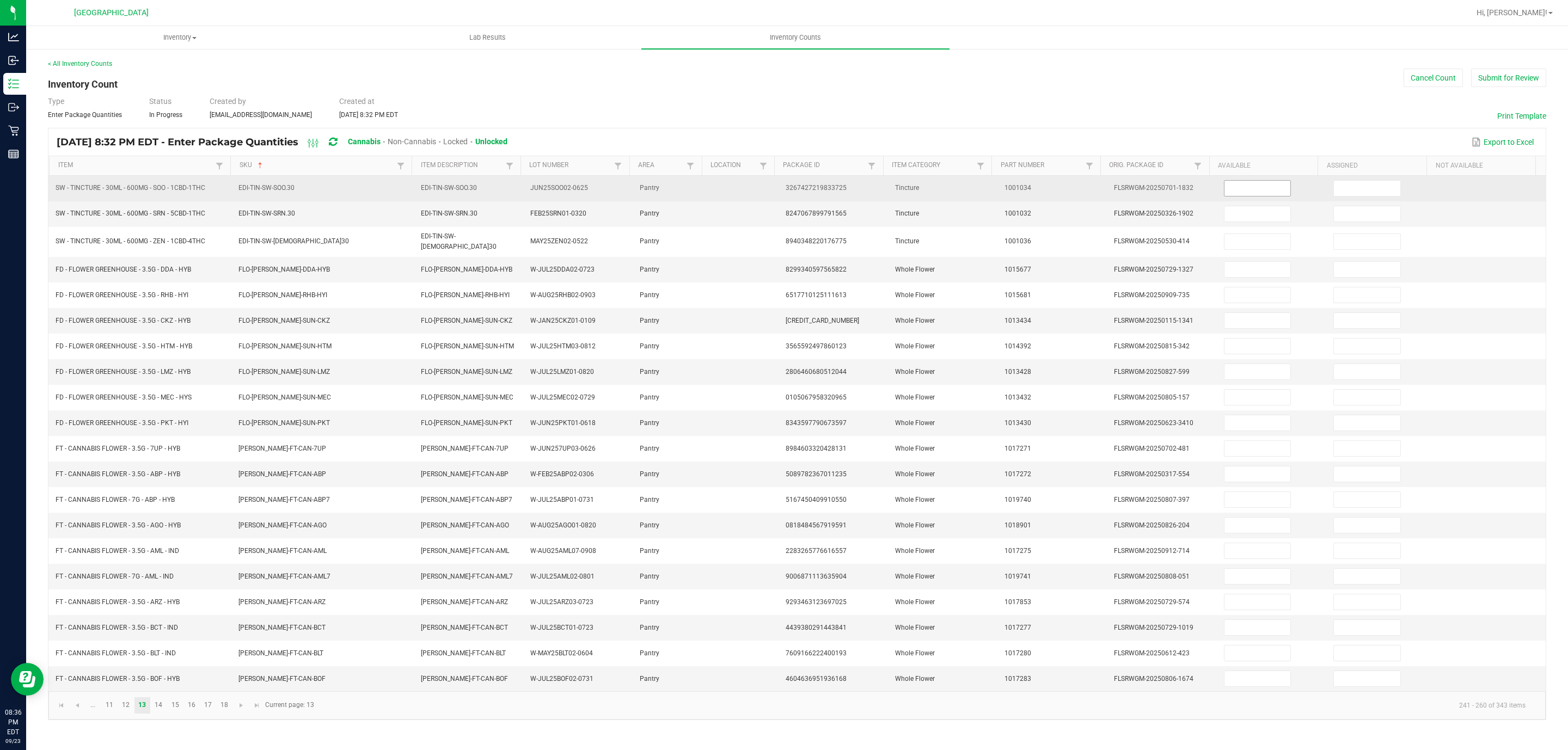
click at [1045, 189] on input at bounding box center [1257, 188] width 66 height 15
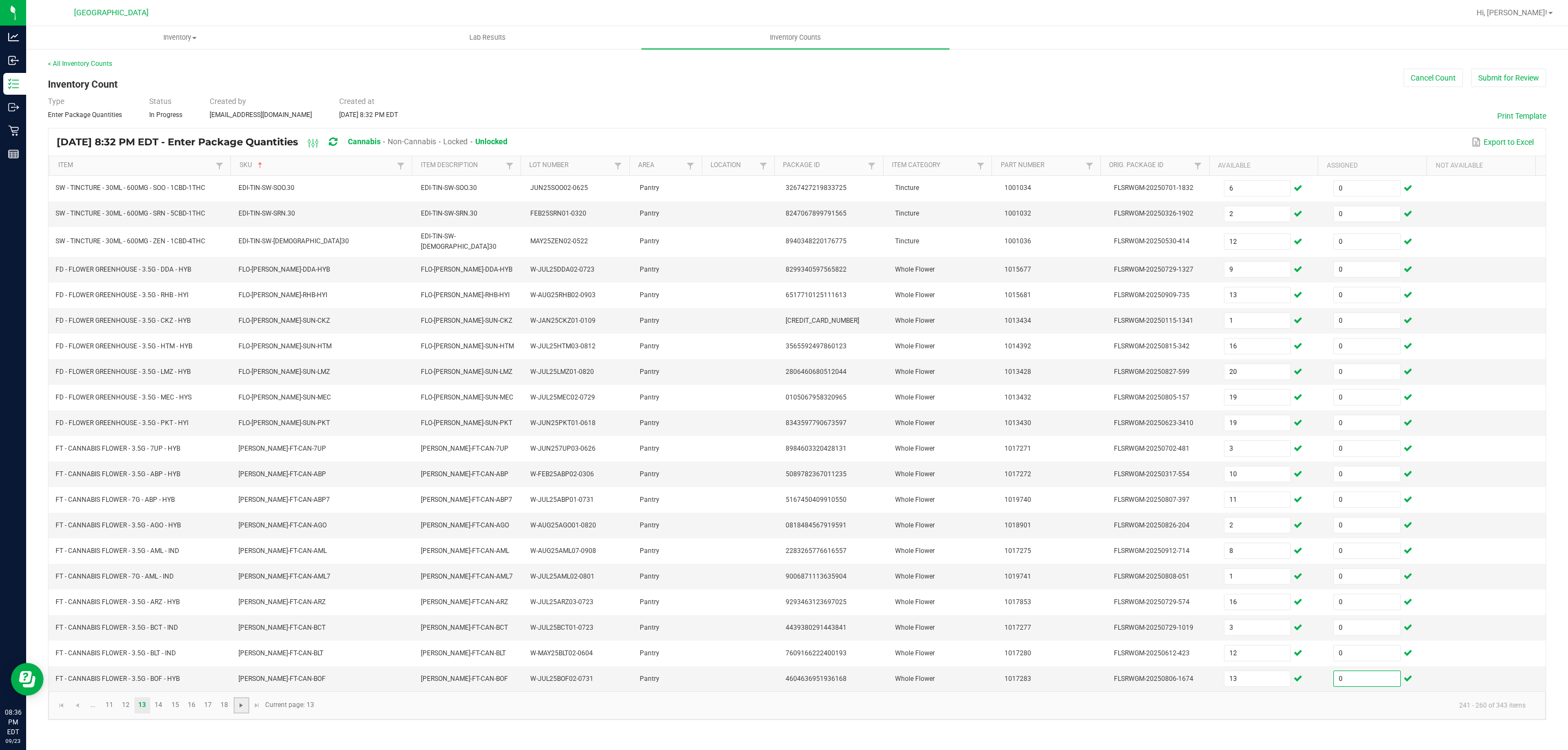
click at [245, 500] on span "Go to the next page" at bounding box center [241, 705] width 9 height 9
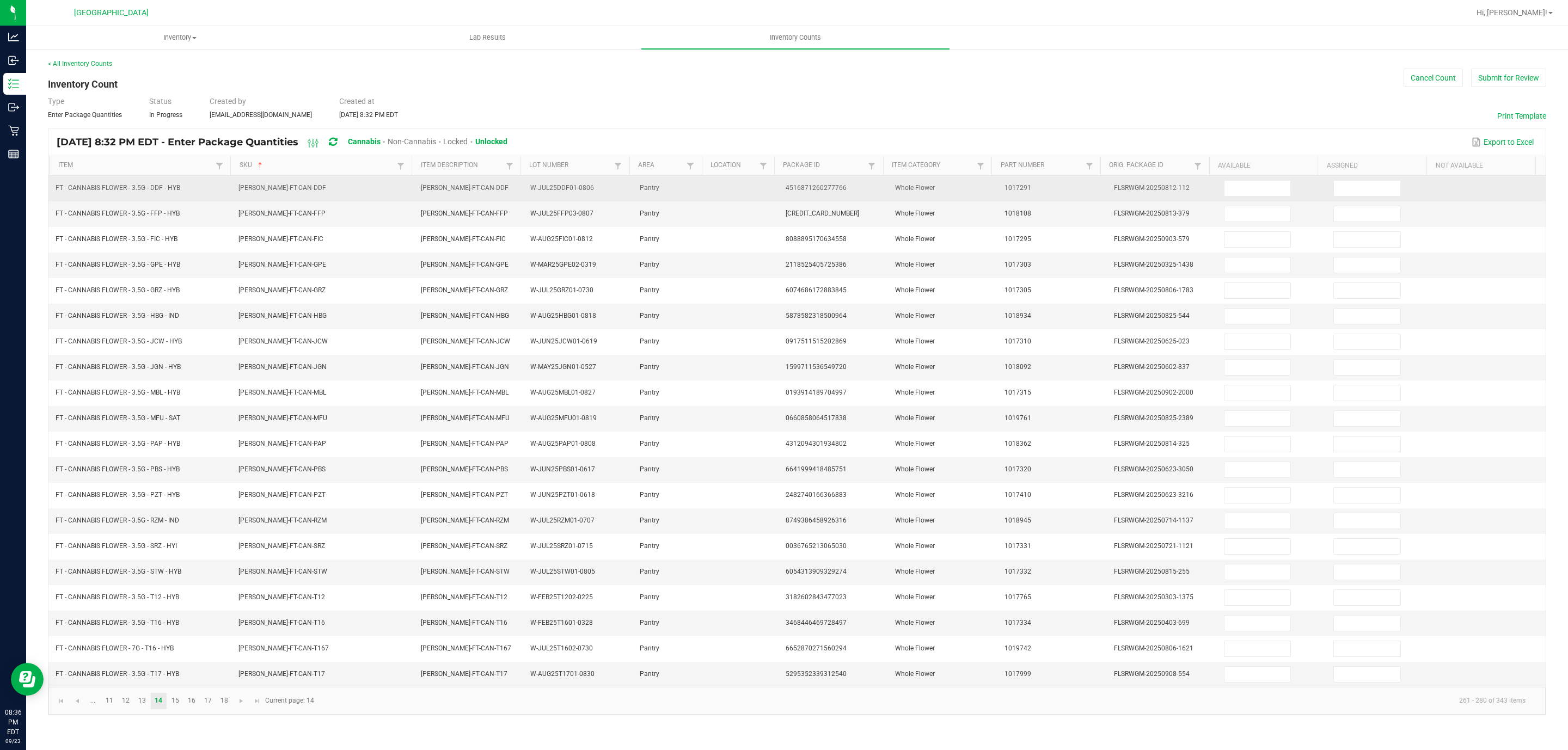
click at [1045, 176] on td at bounding box center [1272, 188] width 110 height 26
click at [1045, 189] on input at bounding box center [1257, 188] width 66 height 15
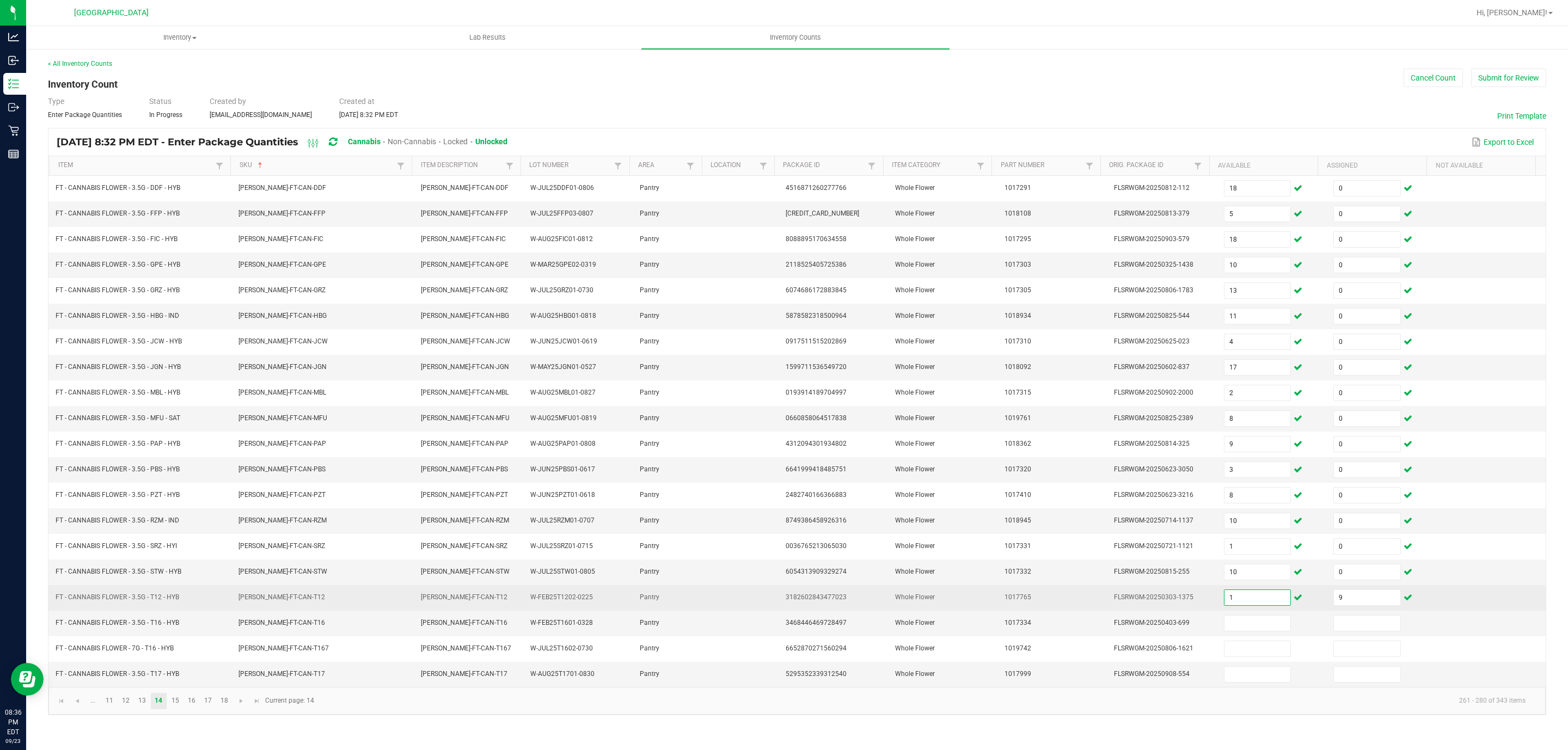
click at [1045, 500] on input "1" at bounding box center [1257, 597] width 66 height 15
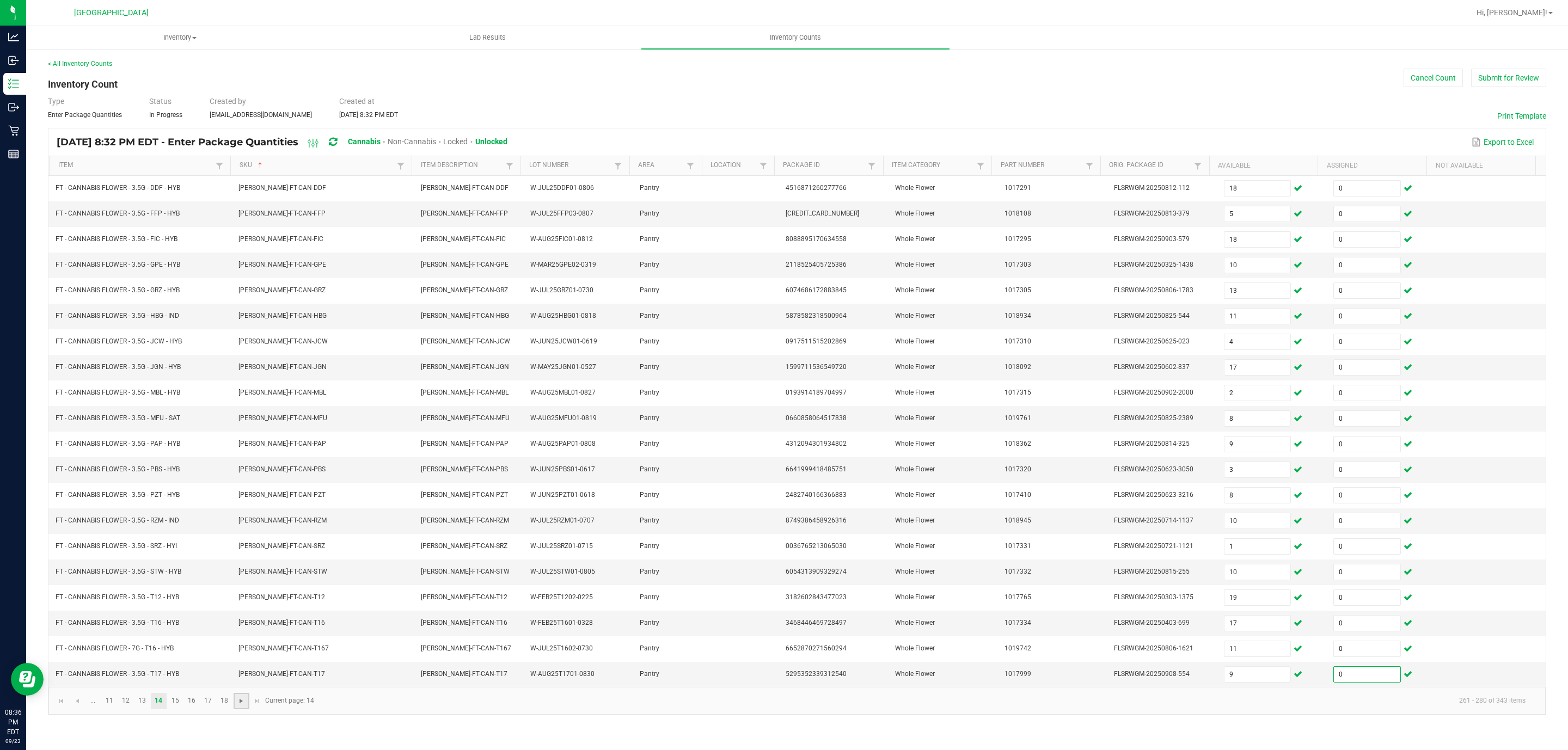
click at [243, 500] on span "Go to the next page" at bounding box center [241, 701] width 9 height 9
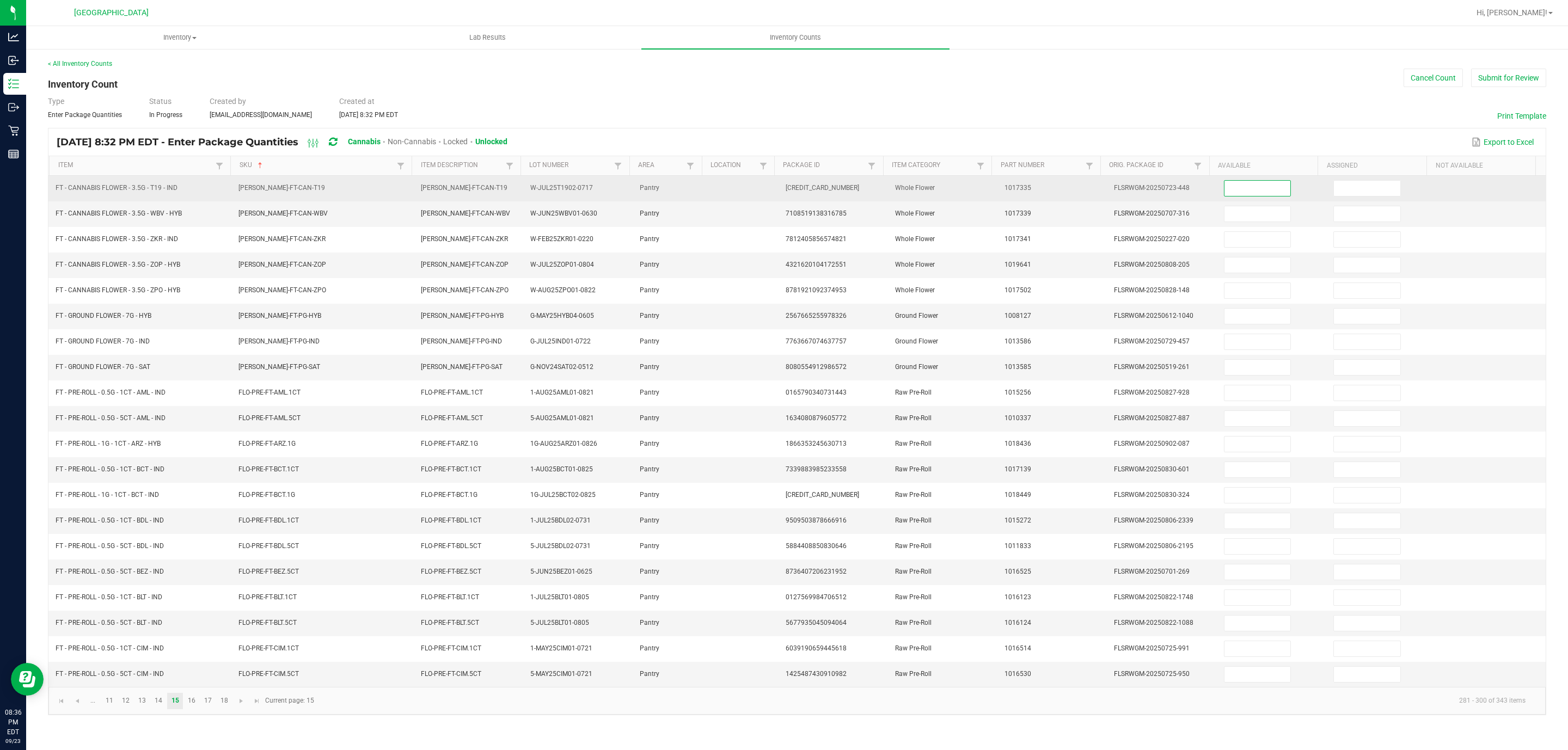
click at [1045, 193] on input at bounding box center [1257, 188] width 66 height 15
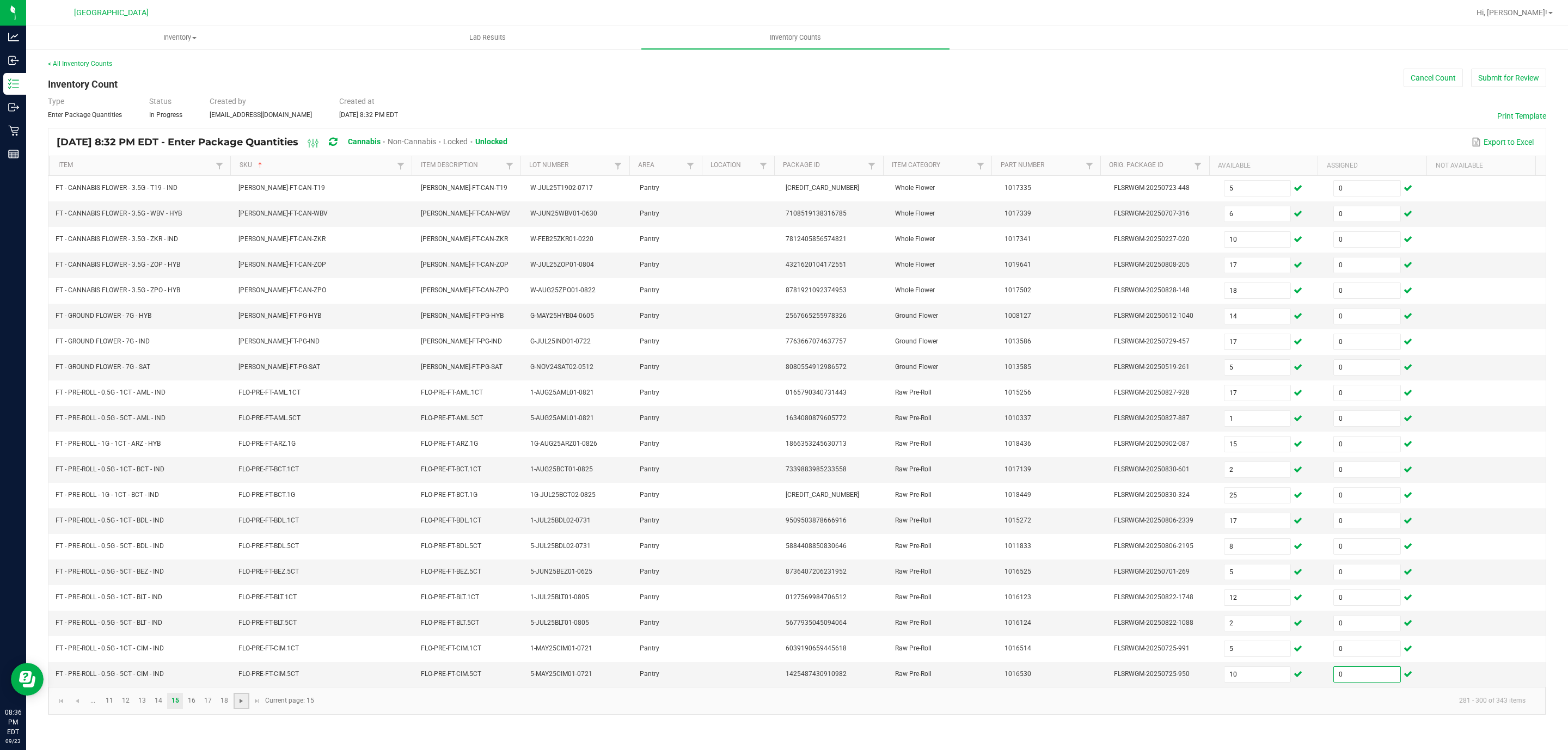
click at [243, 500] on span "Go to the next page" at bounding box center [241, 701] width 9 height 9
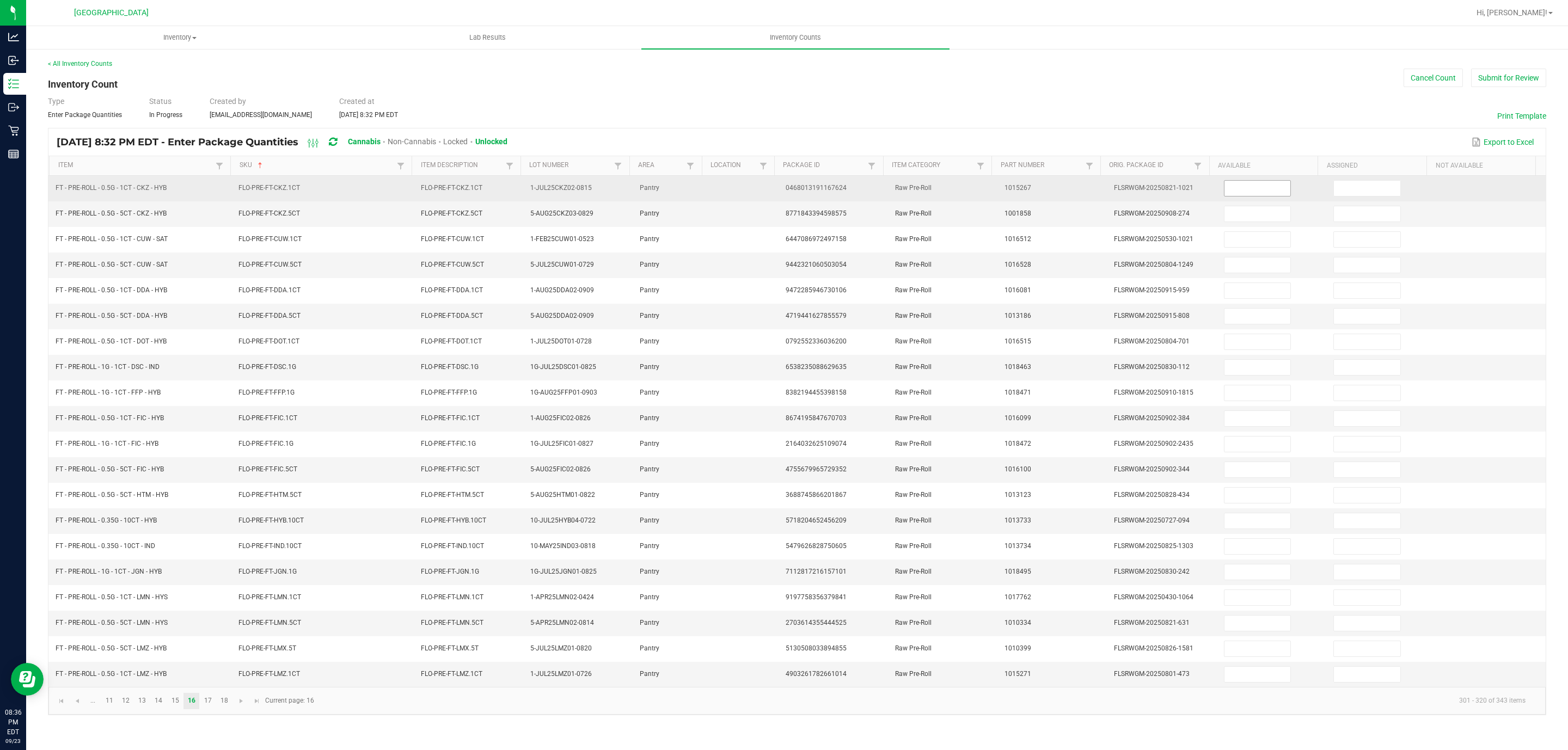
click at [1045, 188] on input at bounding box center [1257, 188] width 66 height 15
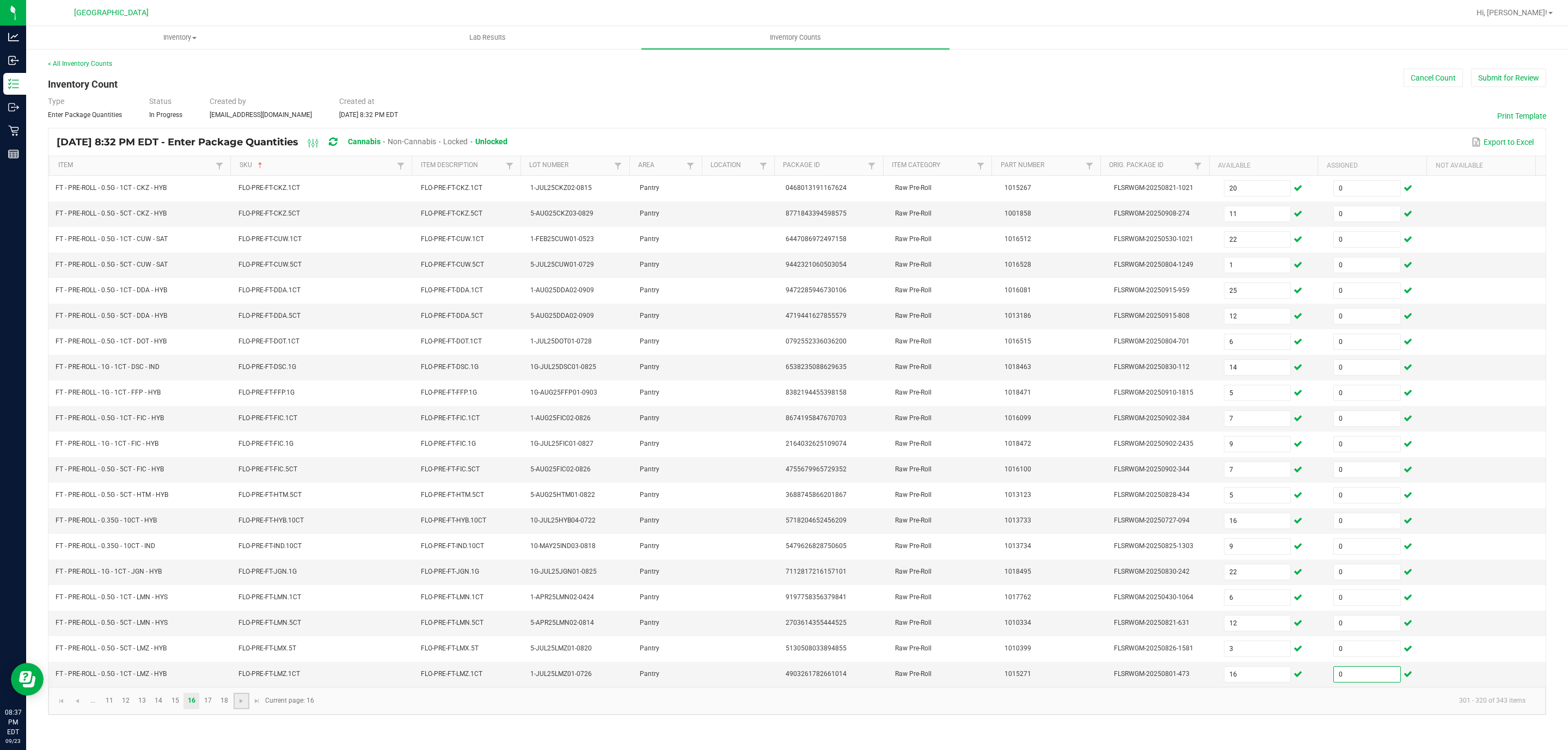
click at [243, 500] on span "Go to the next page" at bounding box center [241, 701] width 9 height 9
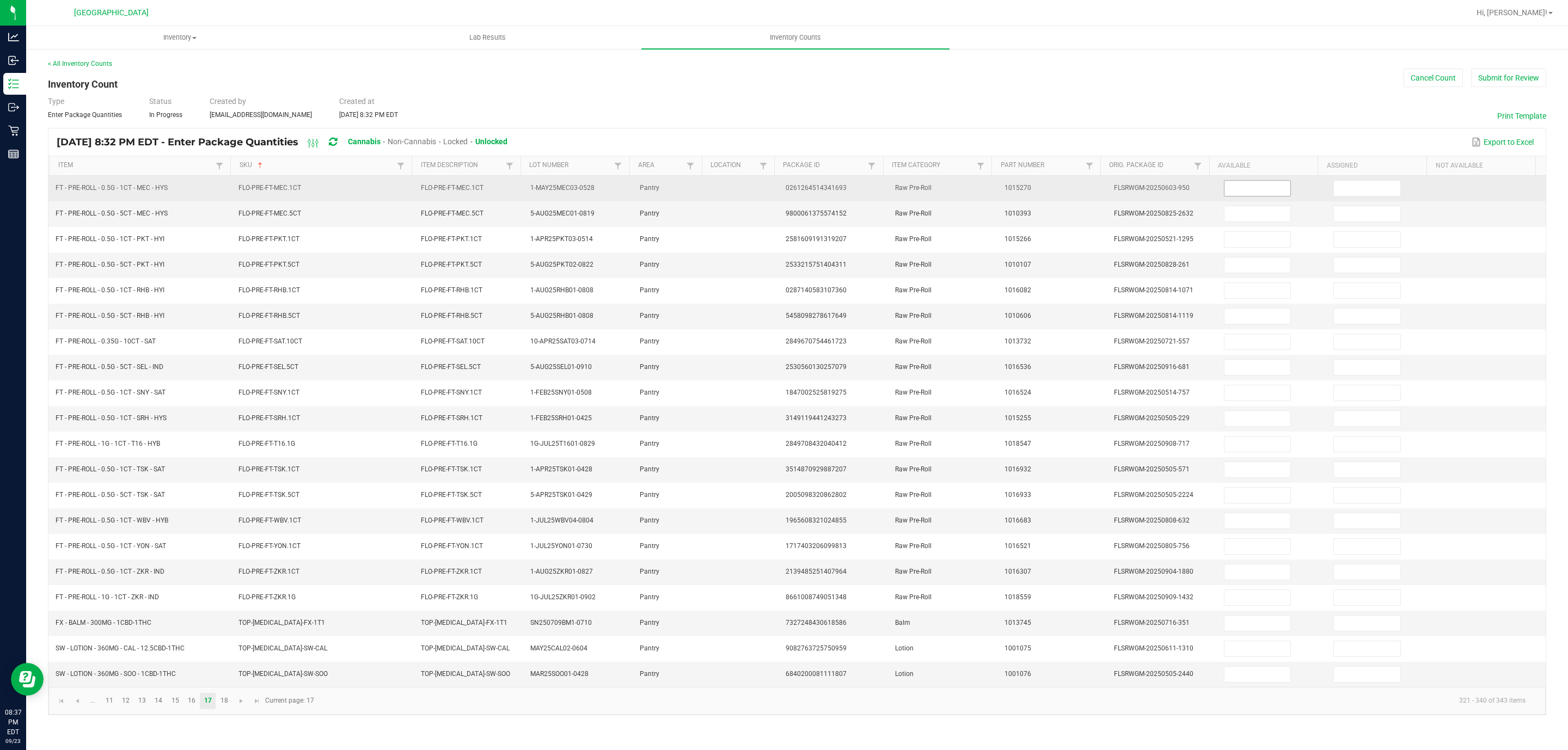
click at [1045, 196] on input at bounding box center [1257, 188] width 66 height 15
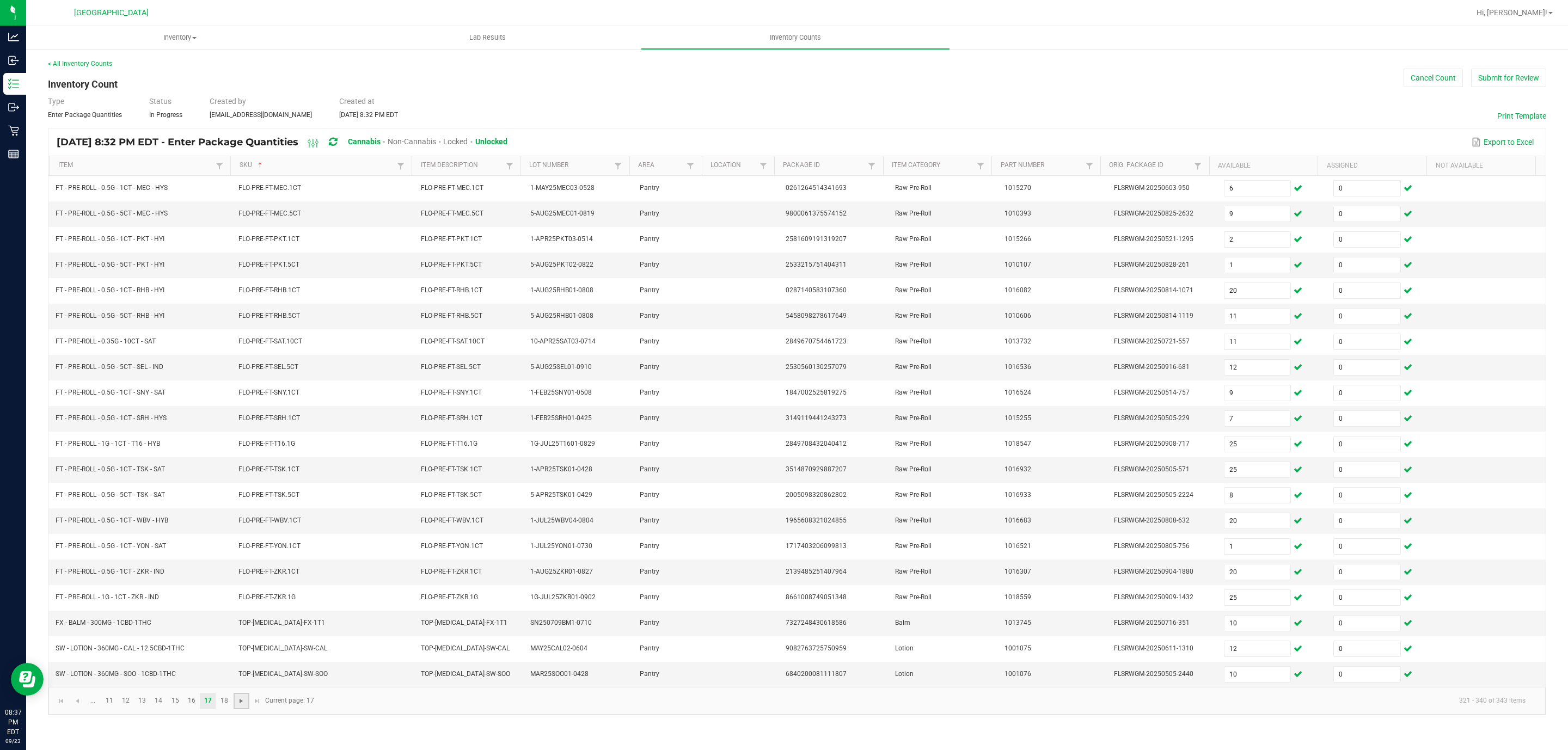
click at [244, 500] on span "Go to the next page" at bounding box center [241, 701] width 9 height 9
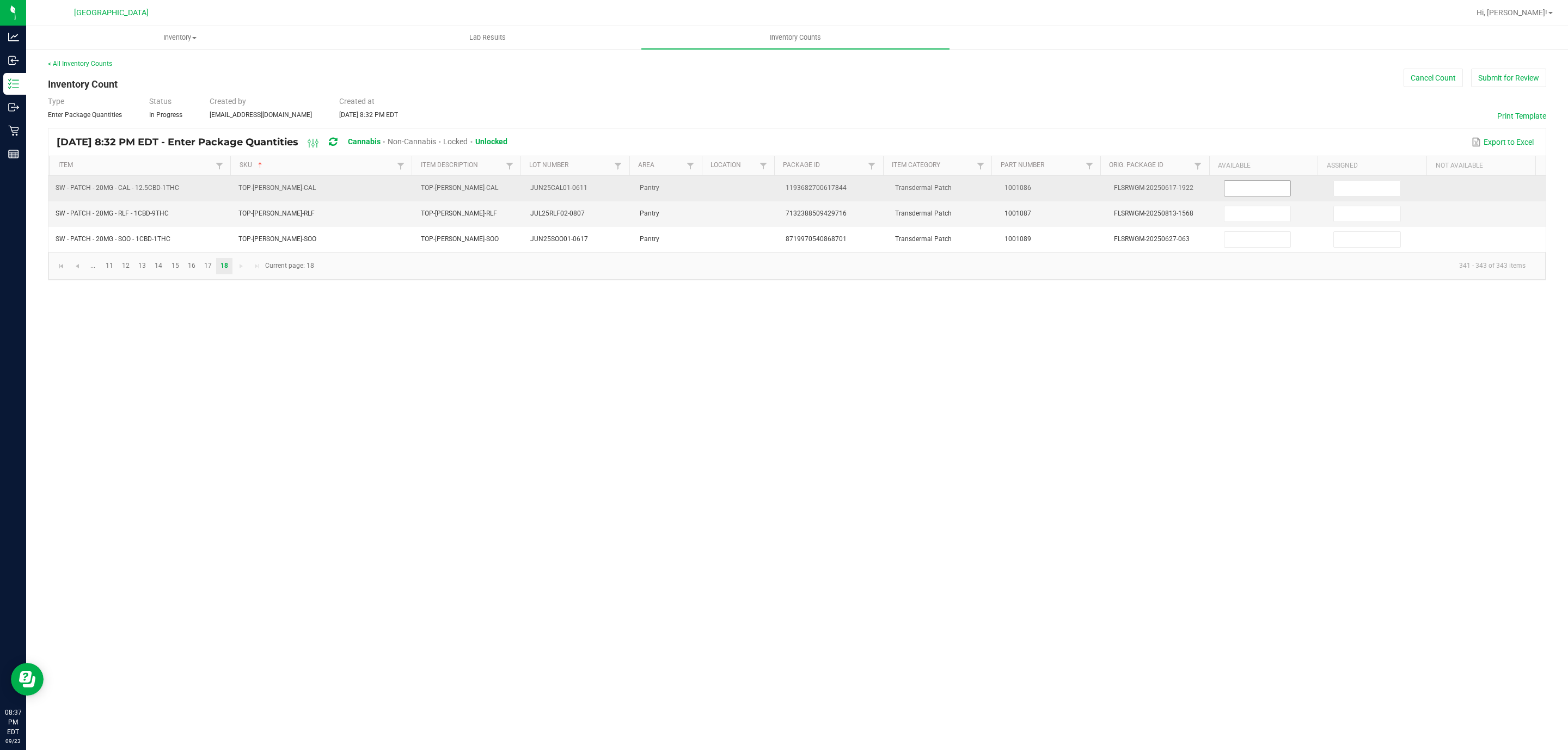
click at [1045, 189] on input at bounding box center [1257, 188] width 66 height 15
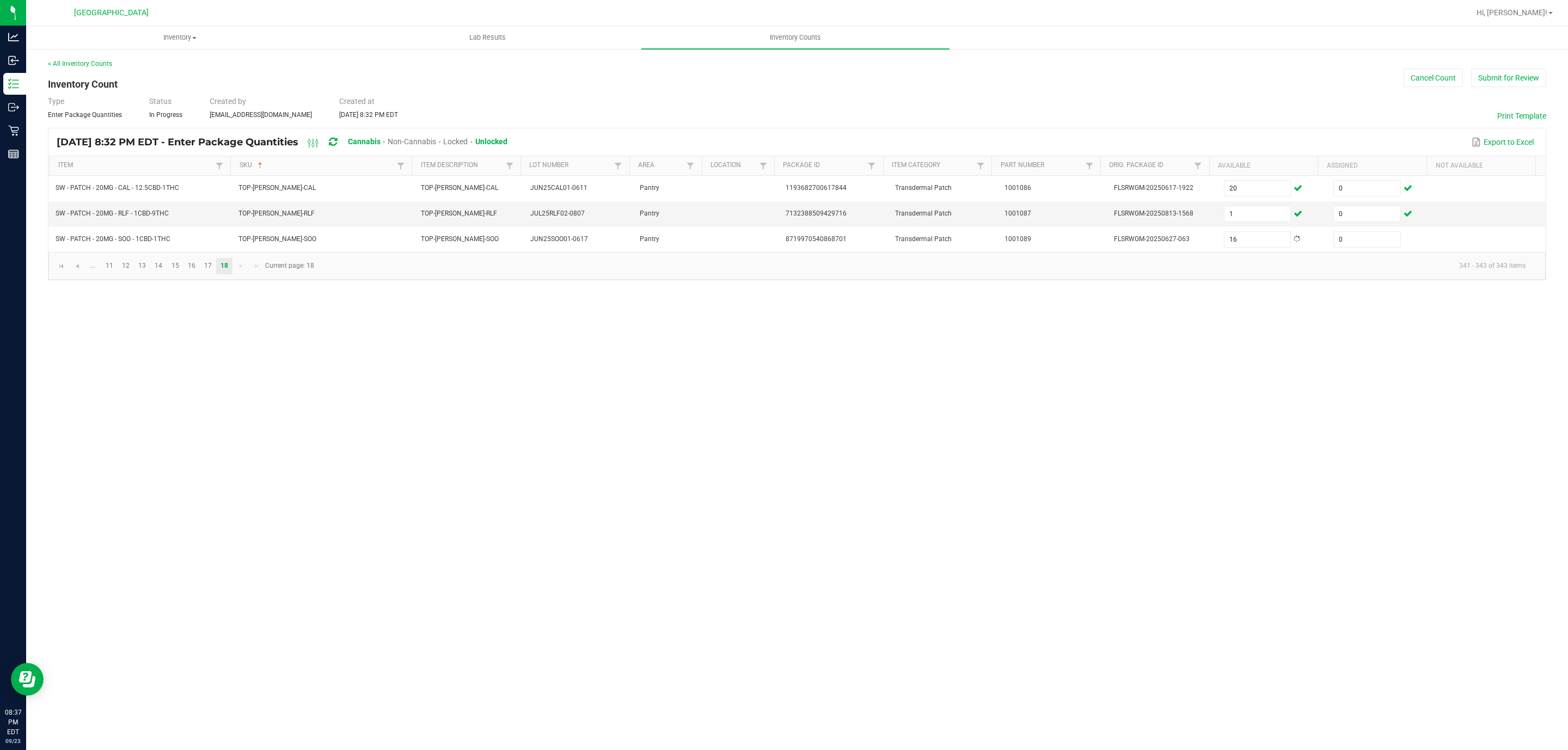
click at [1045, 92] on div "< All Inventory Counts Inventory Count Cancel Count Submit for Review Type Ente…" at bounding box center [797, 170] width 1498 height 222
click at [1045, 69] on button "Submit for Review" at bounding box center [1509, 78] width 75 height 18
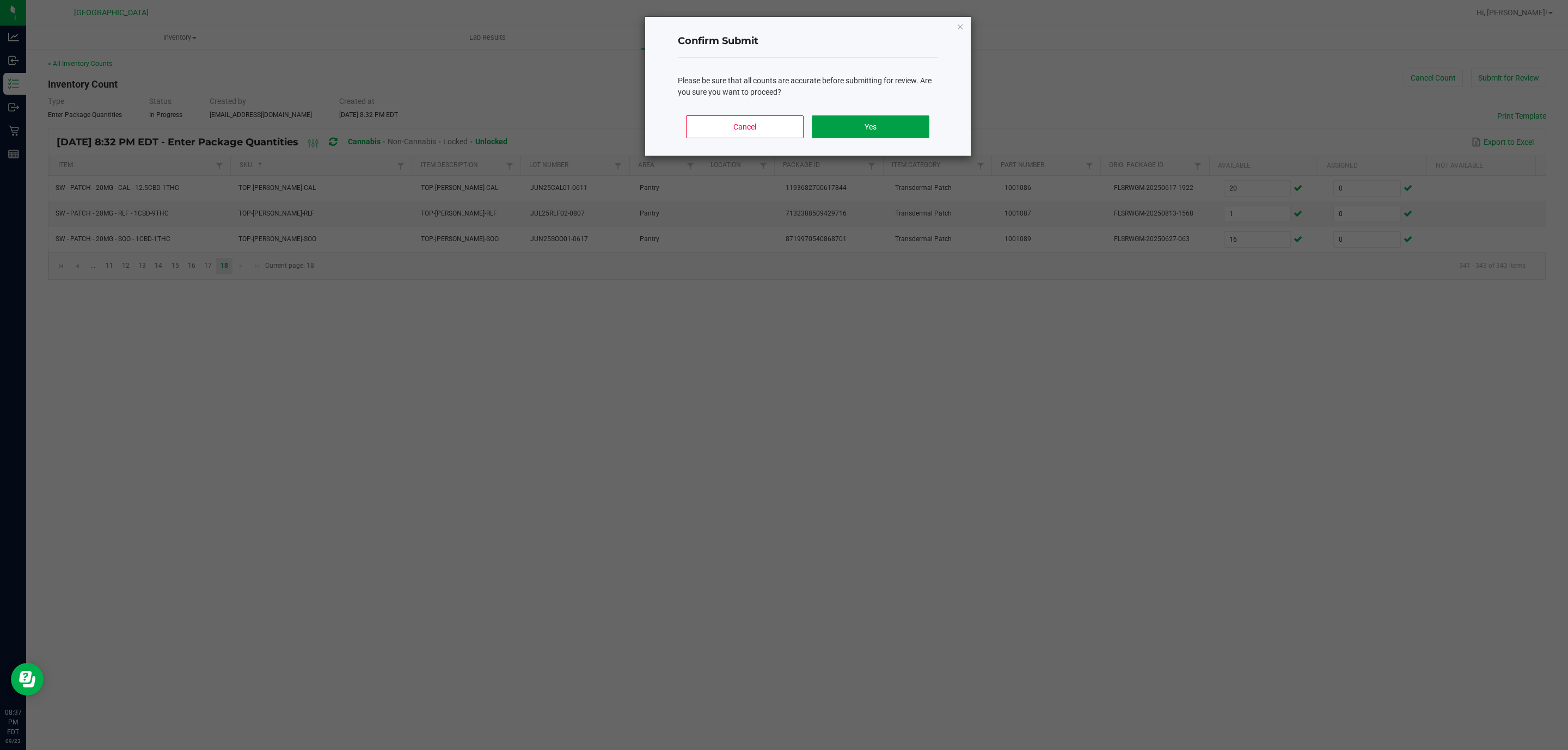
click at [887, 119] on button "Yes" at bounding box center [870, 127] width 117 height 23
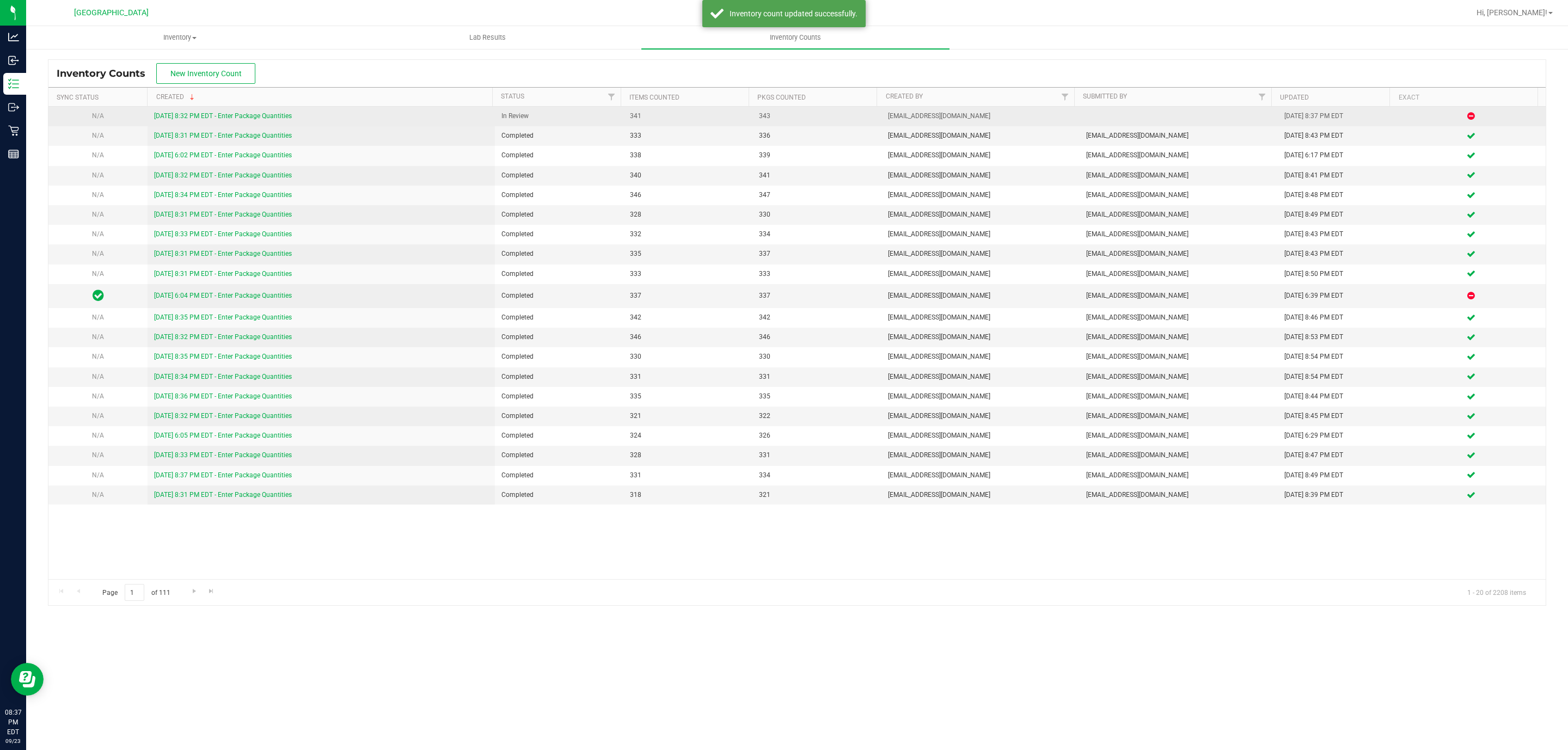
click at [286, 119] on link "[DATE] 8:32 PM EDT - Enter Package Quantities" at bounding box center [223, 116] width 138 height 8
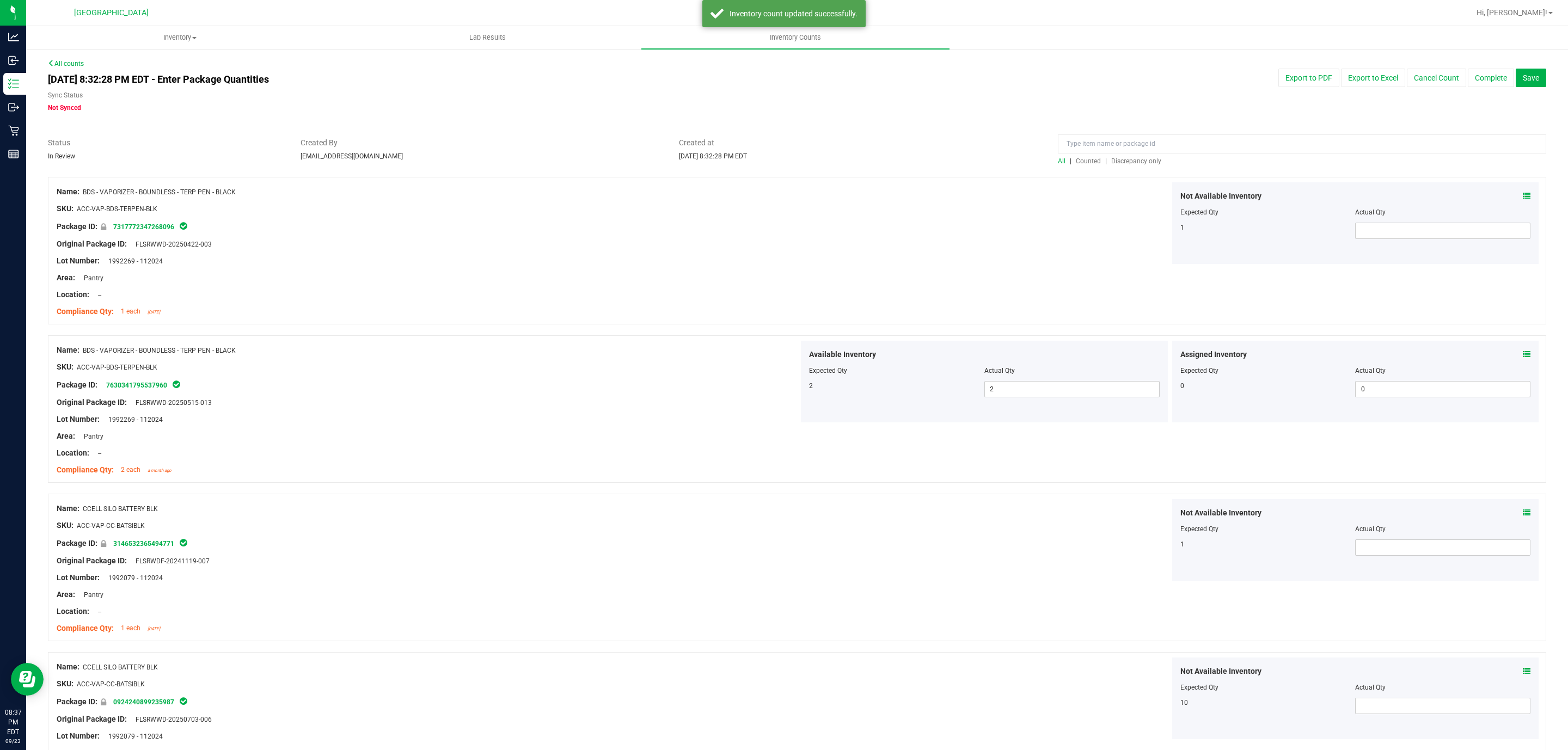
click at [1045, 159] on span "Discrepancy only" at bounding box center [1136, 161] width 50 height 8
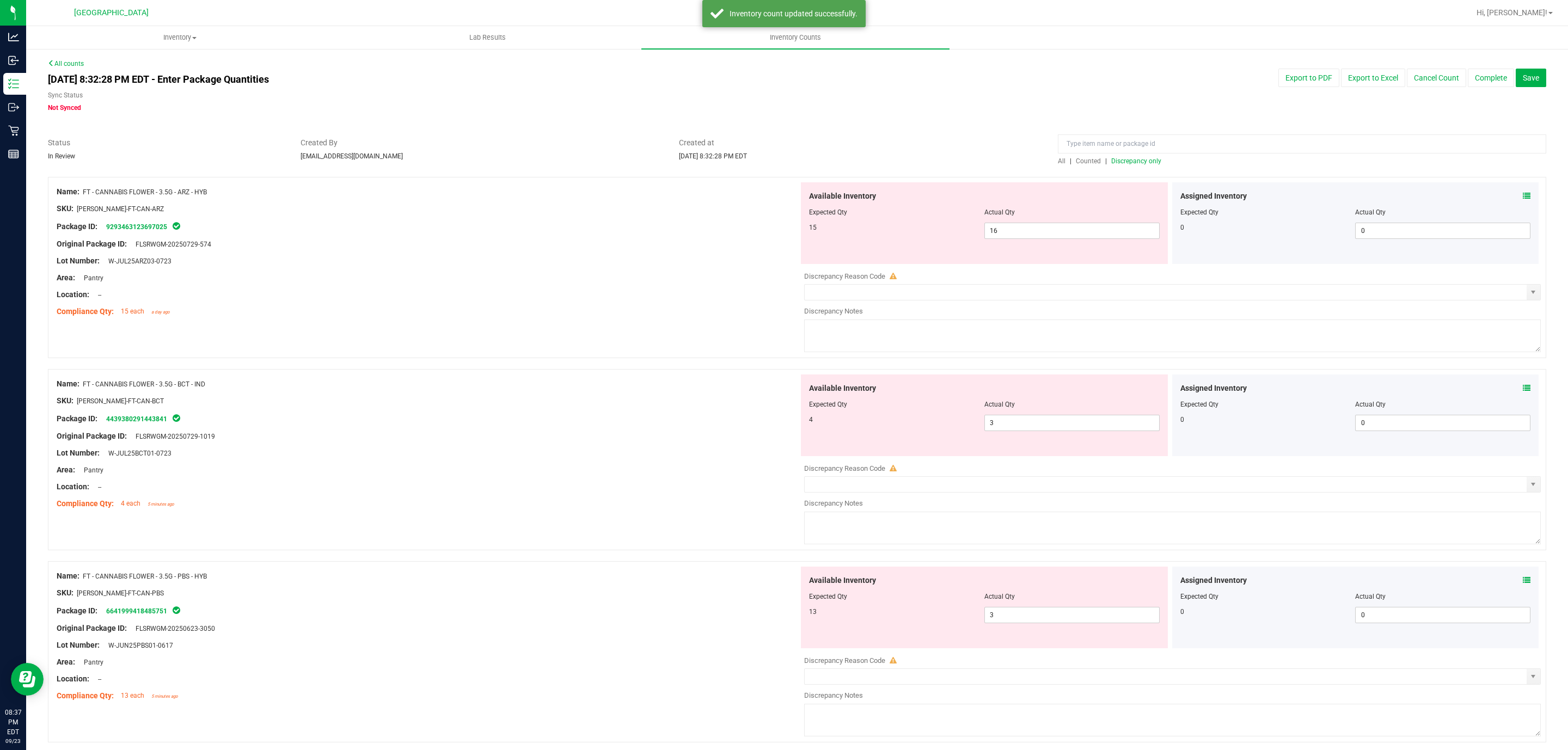
click at [725, 252] on div at bounding box center [428, 252] width 742 height 5
click at [724, 281] on div "Area: Pantry" at bounding box center [428, 277] width 742 height 11
drag, startPoint x: 1032, startPoint y: 227, endPoint x: 683, endPoint y: 227, distance: 349.0
click at [696, 229] on div "Name: FT - CANNABIS FLOWER - 3.5G - ARZ - HYB SKU: [PERSON_NAME]-FT-CAN-ARZ Pac…" at bounding box center [797, 267] width 1498 height 181
drag, startPoint x: 683, startPoint y: 227, endPoint x: 711, endPoint y: 239, distance: 30.5
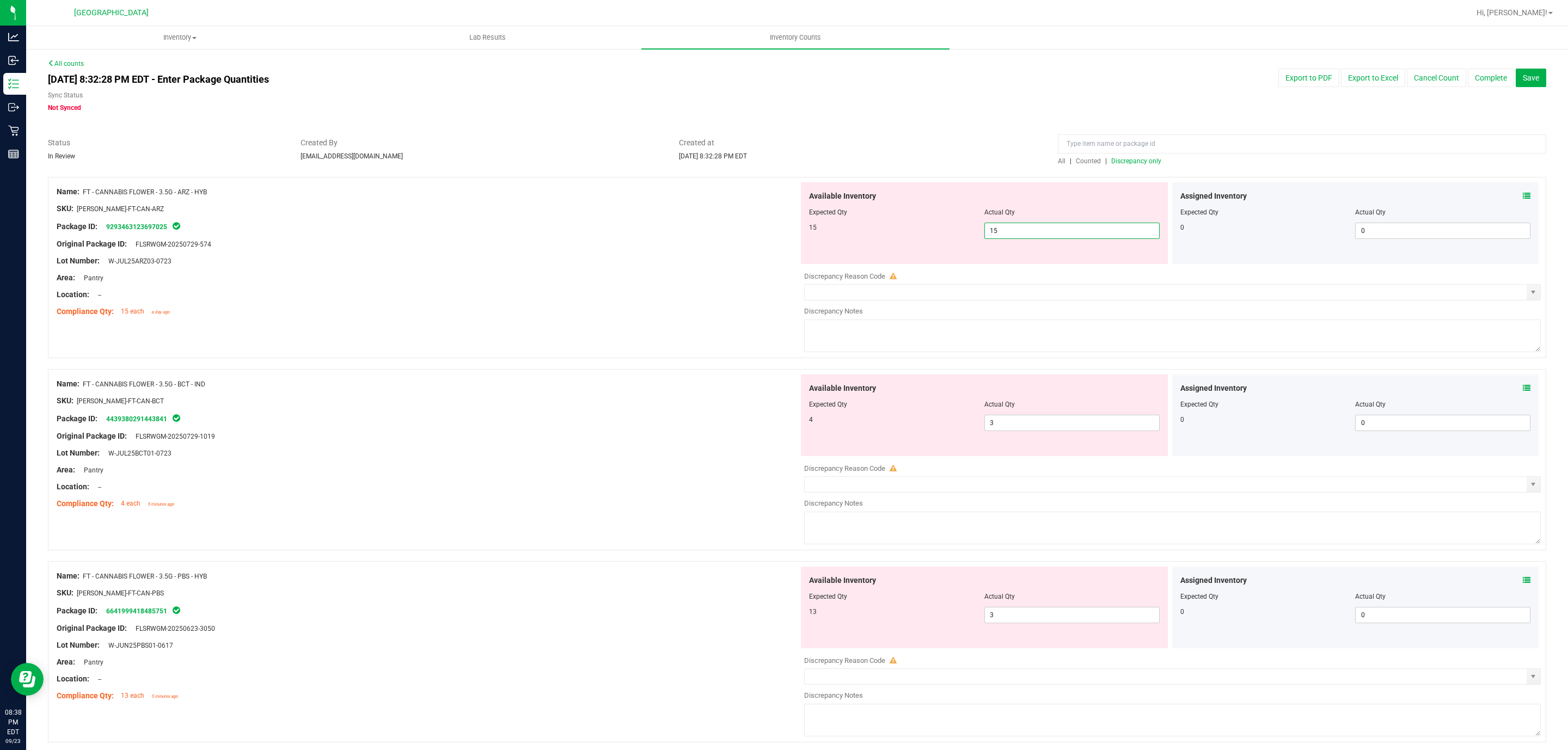
click at [711, 239] on div "Name: FT - CANNABIS FLOWER - 3.5G - ARZ - HYB SKU: [PERSON_NAME]-FT-CAN-ARZ Pac…" at bounding box center [428, 252] width 742 height 139
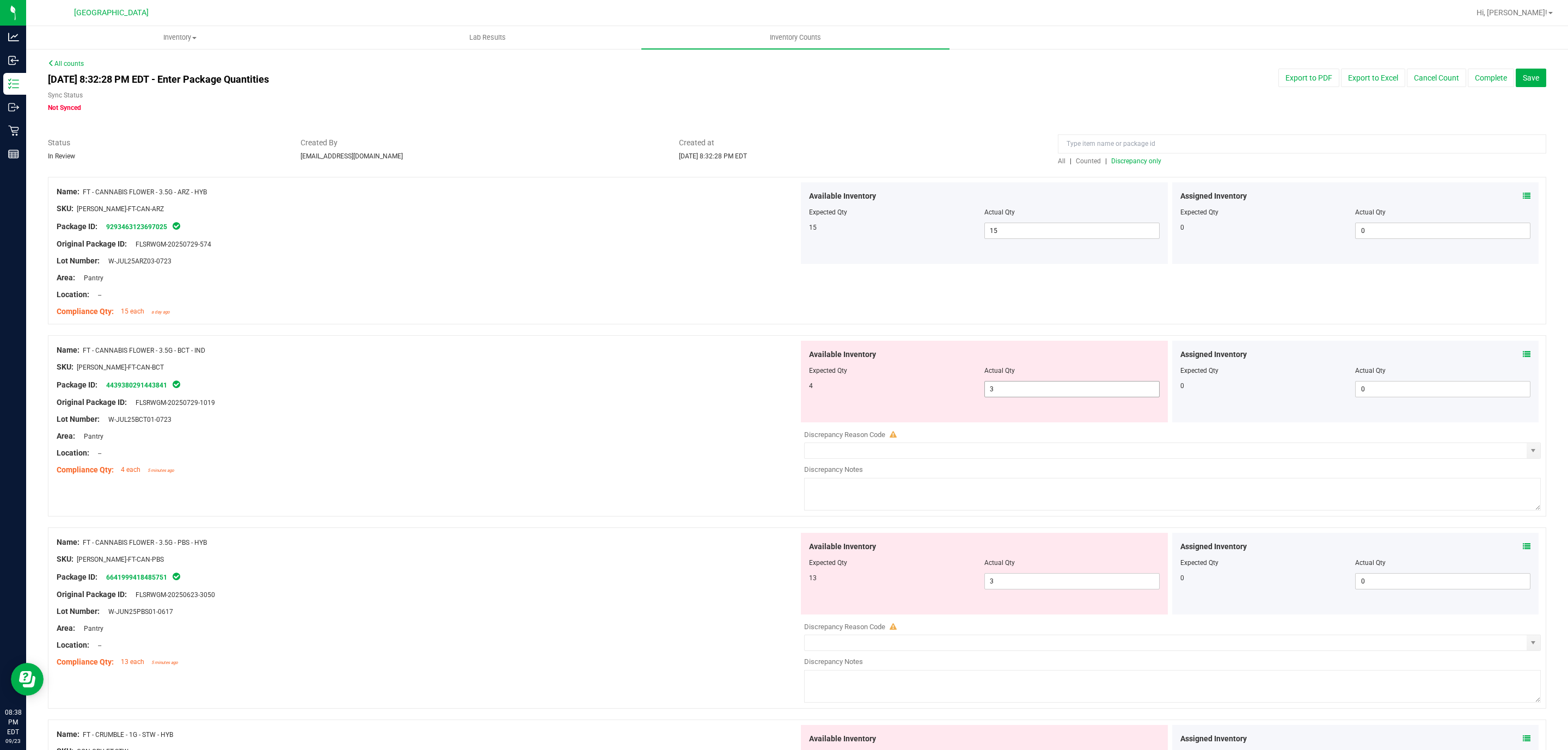
drag, startPoint x: 994, startPoint y: 389, endPoint x: 872, endPoint y: 366, distance: 124.1
click at [874, 367] on div "Available Inventory Expected Qty Actual Qty 4 3 3" at bounding box center [984, 382] width 367 height 82
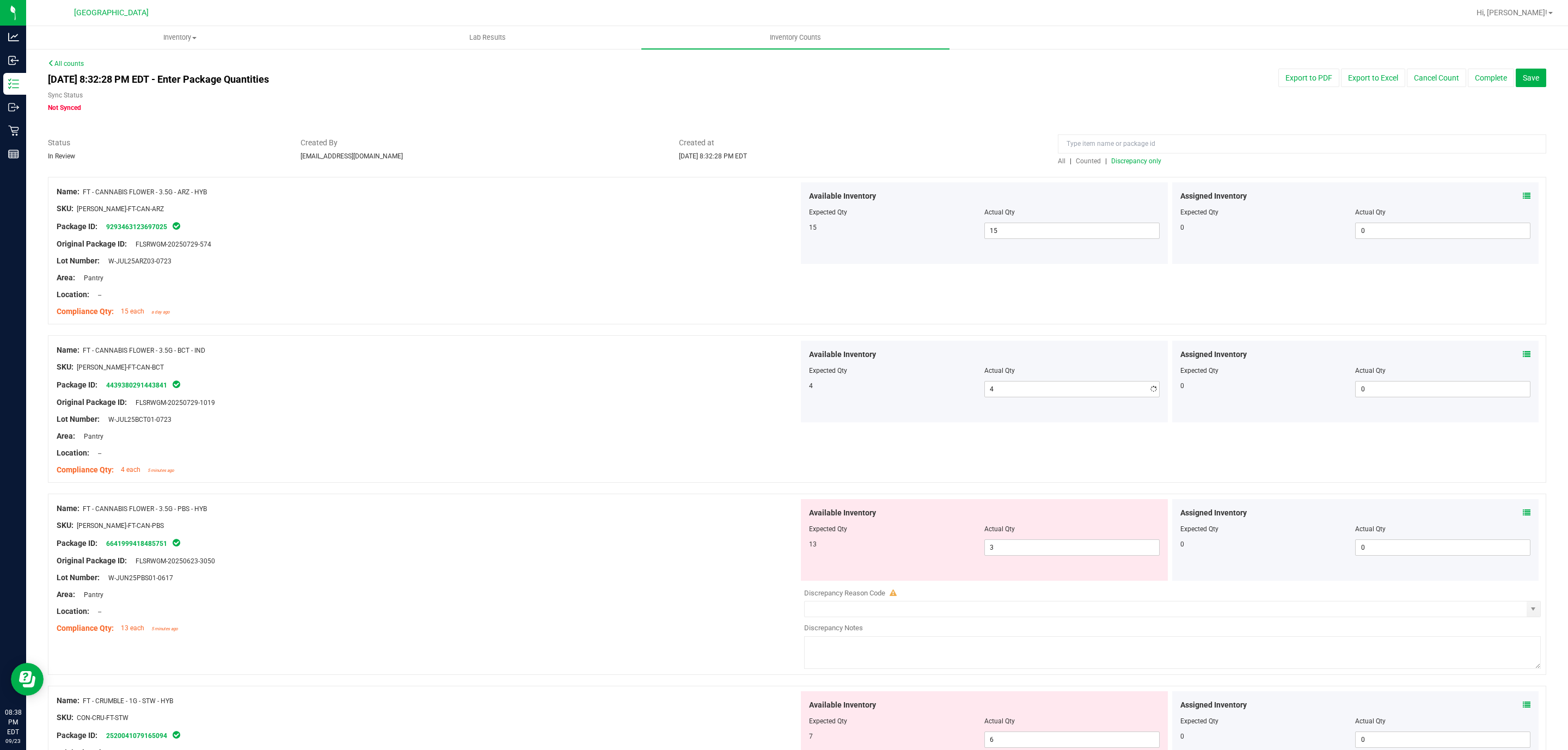
click at [538, 403] on div "Original Package ID: FLSRWGM-20250729-1019" at bounding box center [428, 402] width 742 height 11
drag, startPoint x: 1008, startPoint y: 552, endPoint x: 875, endPoint y: 526, distance: 135.5
click at [887, 500] on div "Available Inventory Expected Qty Actual Qty 13 3 3" at bounding box center [984, 540] width 367 height 82
click at [885, 500] on div "Available Inventory" at bounding box center [984, 513] width 351 height 11
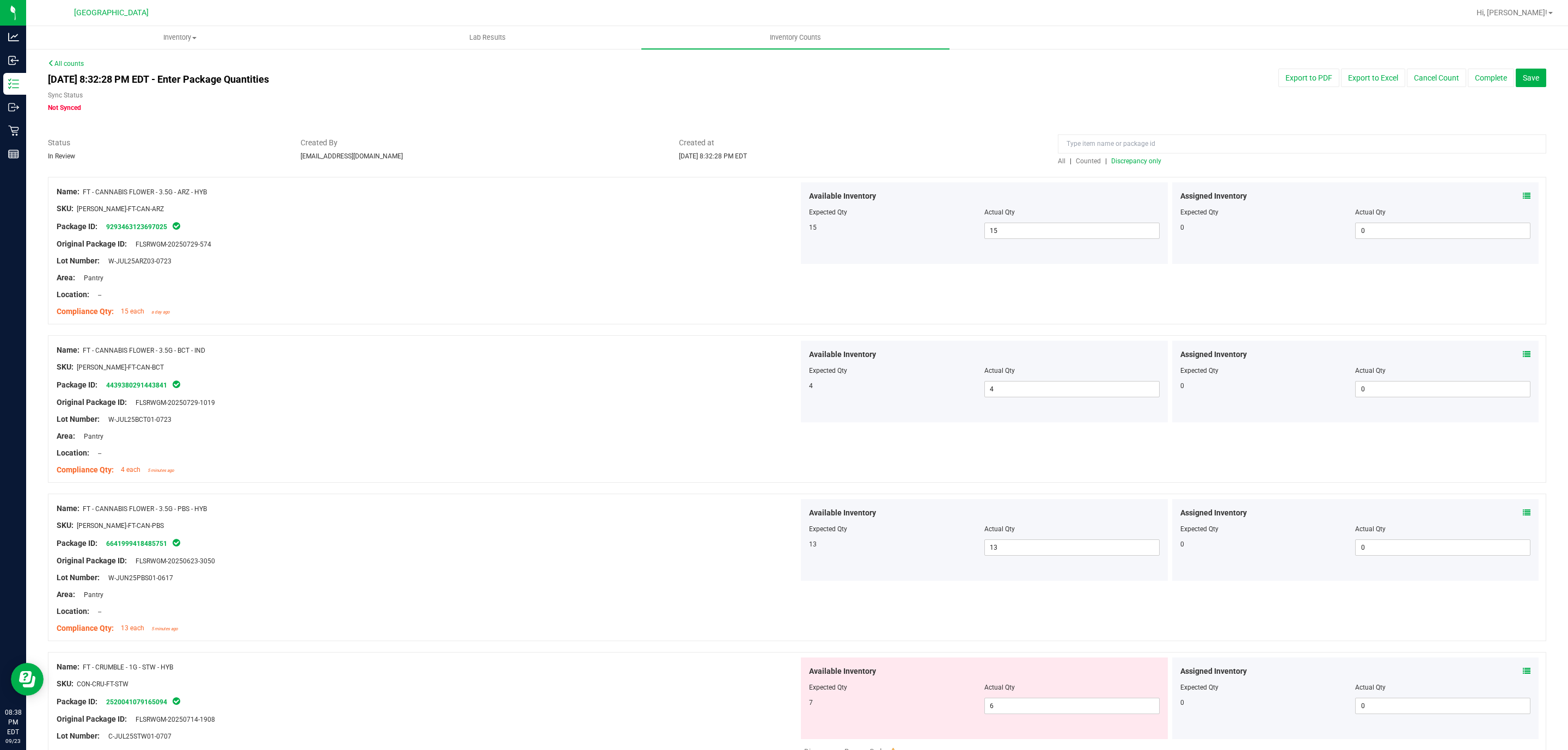
click at [1045, 157] on span "Discrepancy only" at bounding box center [1136, 161] width 50 height 8
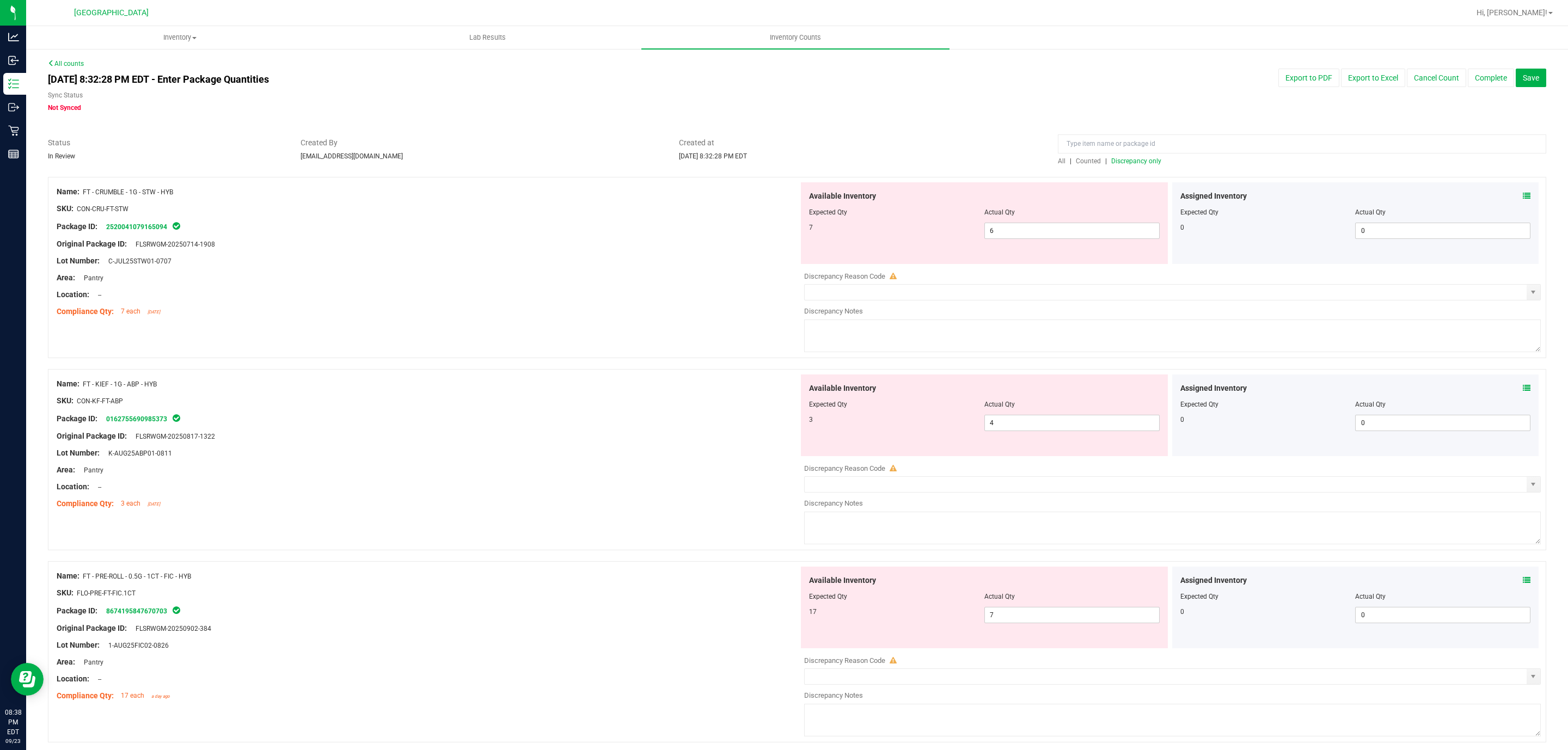
click at [644, 268] on div at bounding box center [428, 269] width 742 height 5
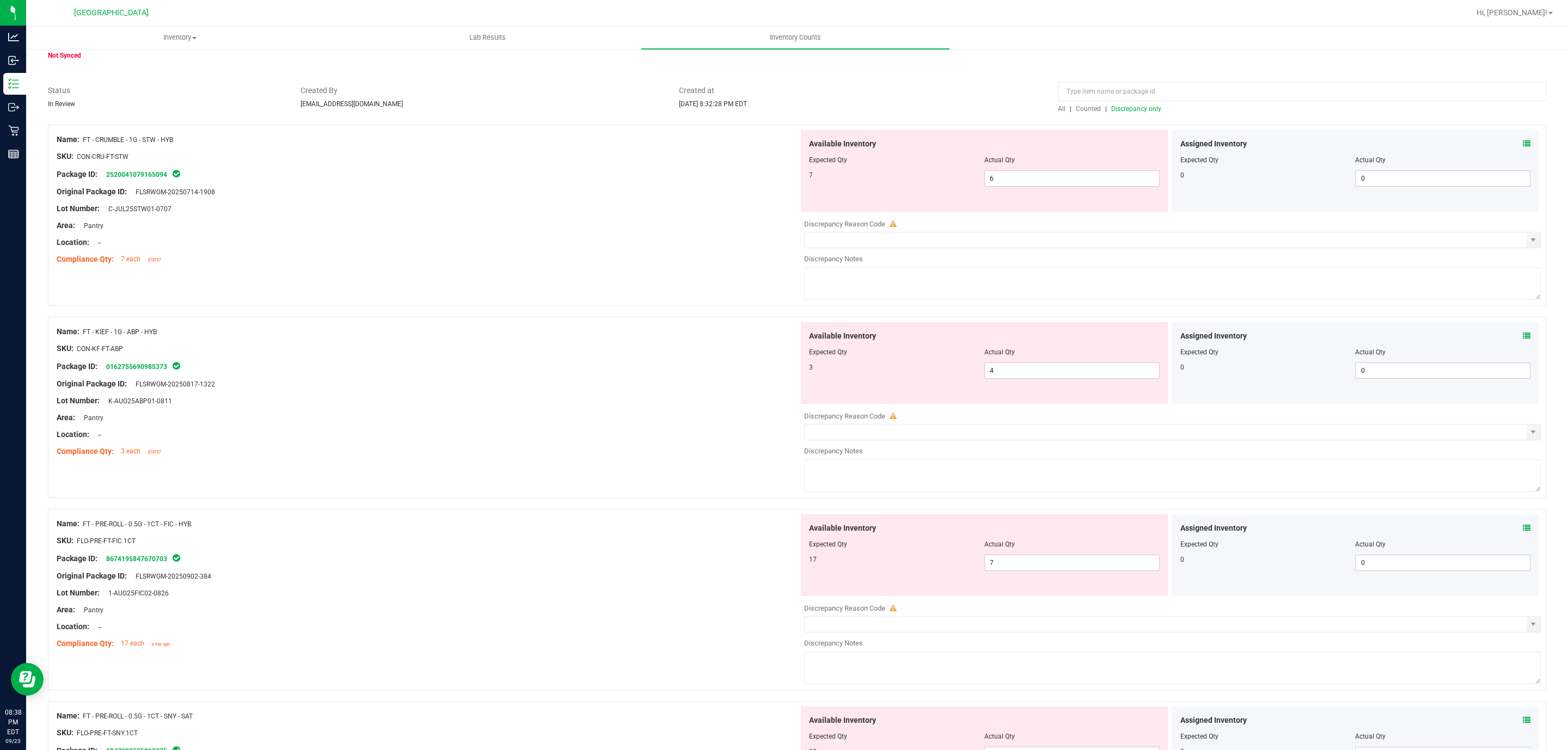
scroll to position [82, 0]
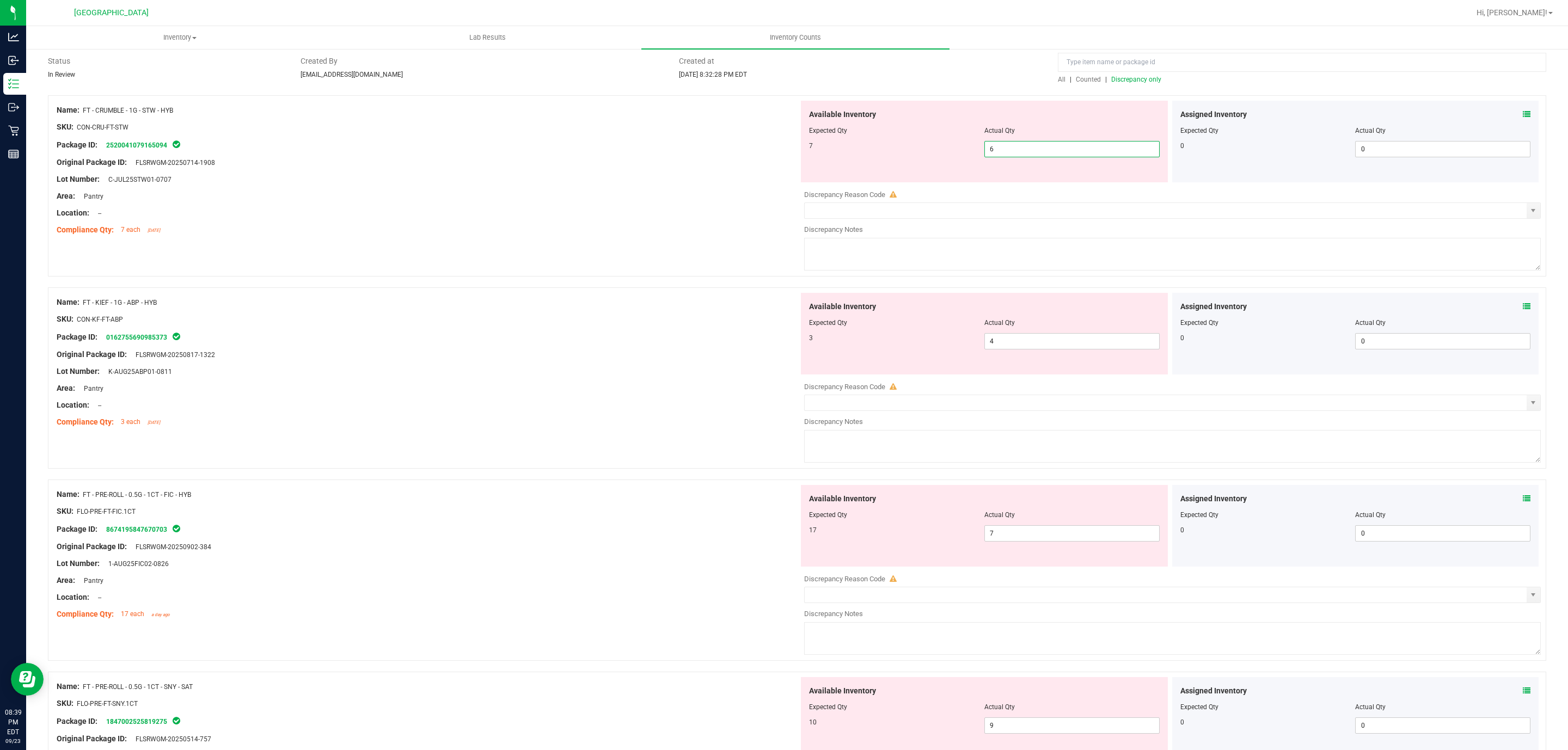
drag, startPoint x: 994, startPoint y: 149, endPoint x: 977, endPoint y: 170, distance: 27.0
click at [977, 170] on div "Available Inventory Expected Qty Actual Qty 7 6 6" at bounding box center [984, 142] width 367 height 82
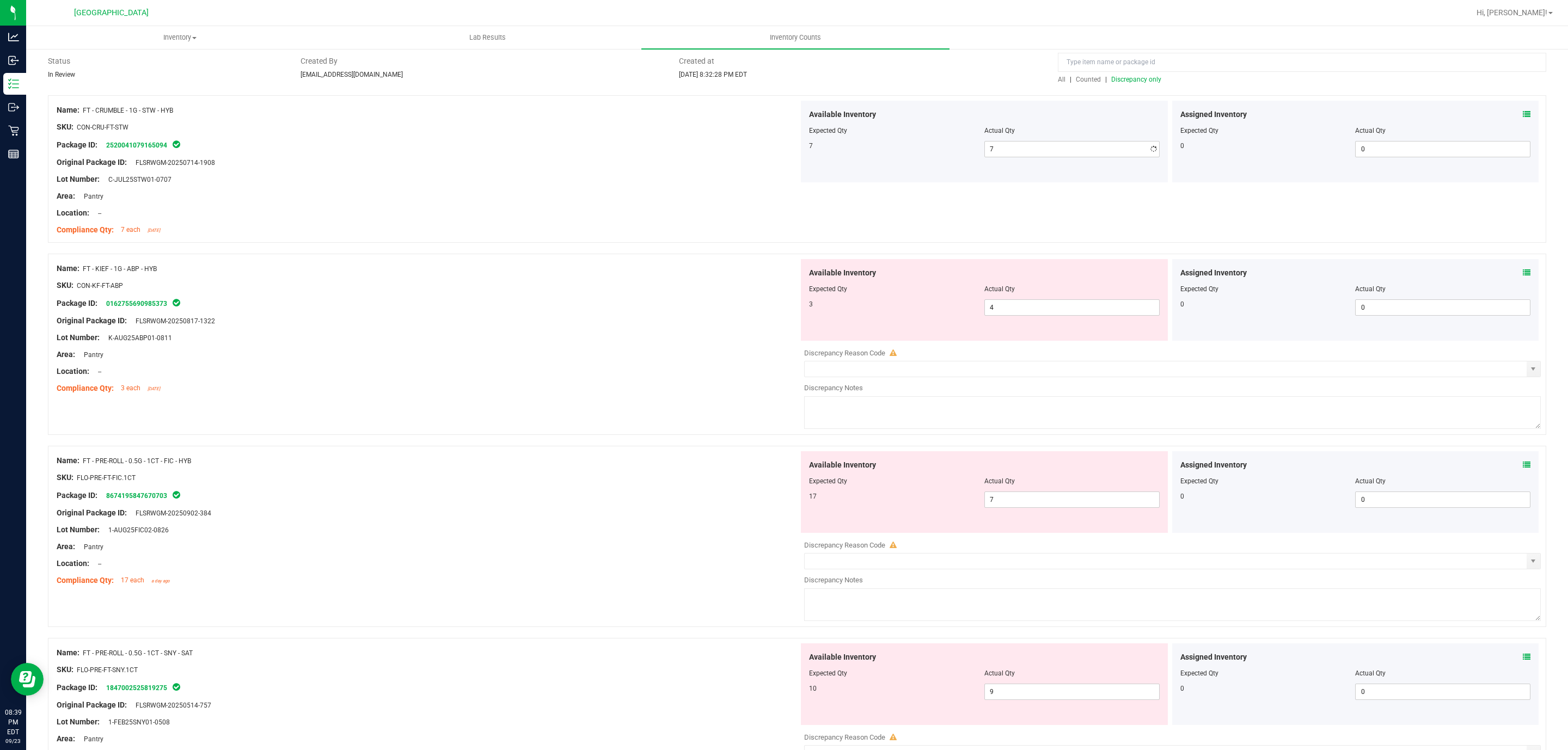
click at [649, 191] on div "Area: Pantry" at bounding box center [428, 196] width 742 height 11
drag, startPoint x: 1016, startPoint y: 304, endPoint x: 959, endPoint y: 322, distance: 59.8
click at [959, 322] on div "Available Inventory Expected Qty Actual Qty 3 4 4" at bounding box center [984, 300] width 367 height 82
click at [573, 319] on div "Original Package ID: FLSRWGM-20250817-1322" at bounding box center [428, 321] width 742 height 11
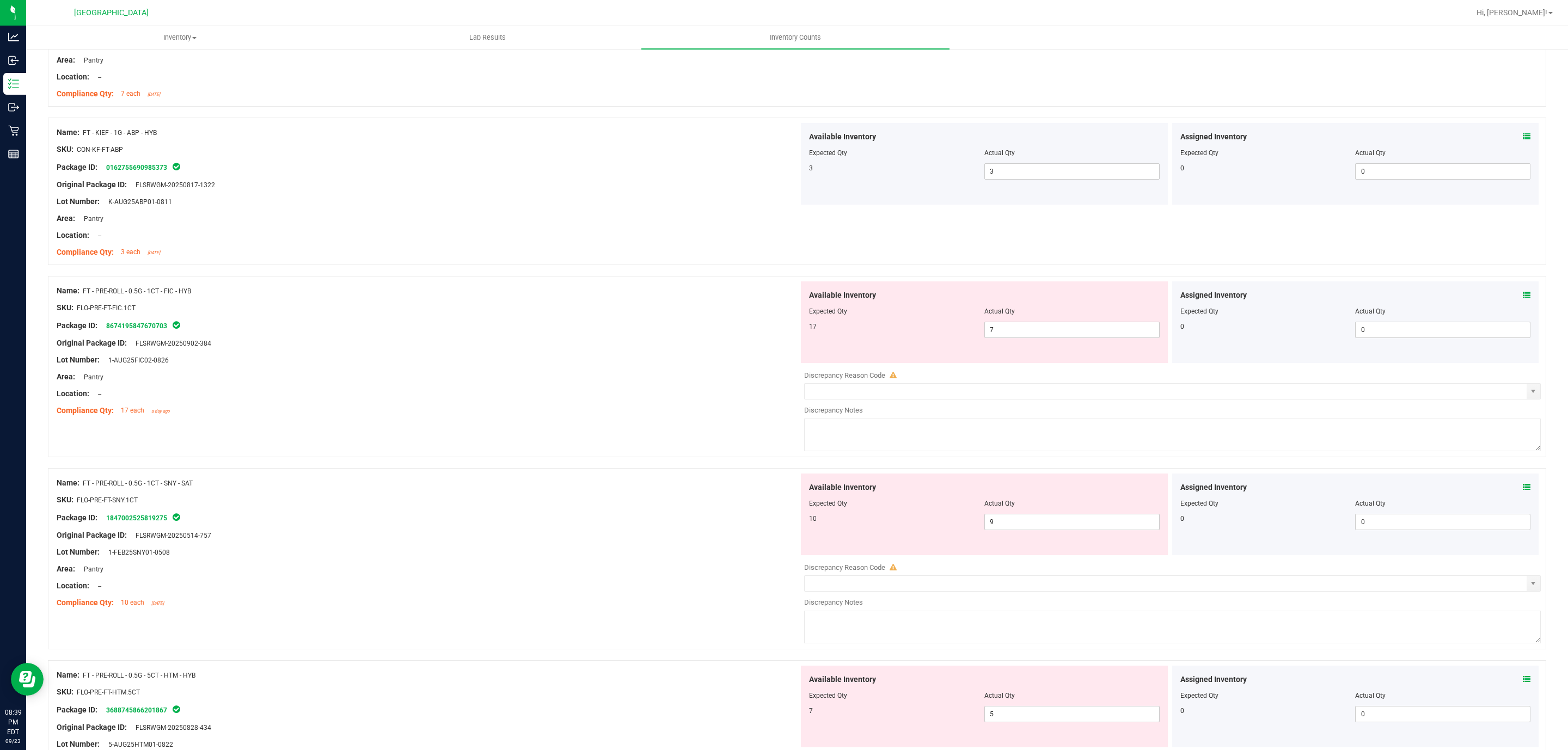
scroll to position [326, 0]
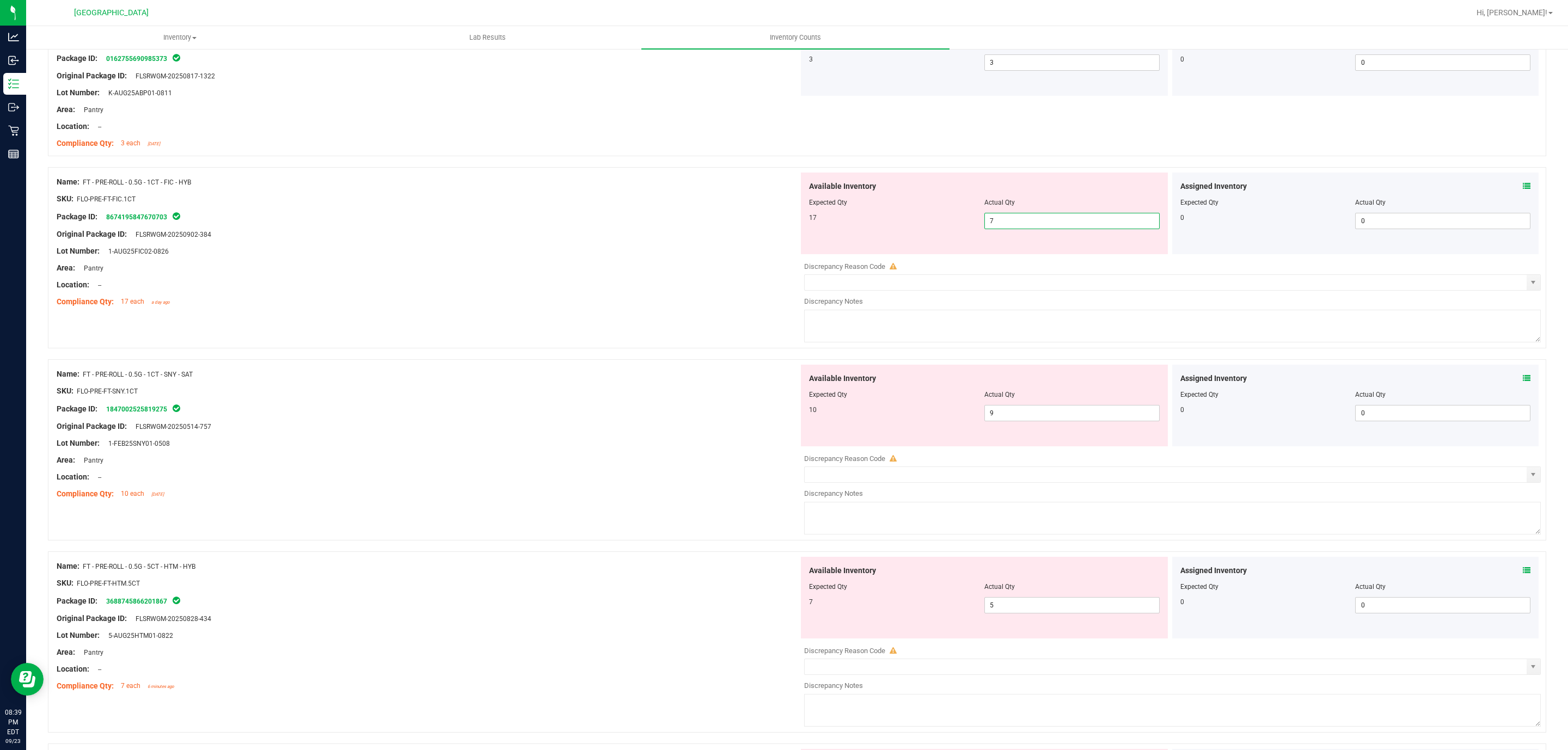
drag, startPoint x: 1036, startPoint y: 218, endPoint x: 961, endPoint y: 221, distance: 75.1
click at [961, 221] on div "17 7 7" at bounding box center [984, 221] width 351 height 16
click at [637, 239] on div "Original Package ID: FLSRWGM-20250902-384" at bounding box center [428, 234] width 742 height 11
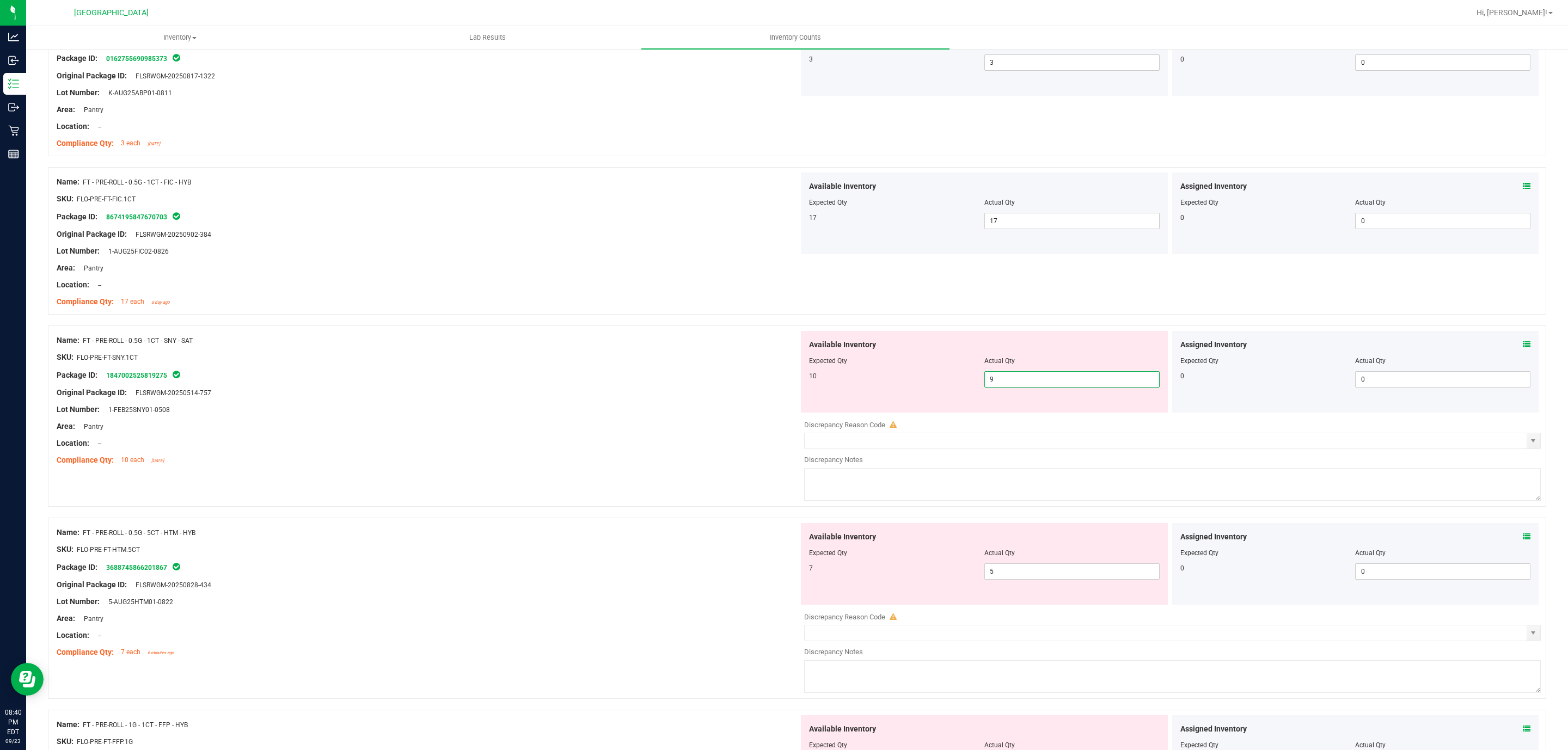
drag, startPoint x: 1057, startPoint y: 380, endPoint x: 702, endPoint y: 344, distance: 356.8
click at [702, 344] on div "Name: FT - PRE-ROLL - 0.5G - 1CT - SNY - SAT SKU: FLO-PRE-FT-SNY.1CT Package ID…" at bounding box center [797, 416] width 1498 height 181
click at [556, 385] on div at bounding box center [428, 384] width 742 height 5
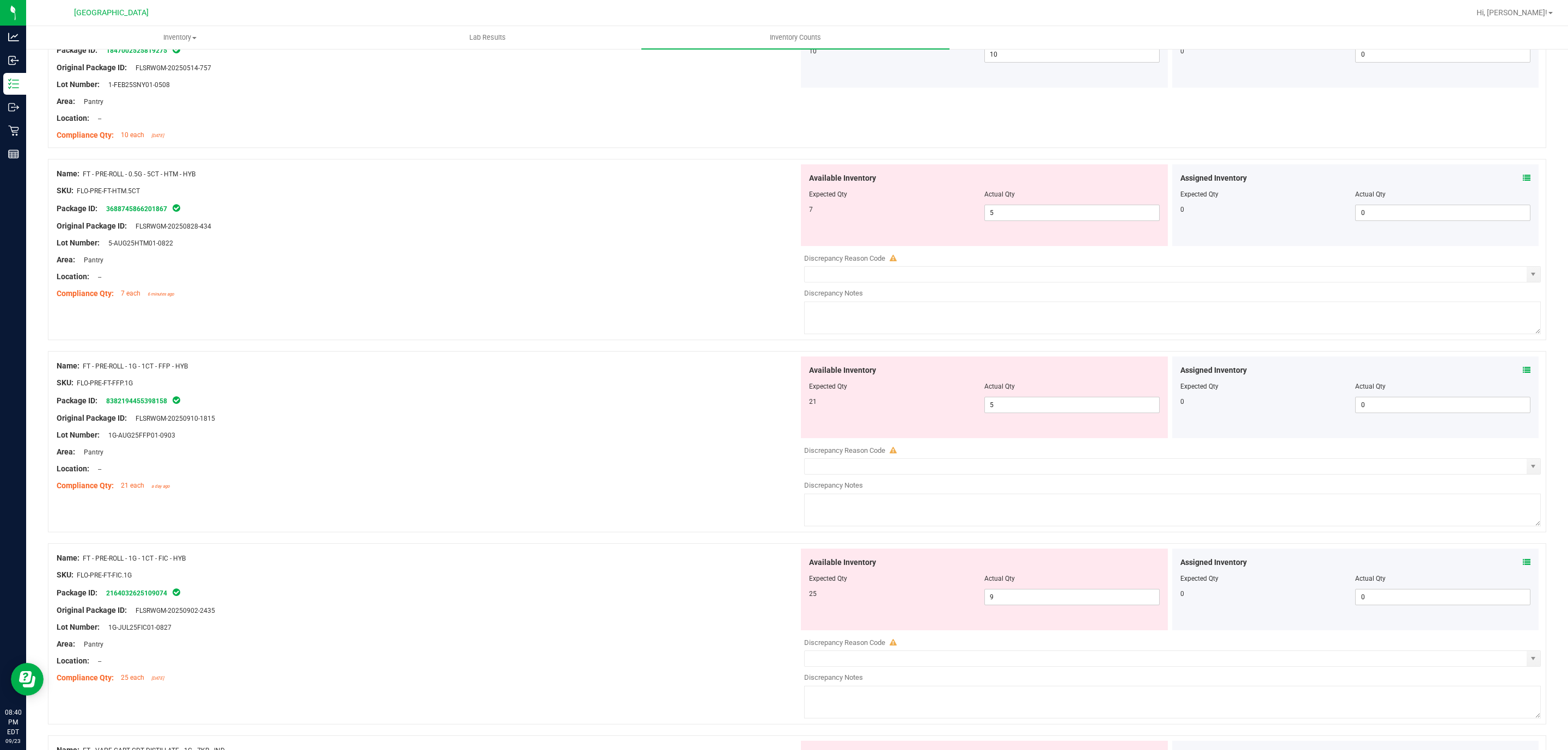
scroll to position [653, 0]
drag, startPoint x: 1020, startPoint y: 218, endPoint x: 940, endPoint y: 220, distance: 80.0
click at [940, 220] on div "7 5 5" at bounding box center [984, 211] width 351 height 16
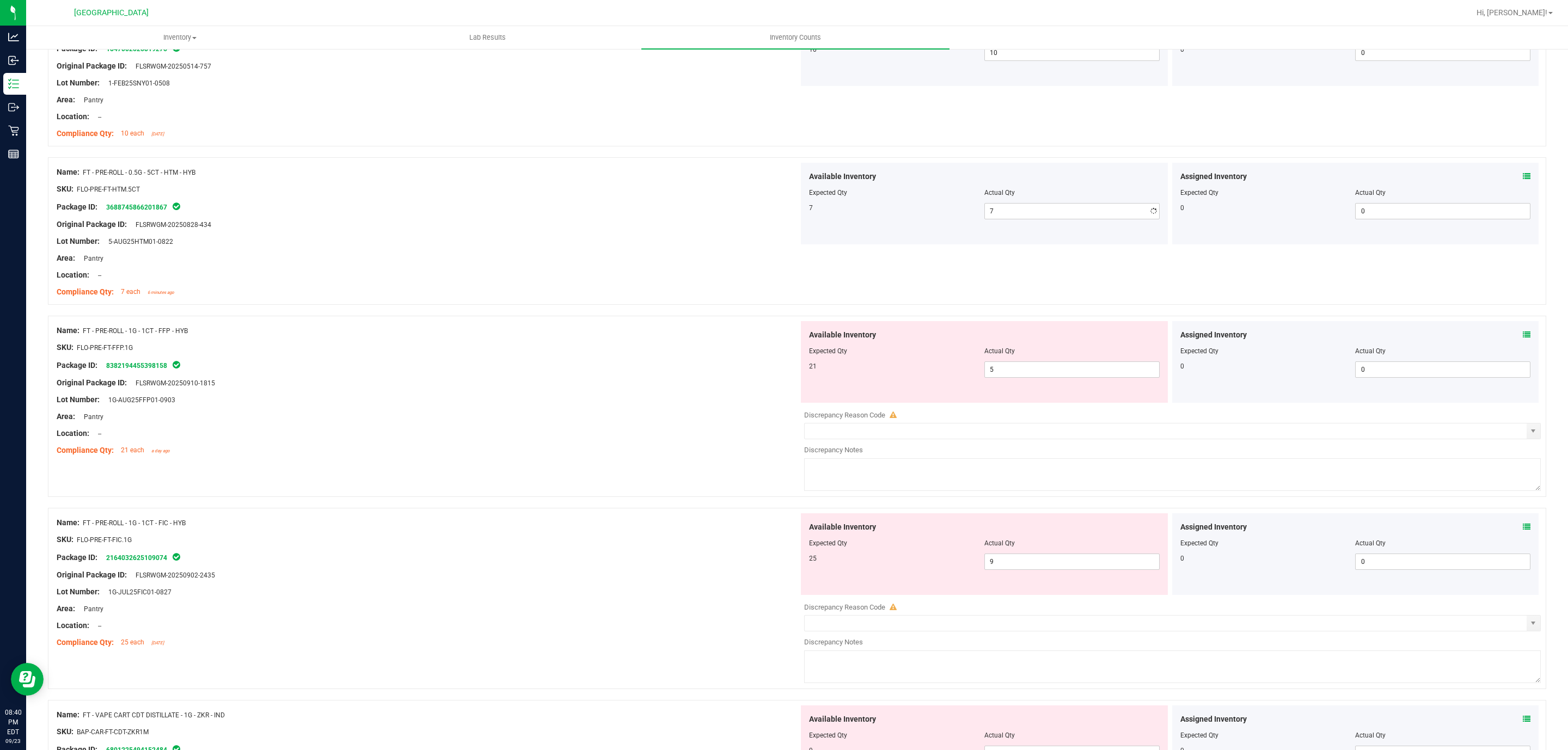
drag, startPoint x: 332, startPoint y: 247, endPoint x: 343, endPoint y: 245, distance: 11.2
click at [332, 247] on div "Lot Number: 5-AUG25HTM01-0822" at bounding box center [428, 241] width 742 height 11
drag, startPoint x: 1077, startPoint y: 217, endPoint x: 971, endPoint y: 207, distance: 106.5
click at [972, 207] on div "7 7 7" at bounding box center [984, 211] width 351 height 16
click at [623, 248] on div at bounding box center [428, 250] width 742 height 5
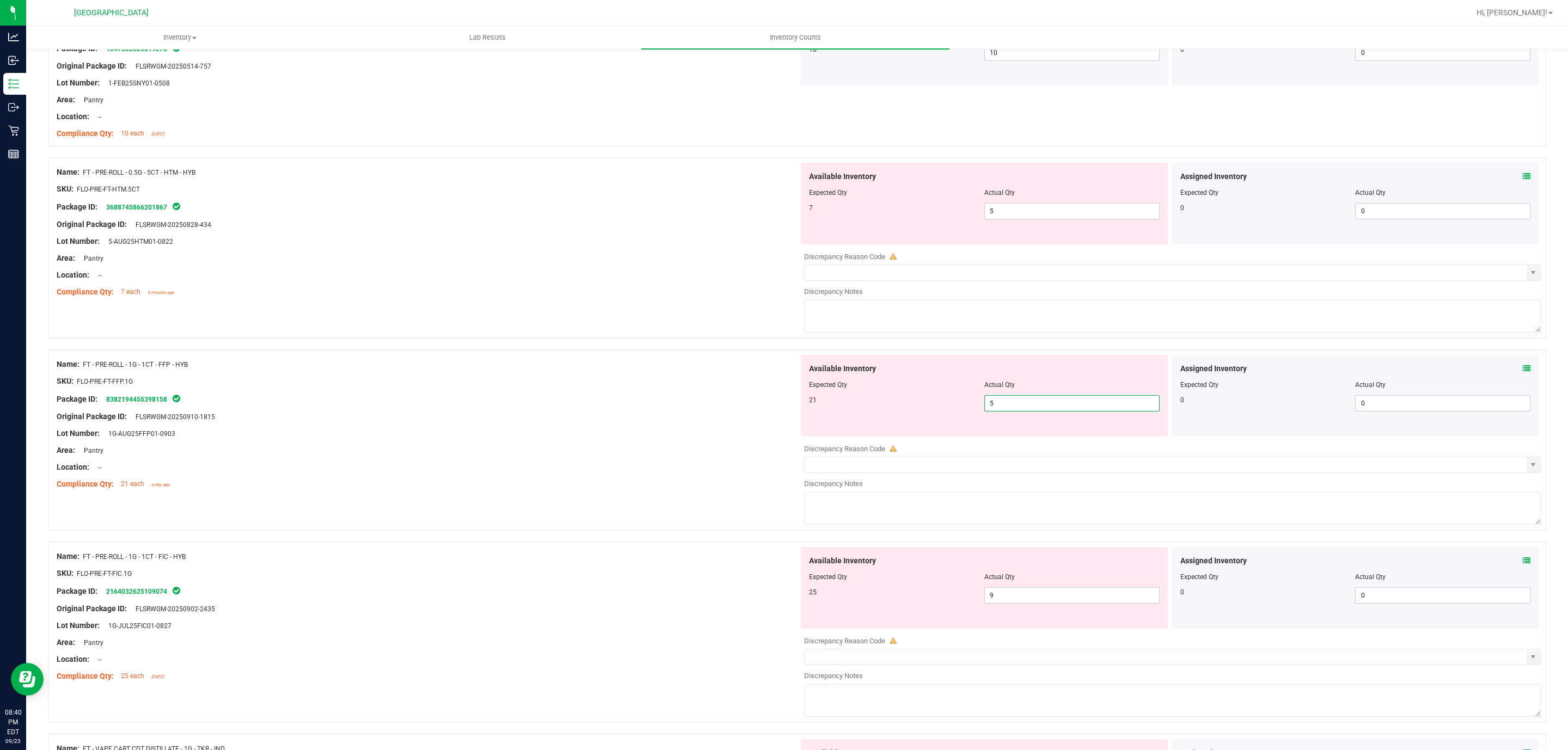
drag, startPoint x: 1013, startPoint y: 409, endPoint x: 905, endPoint y: 426, distance: 109.3
click at [905, 426] on div "Available Inventory Expected Qty Actual Qty 21 5 5" at bounding box center [984, 395] width 367 height 82
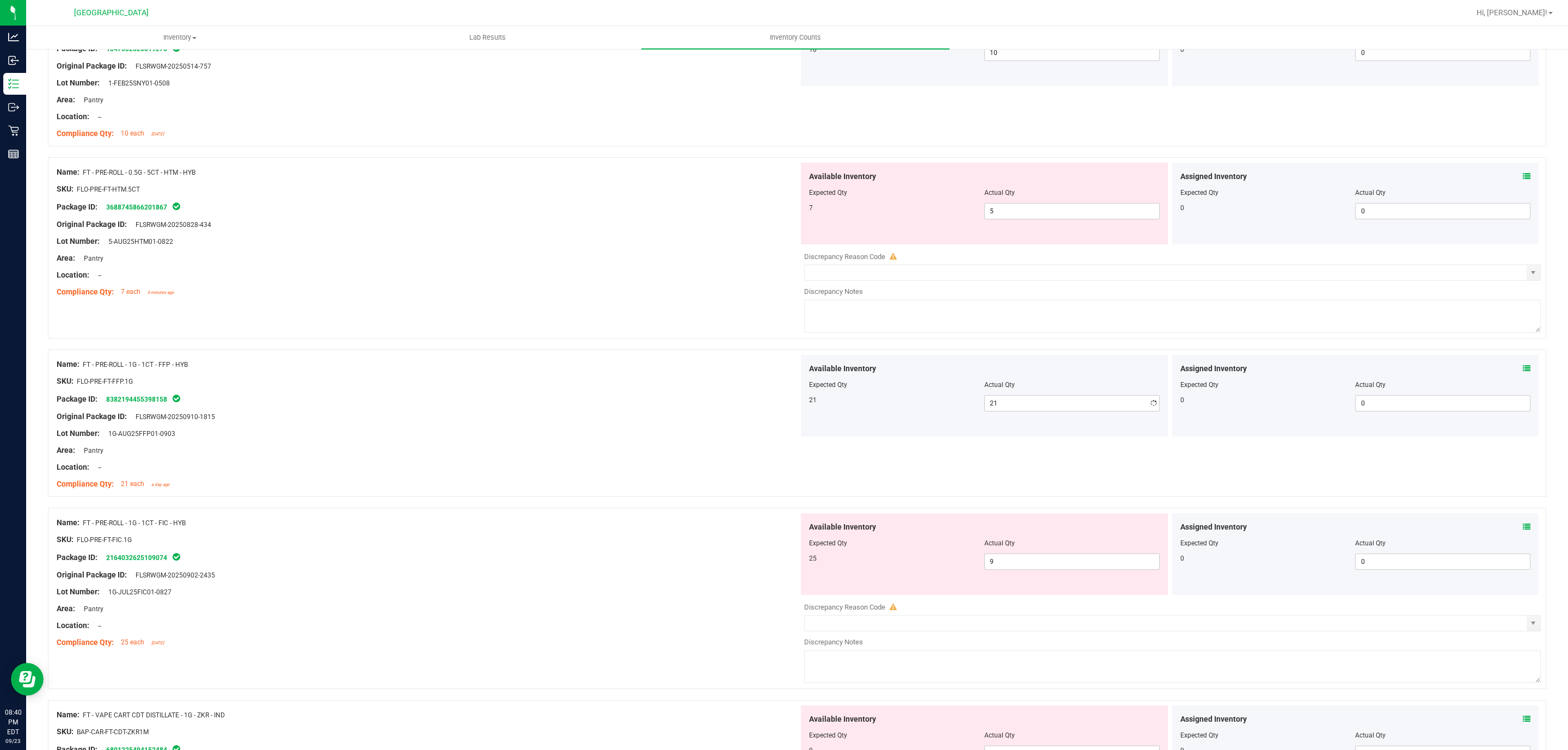
click at [530, 451] on div "Area: Pantry" at bounding box center [428, 450] width 742 height 11
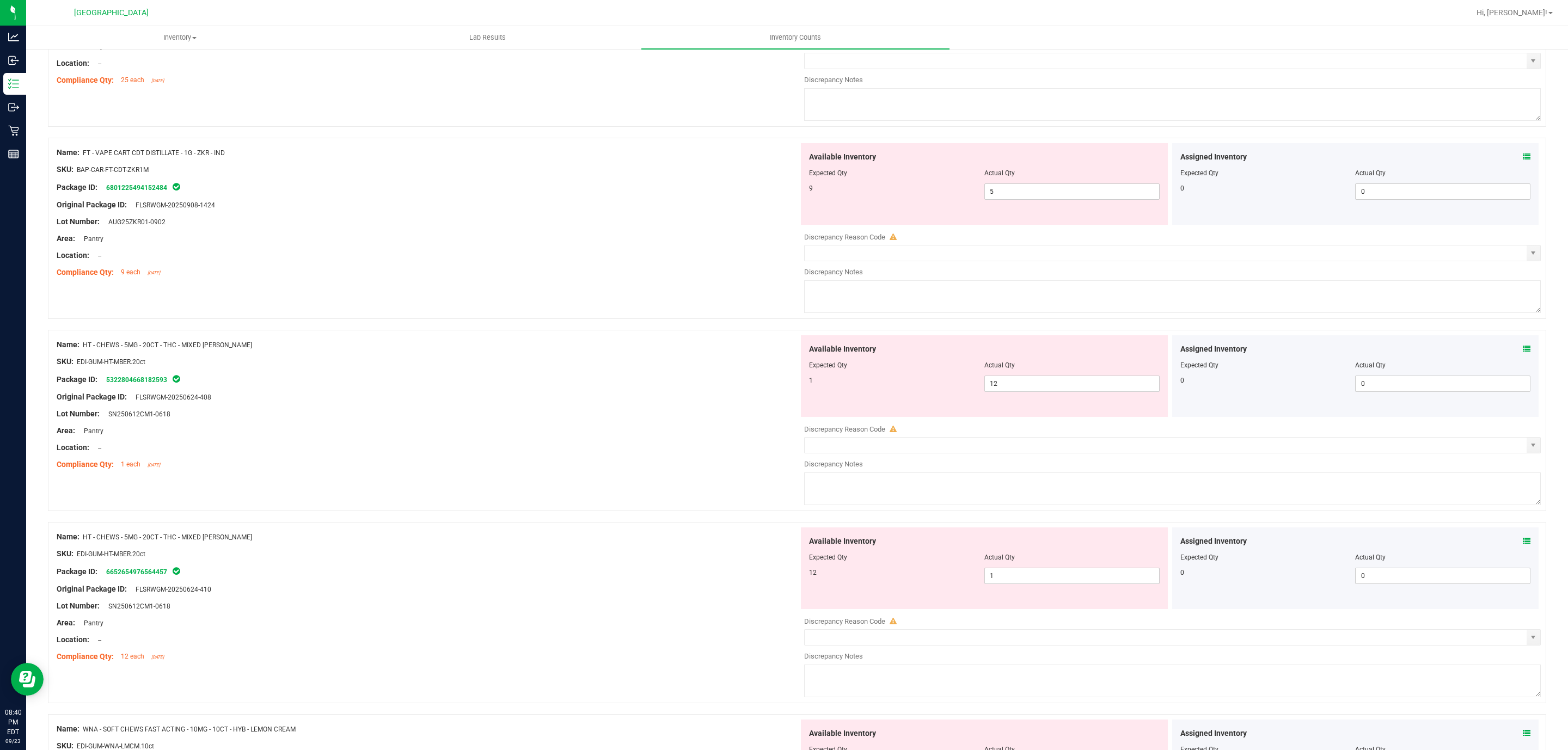
scroll to position [1006, 0]
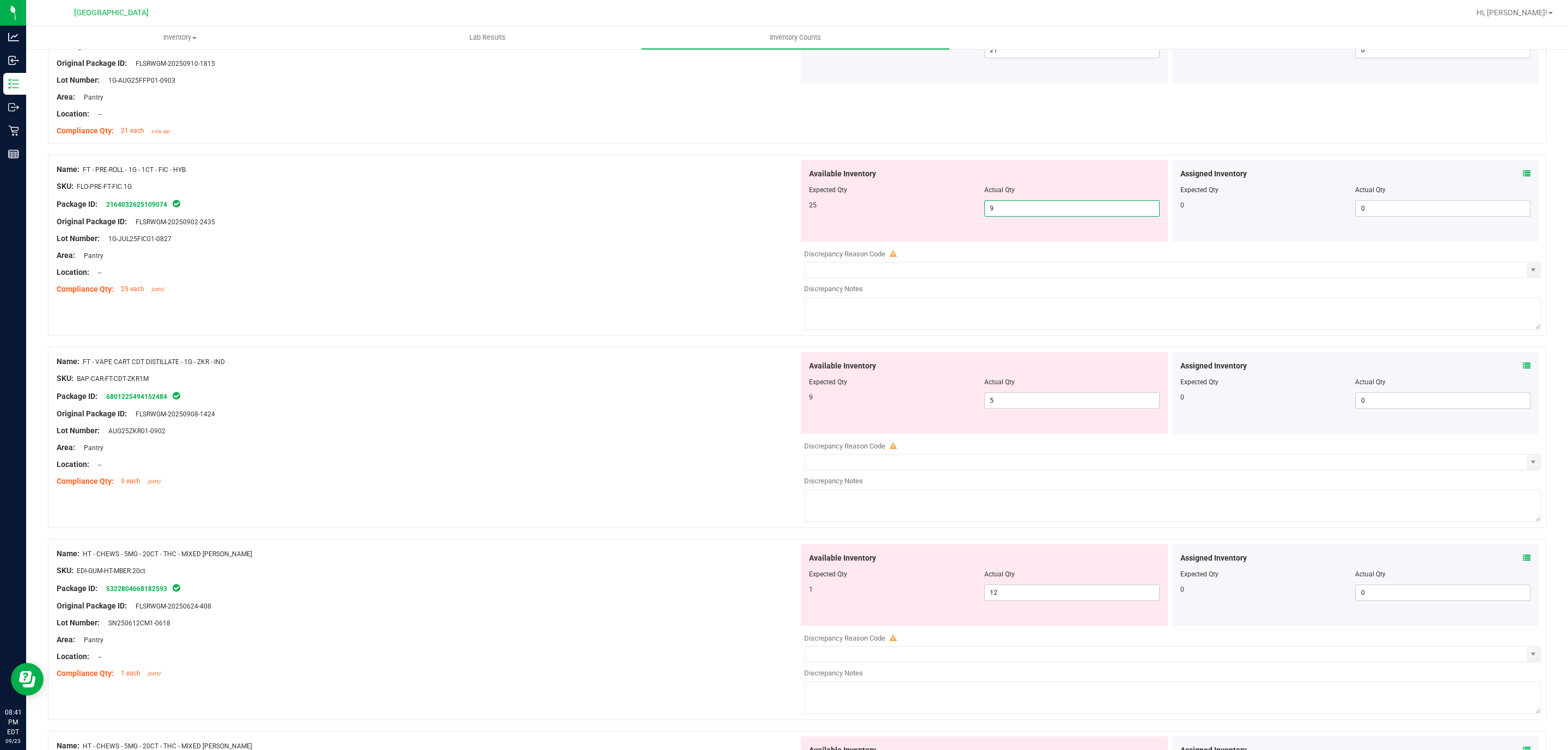
drag, startPoint x: 1007, startPoint y: 211, endPoint x: 887, endPoint y: 239, distance: 123.2
click at [887, 239] on div "Available Inventory Expected Qty Actual Qty 25 9 9" at bounding box center [984, 201] width 367 height 82
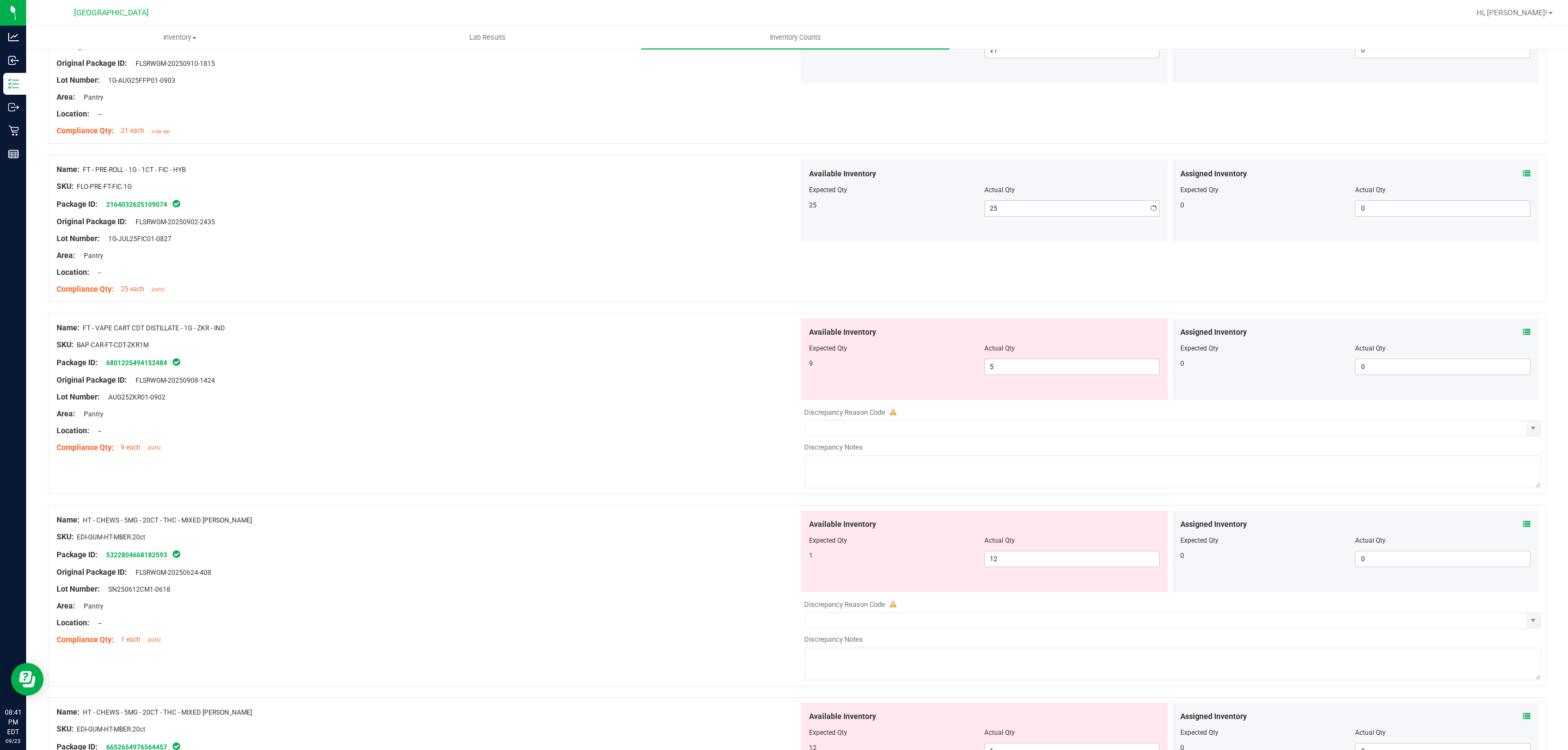
click at [652, 252] on div "Area: Pantry" at bounding box center [428, 255] width 742 height 11
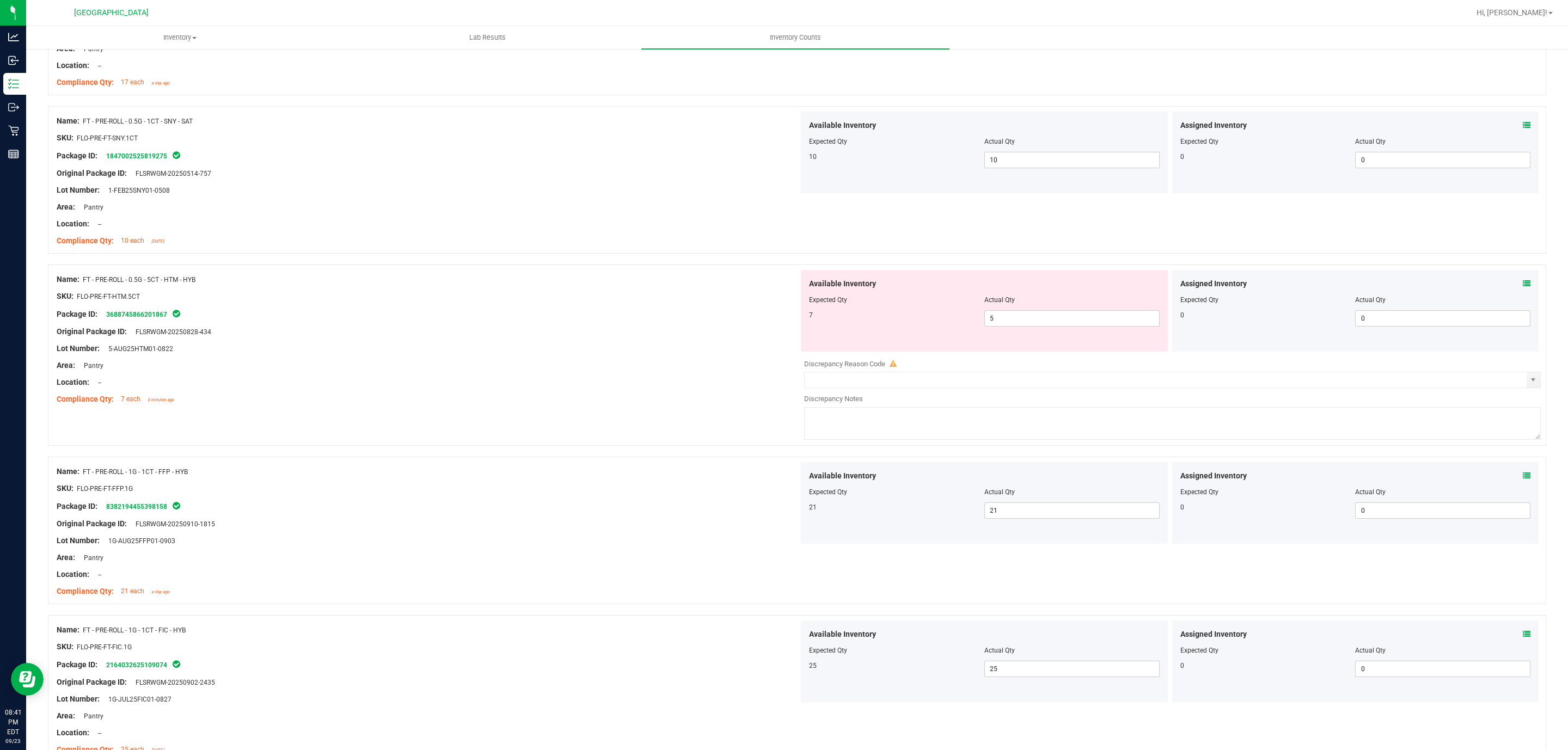
scroll to position [517, 0]
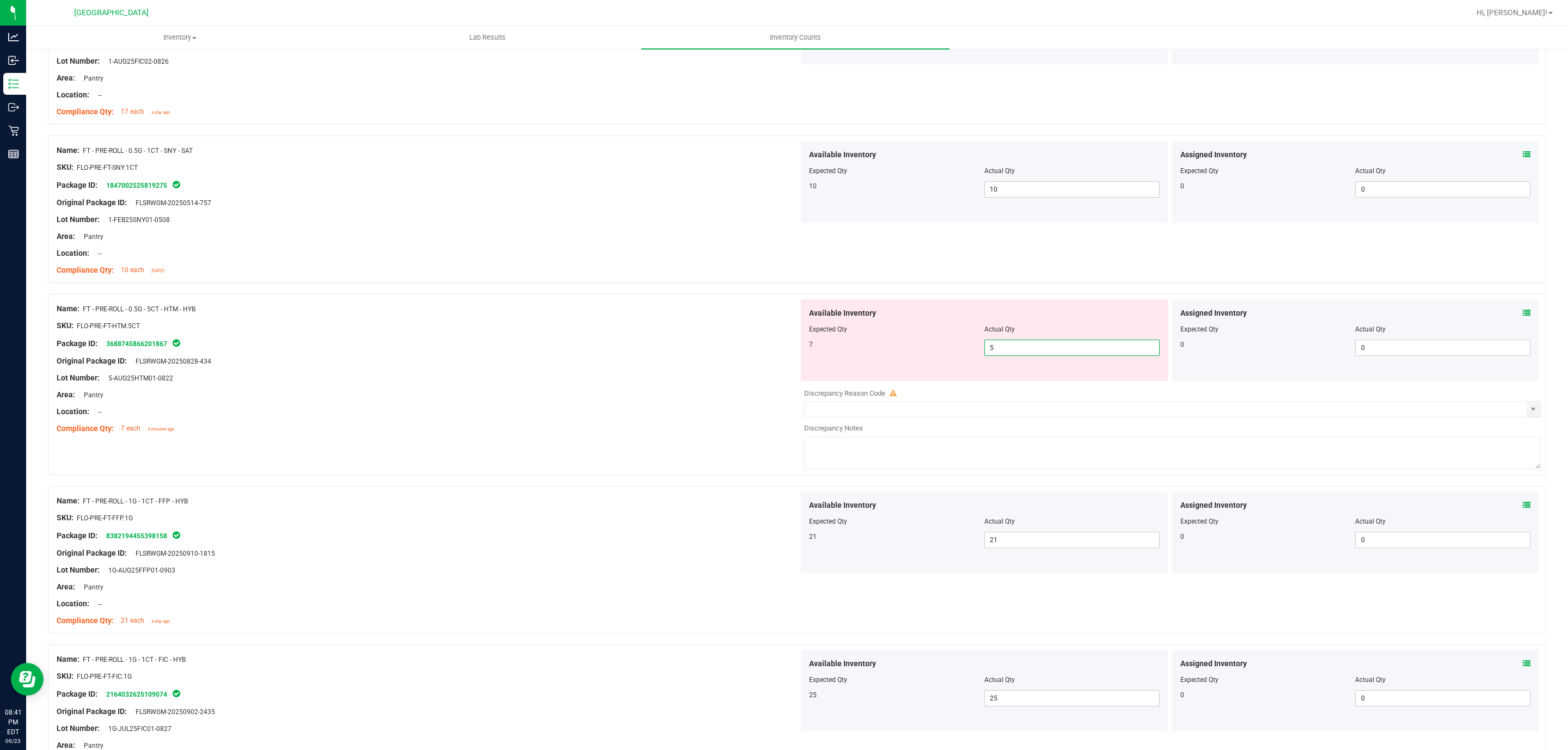
drag, startPoint x: 1000, startPoint y: 357, endPoint x: 907, endPoint y: 355, distance: 93.0
click at [907, 355] on div "7 5 5" at bounding box center [984, 347] width 351 height 16
click at [662, 376] on div "Lot Number: 5-AUG25HTM01-0822" at bounding box center [428, 378] width 742 height 11
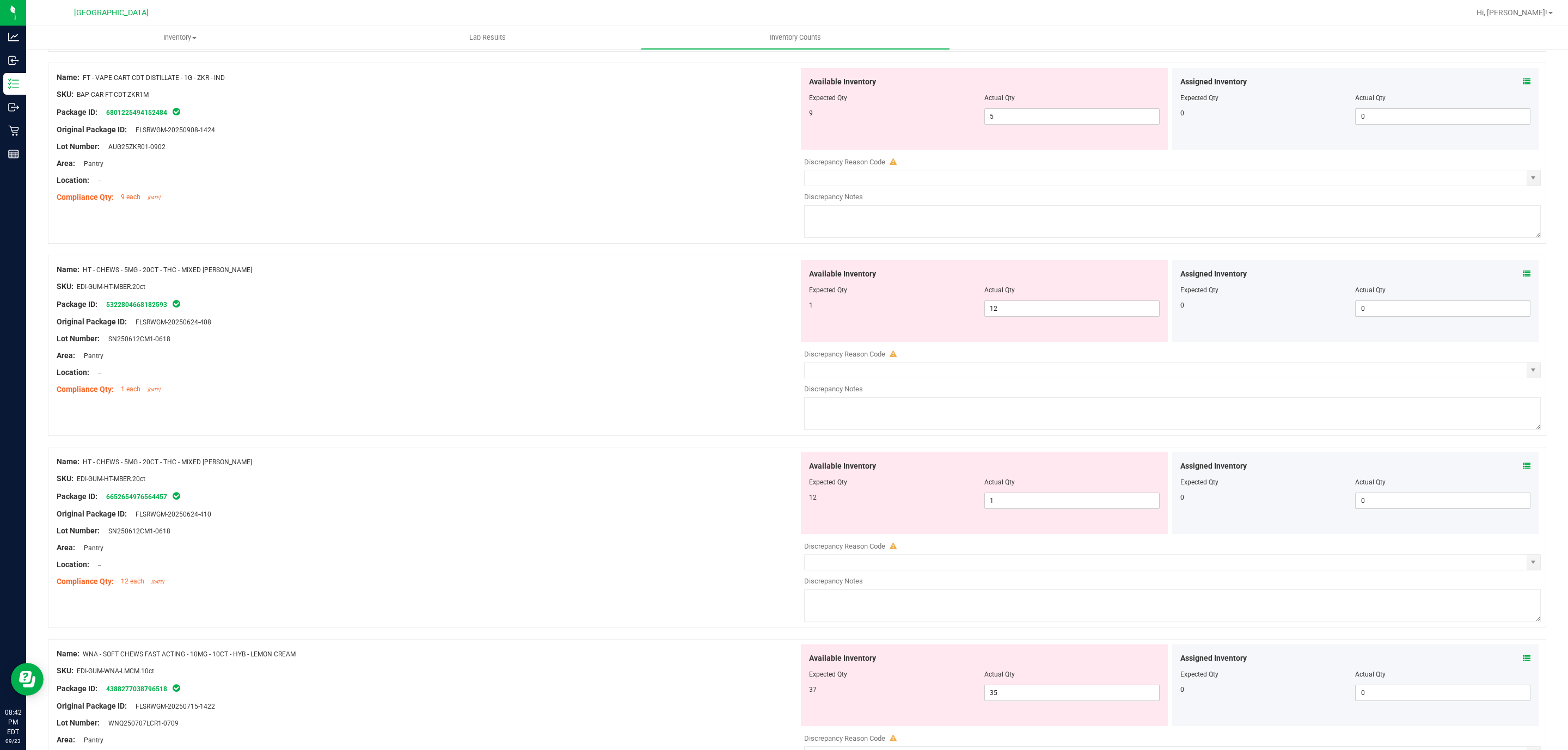
scroll to position [1183, 0]
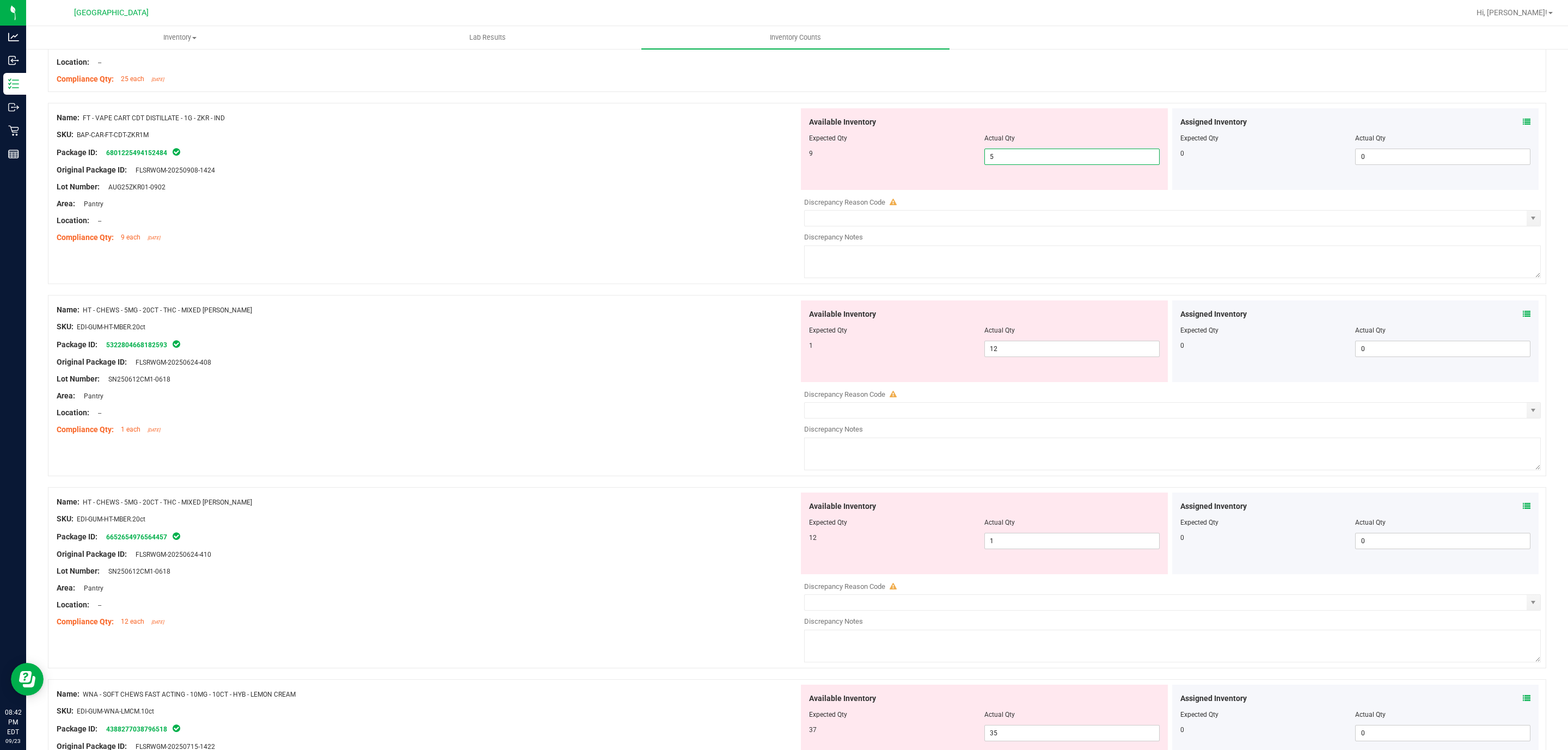
drag, startPoint x: 1015, startPoint y: 162, endPoint x: 839, endPoint y: 184, distance: 177.4
click at [843, 183] on div "Available Inventory Expected Qty Actual Qty 9 5 5" at bounding box center [984, 149] width 367 height 82
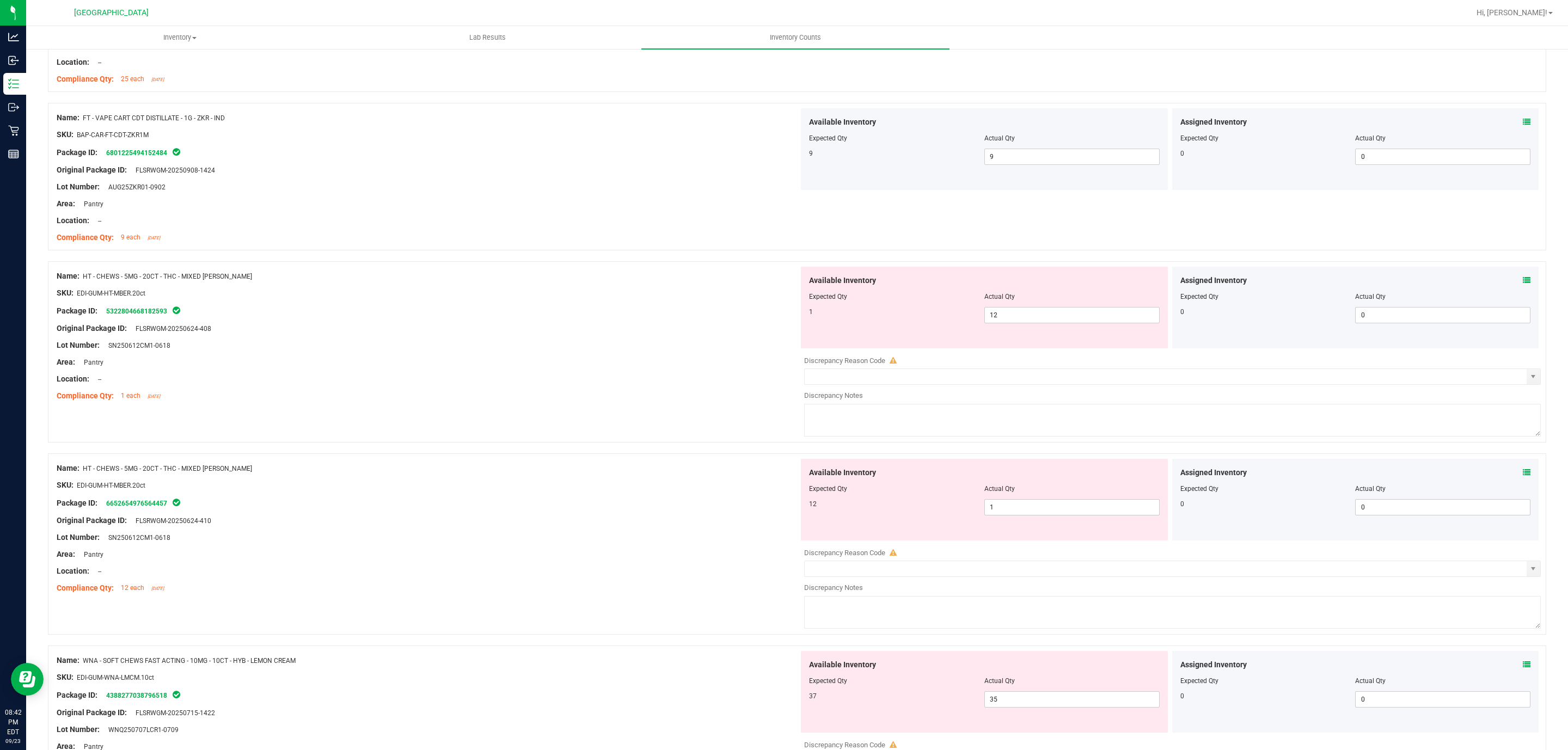
scroll to position [1312, 0]
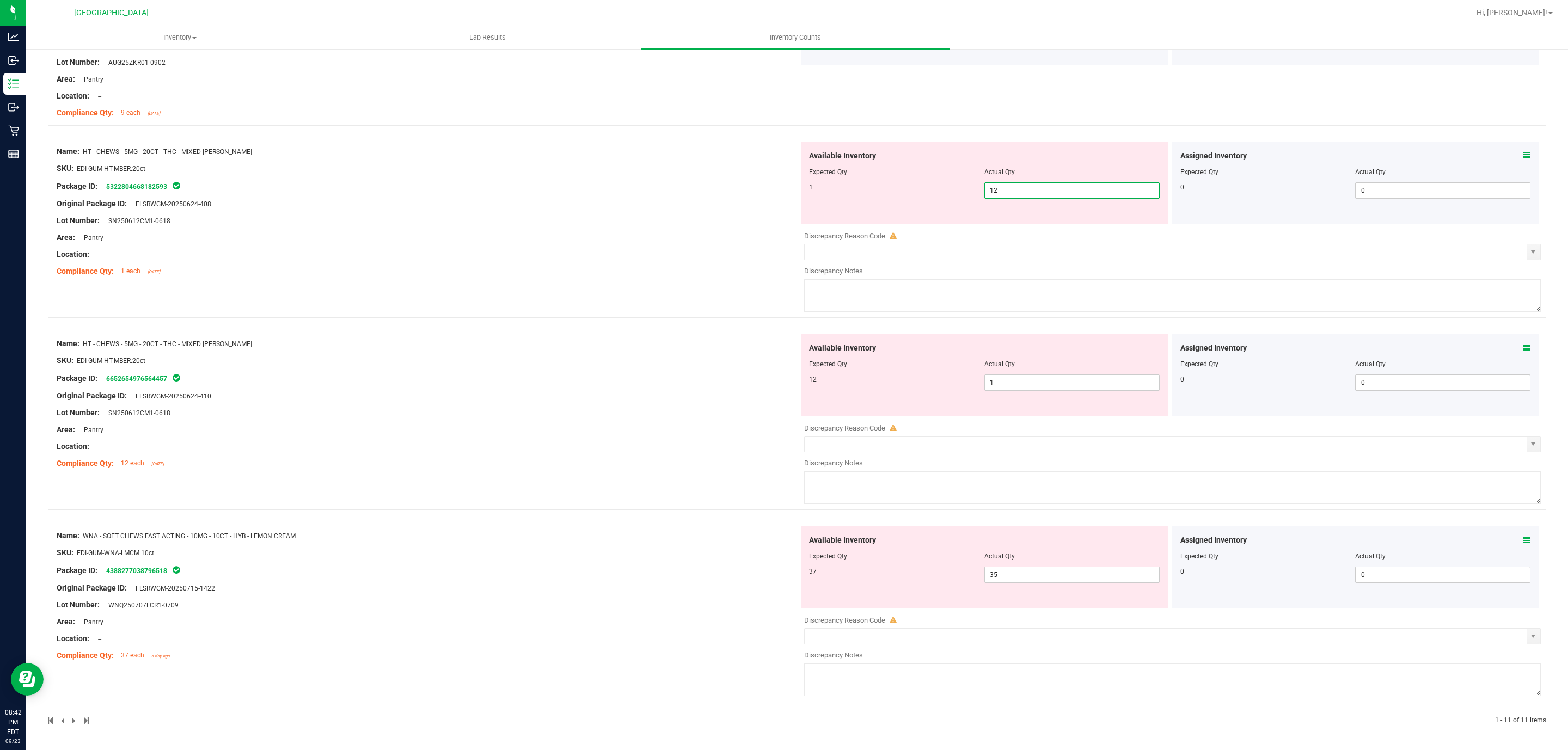
drag, startPoint x: 1051, startPoint y: 188, endPoint x: 944, endPoint y: 203, distance: 108.0
click at [944, 203] on div "Available Inventory Expected Qty Actual Qty 1 12 12" at bounding box center [984, 183] width 367 height 82
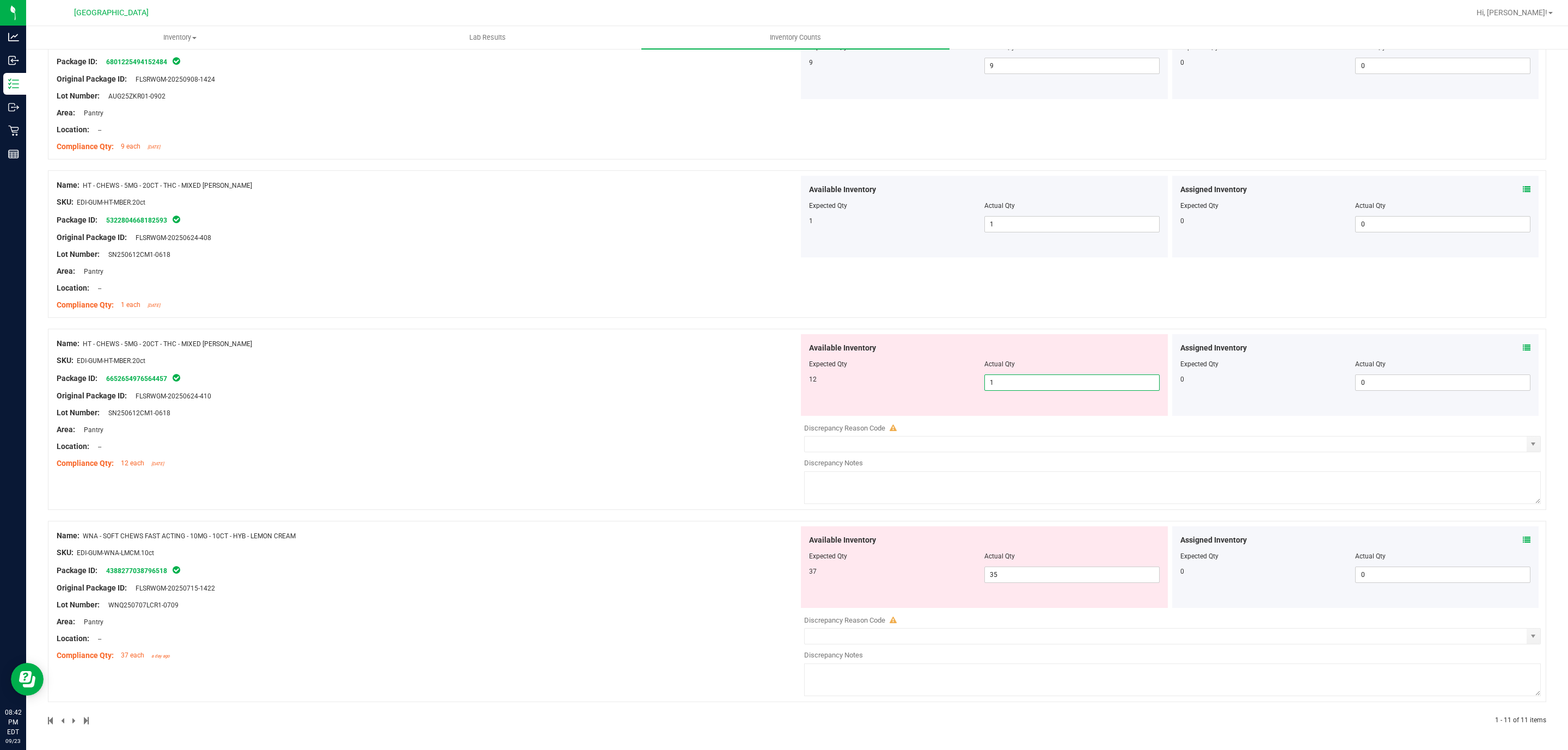
drag, startPoint x: 1052, startPoint y: 380, endPoint x: 763, endPoint y: 389, distance: 289.1
click at [763, 389] on div "Name: HT - CHEWS - 5MG - 20CT - THC - MIXED [PERSON_NAME] SKU: EDI-GUM-HT-MBER.…" at bounding box center [797, 420] width 1498 height 181
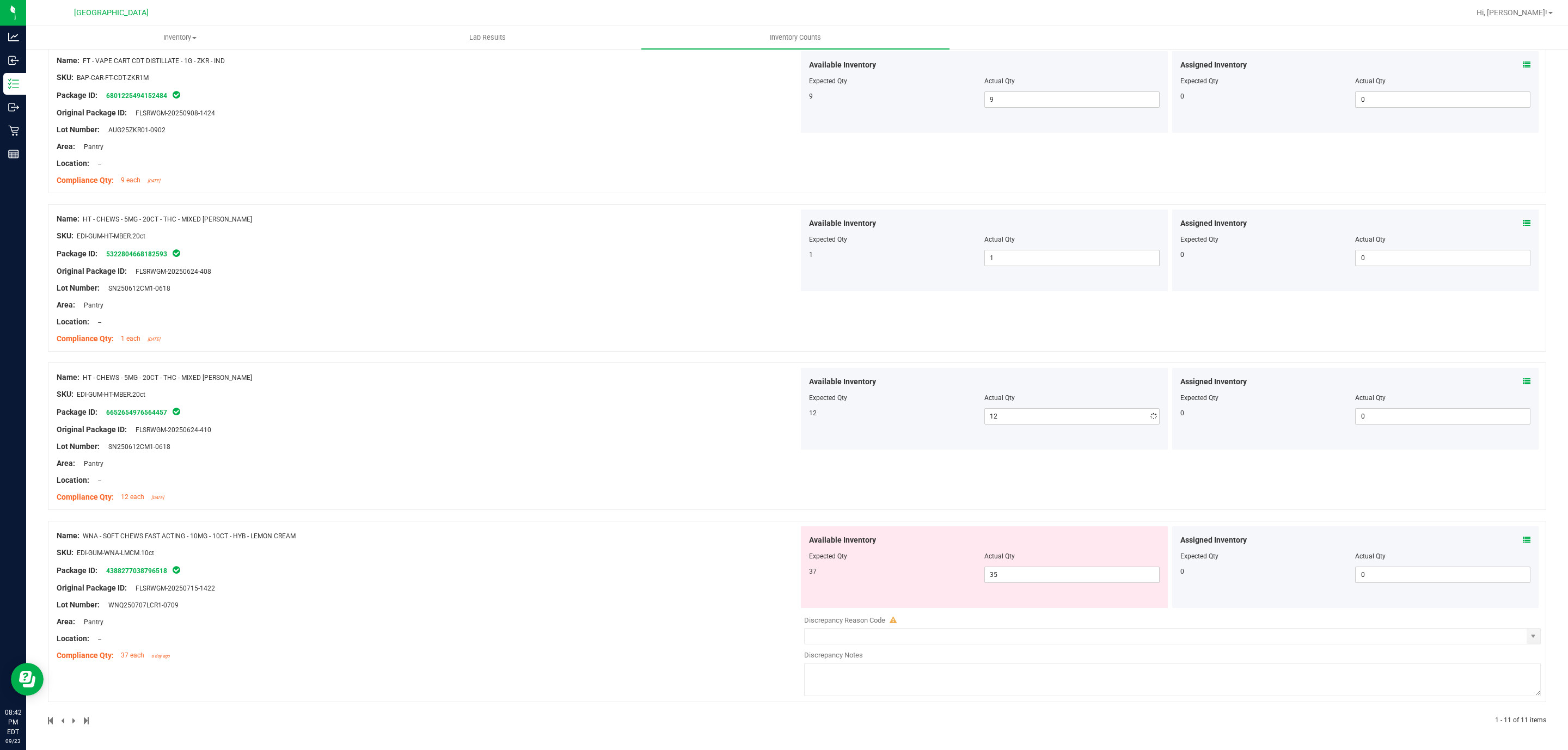
click at [552, 374] on div "Name: HT - CHEWS - 5MG - 20CT - THC - MIXED [PERSON_NAME] SKU: EDI-GUM-HT-MBER.…" at bounding box center [428, 437] width 742 height 139
click at [1045, 500] on div "Available Inventory Expected Qty Actual Qty 37 35 35" at bounding box center [984, 567] width 367 height 82
click at [1045, 500] on span "35 35" at bounding box center [1072, 574] width 175 height 16
click at [1045, 500] on input "35" at bounding box center [1072, 574] width 174 height 15
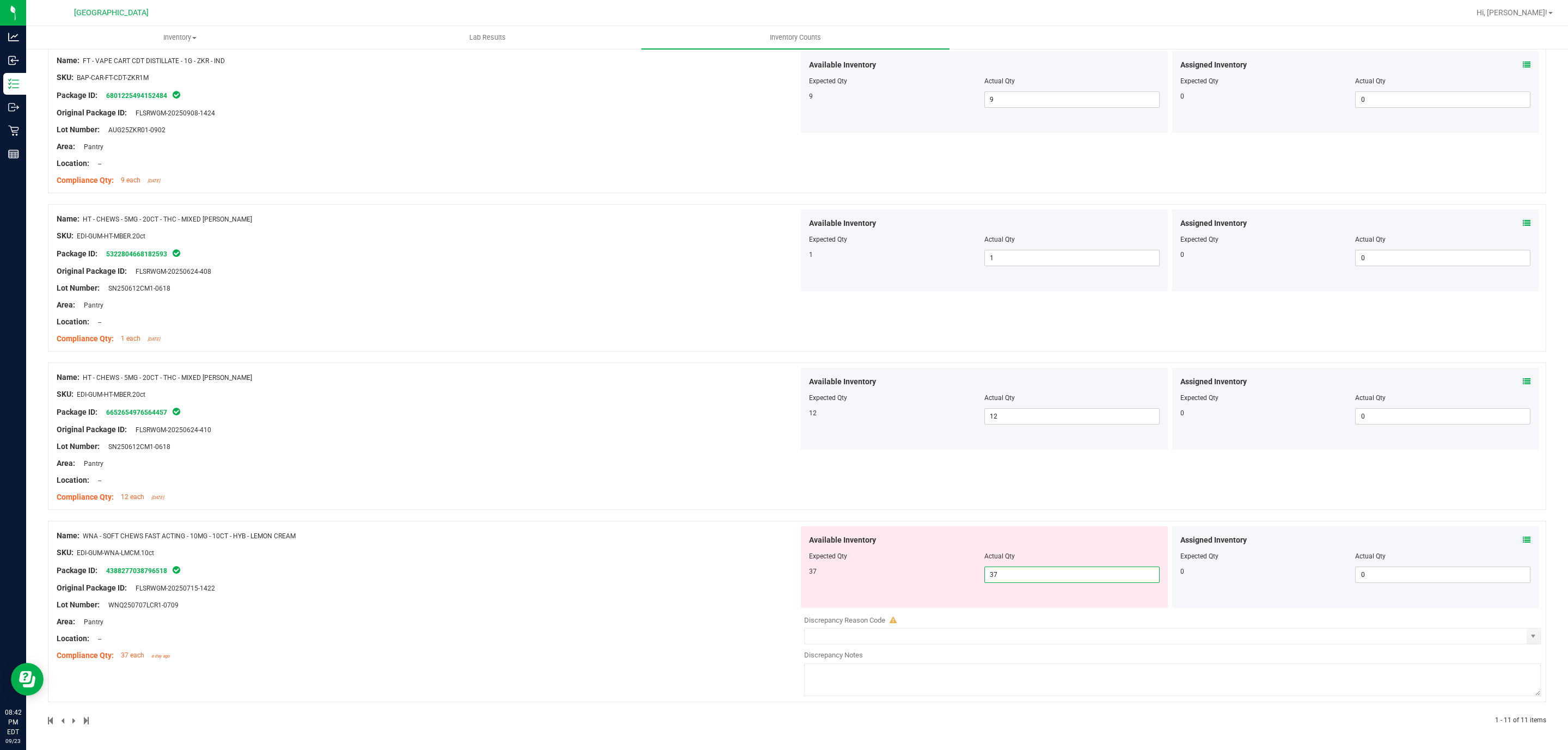
click at [569, 500] on div "Name: WNA - SOFT CHEWS FAST ACTING - 10MG - 10CT - HYB - LEMON CREAM SKU: EDI-G…" at bounding box center [428, 596] width 742 height 139
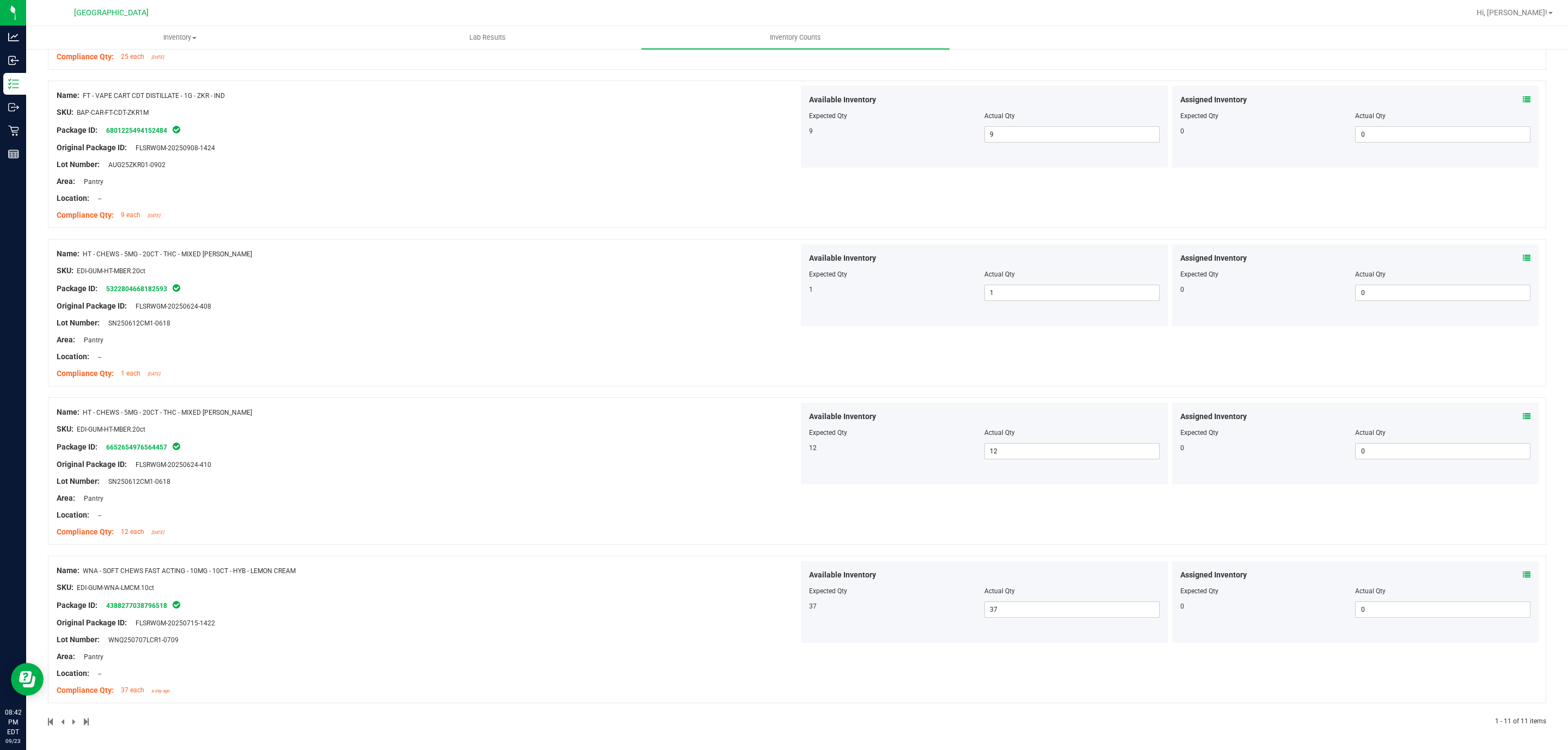
scroll to position [1210, 0]
click at [72, 500] on span at bounding box center [74, 721] width 5 height 8
click at [82, 500] on div at bounding box center [422, 720] width 750 height 10
click at [91, 500] on div at bounding box center [422, 720] width 750 height 10
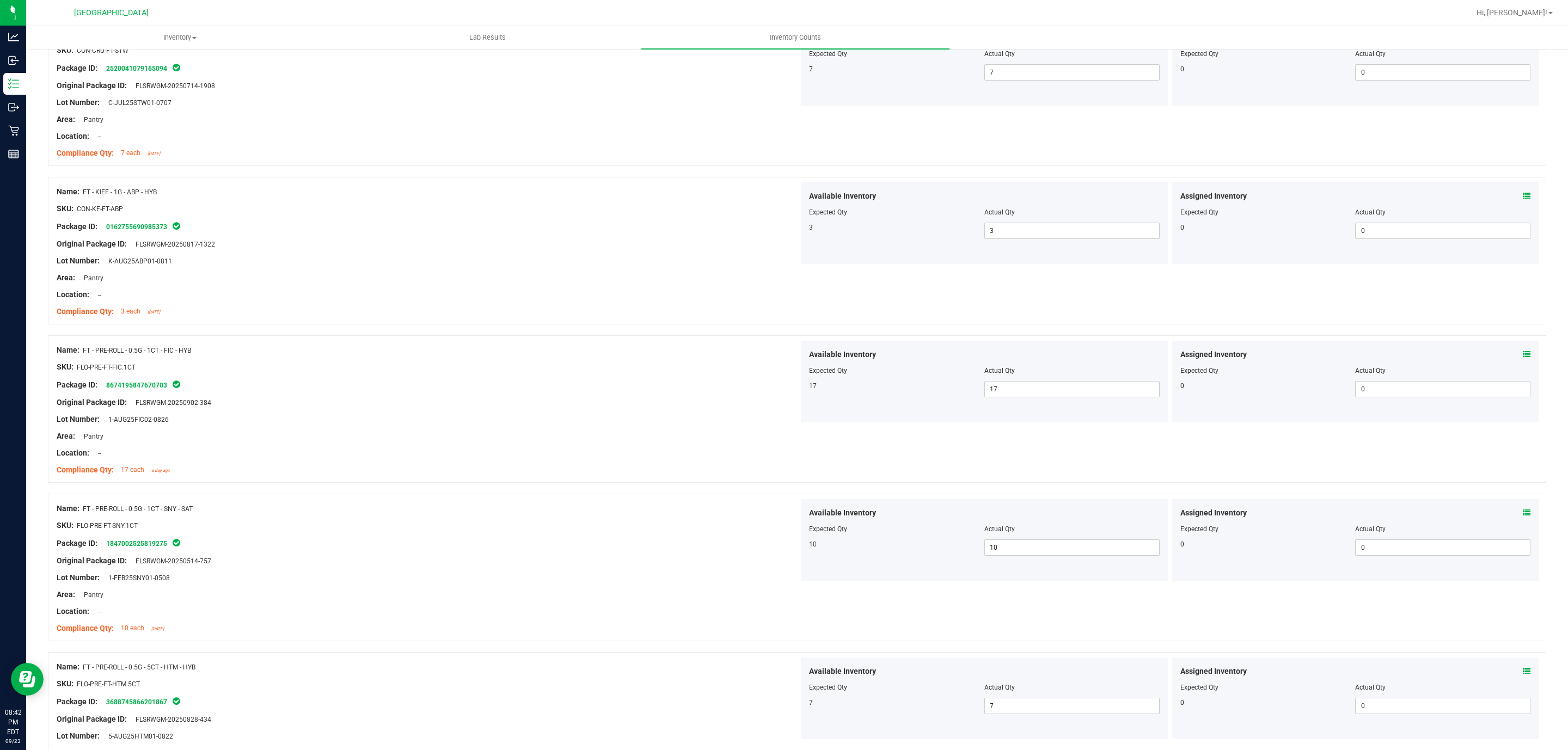
scroll to position [0, 0]
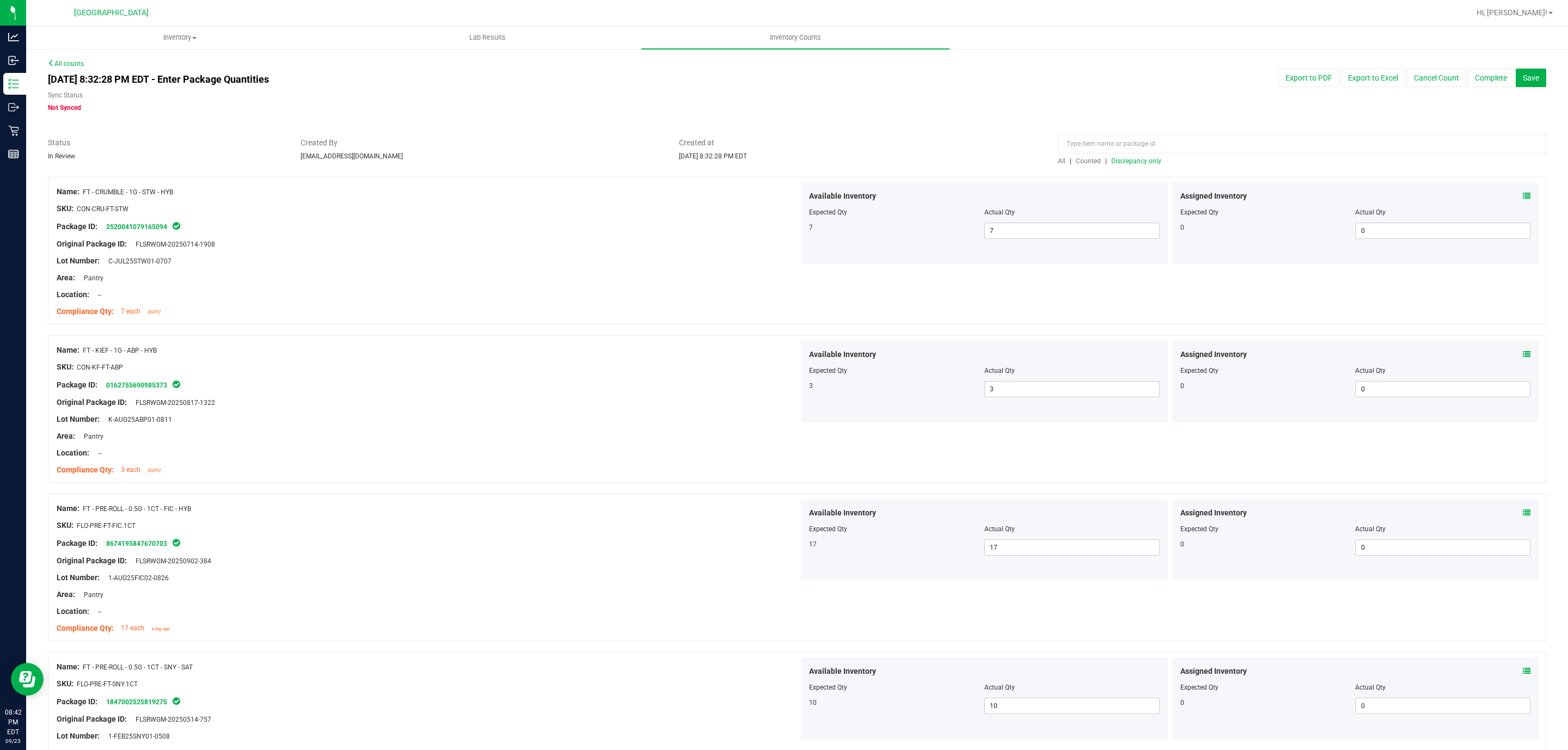
click at [1045, 168] on div at bounding box center [797, 171] width 1498 height 11
click at [1045, 162] on span "Discrepancy only" at bounding box center [1136, 161] width 50 height 8
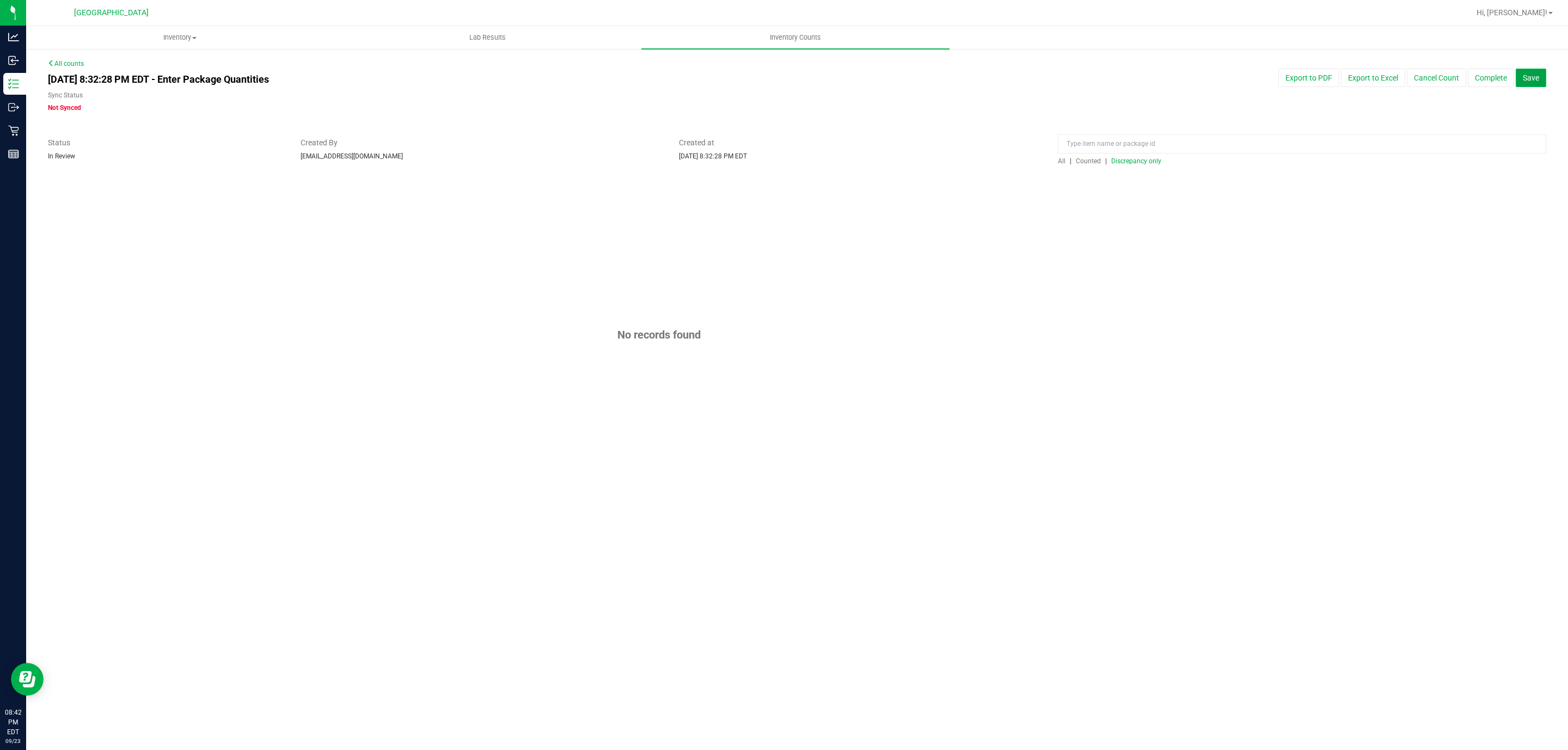
click at [1045, 80] on span "Save" at bounding box center [1531, 77] width 16 height 9
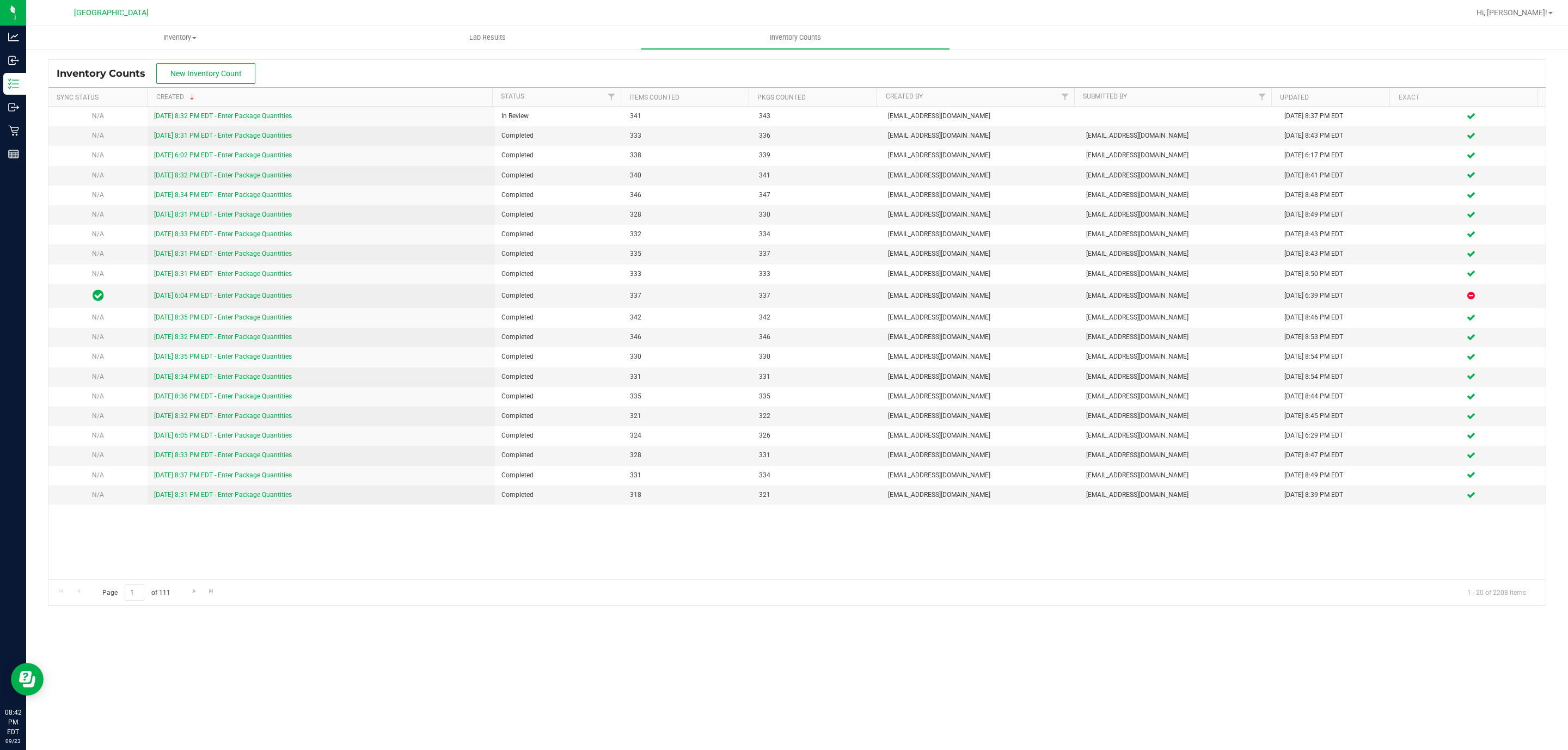
click at [1045, 20] on div "Hi, [PERSON_NAME]!" at bounding box center [1515, 12] width 85 height 19
click at [1045, 10] on span "Hi, [PERSON_NAME]!" at bounding box center [1512, 12] width 71 height 9
click at [1045, 98] on span "Sign Out" at bounding box center [1512, 96] width 31 height 11
